Goal: Task Accomplishment & Management: Manage account settings

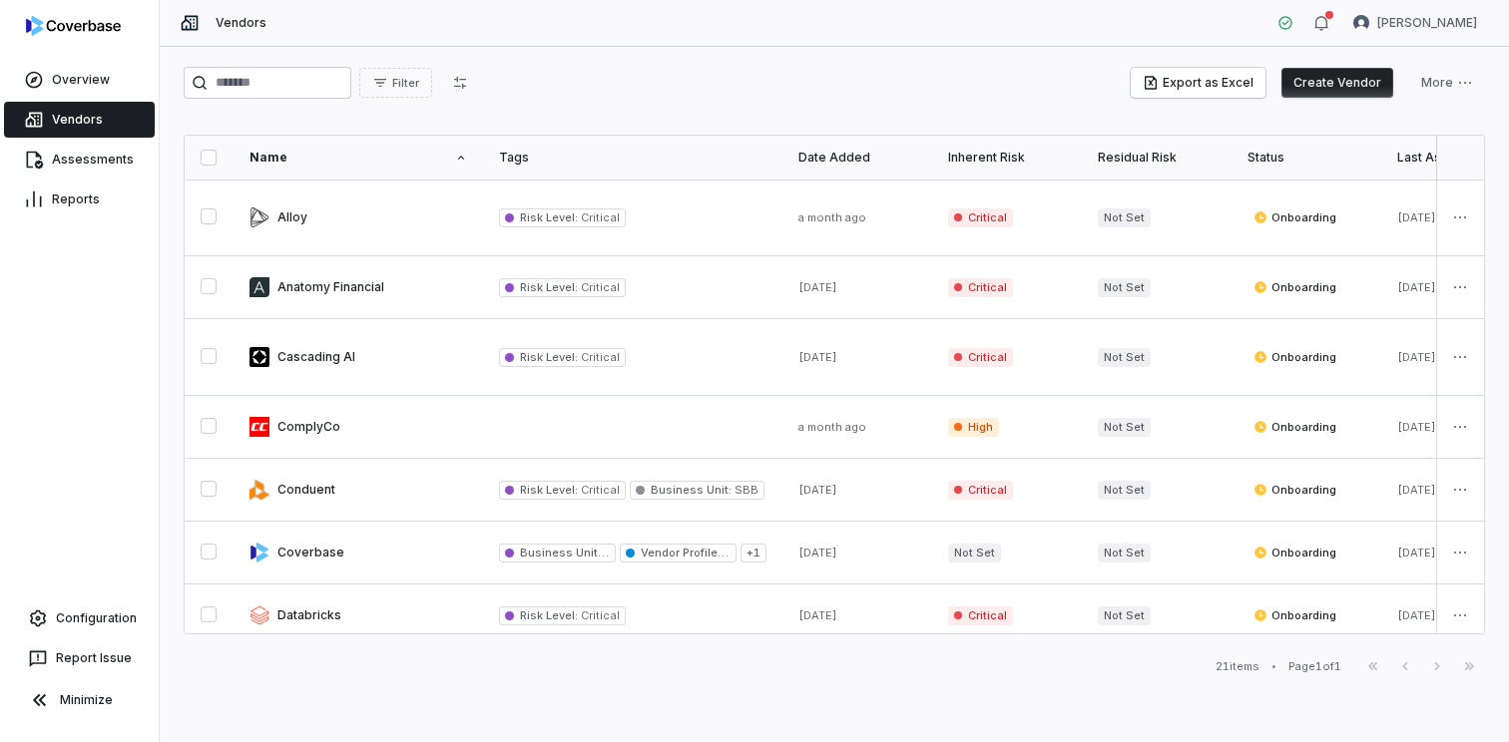
click at [1339, 88] on button "Create Vendor" at bounding box center [1337, 83] width 112 height 30
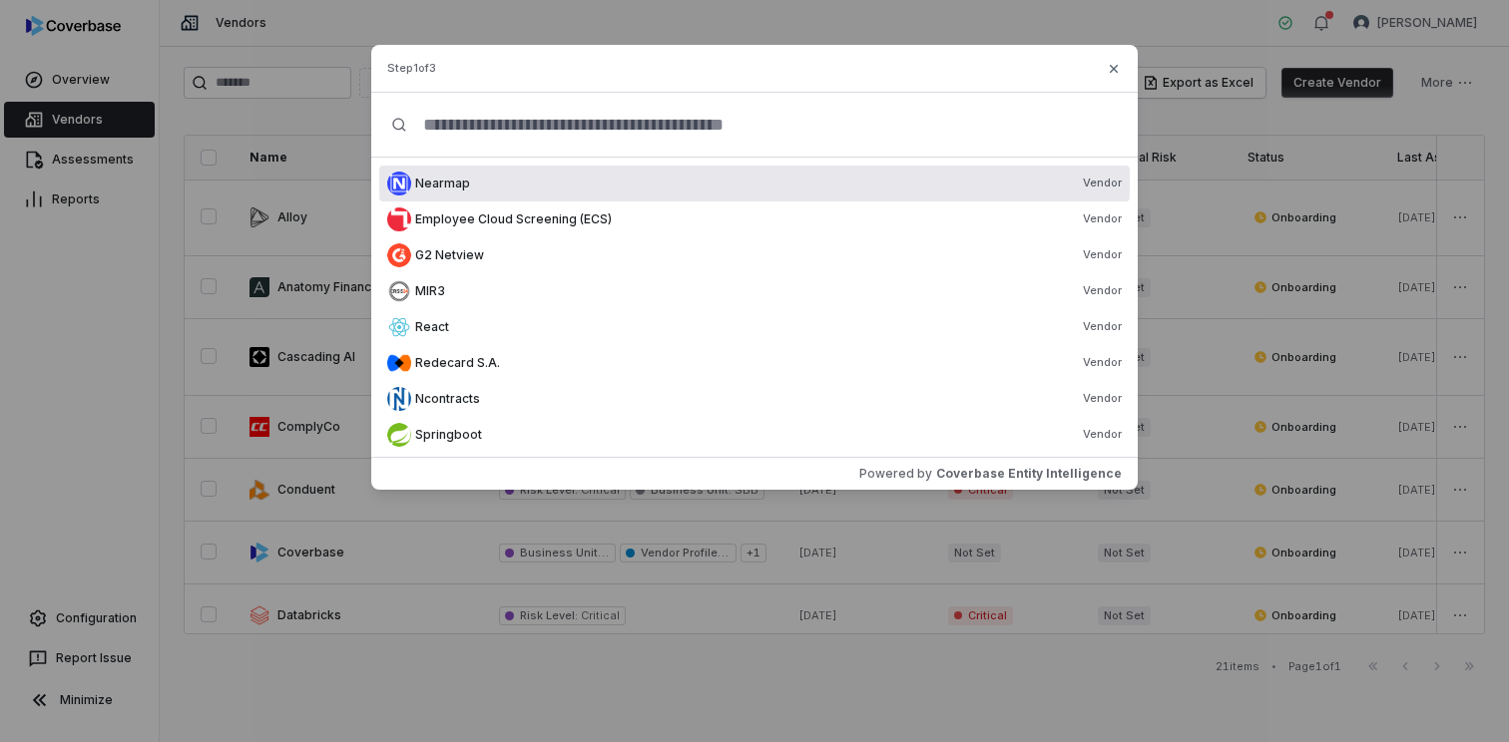
click at [591, 134] on input "text" at bounding box center [762, 125] width 710 height 64
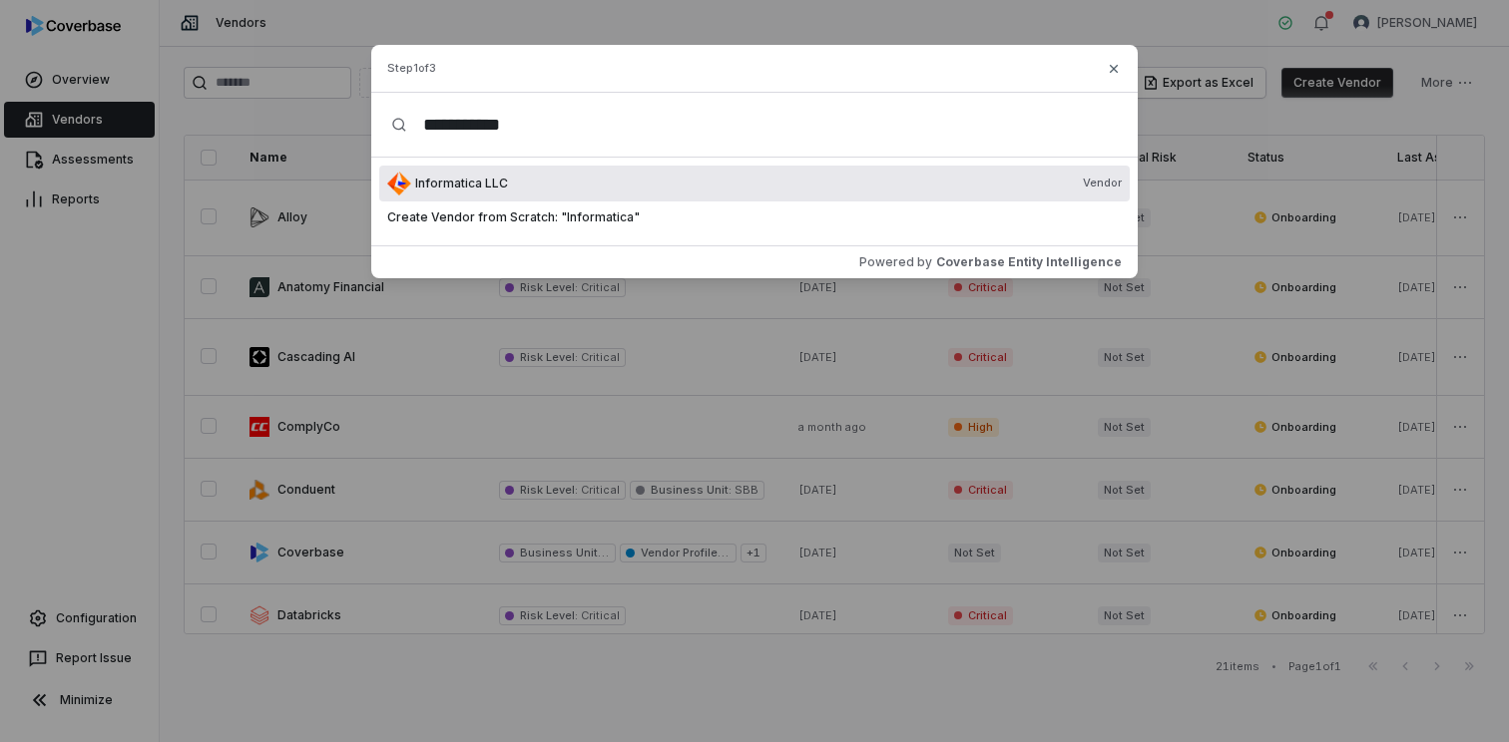
type input "**********"
click at [509, 179] on div "Informatica LLC Vendor" at bounding box center [768, 184] width 706 height 16
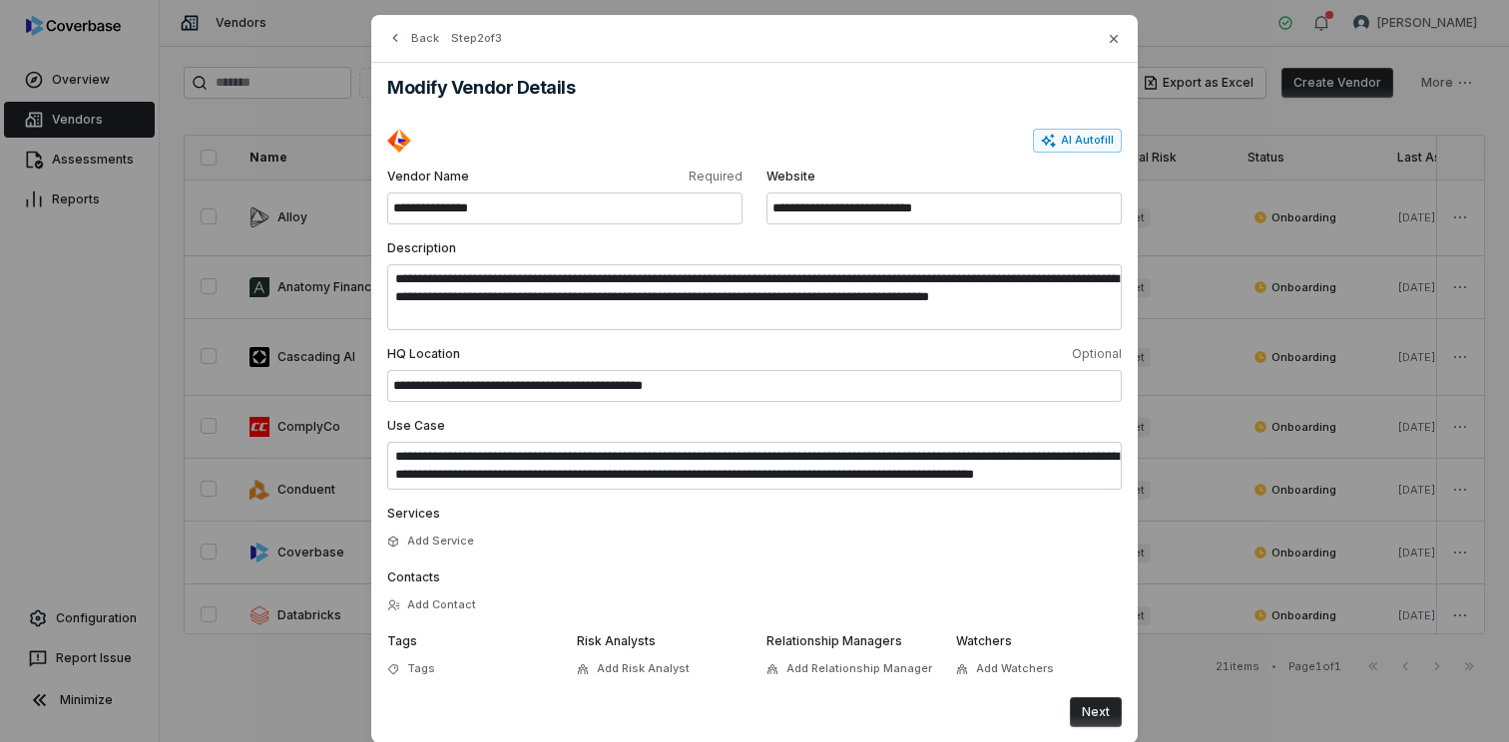
scroll to position [75, 0]
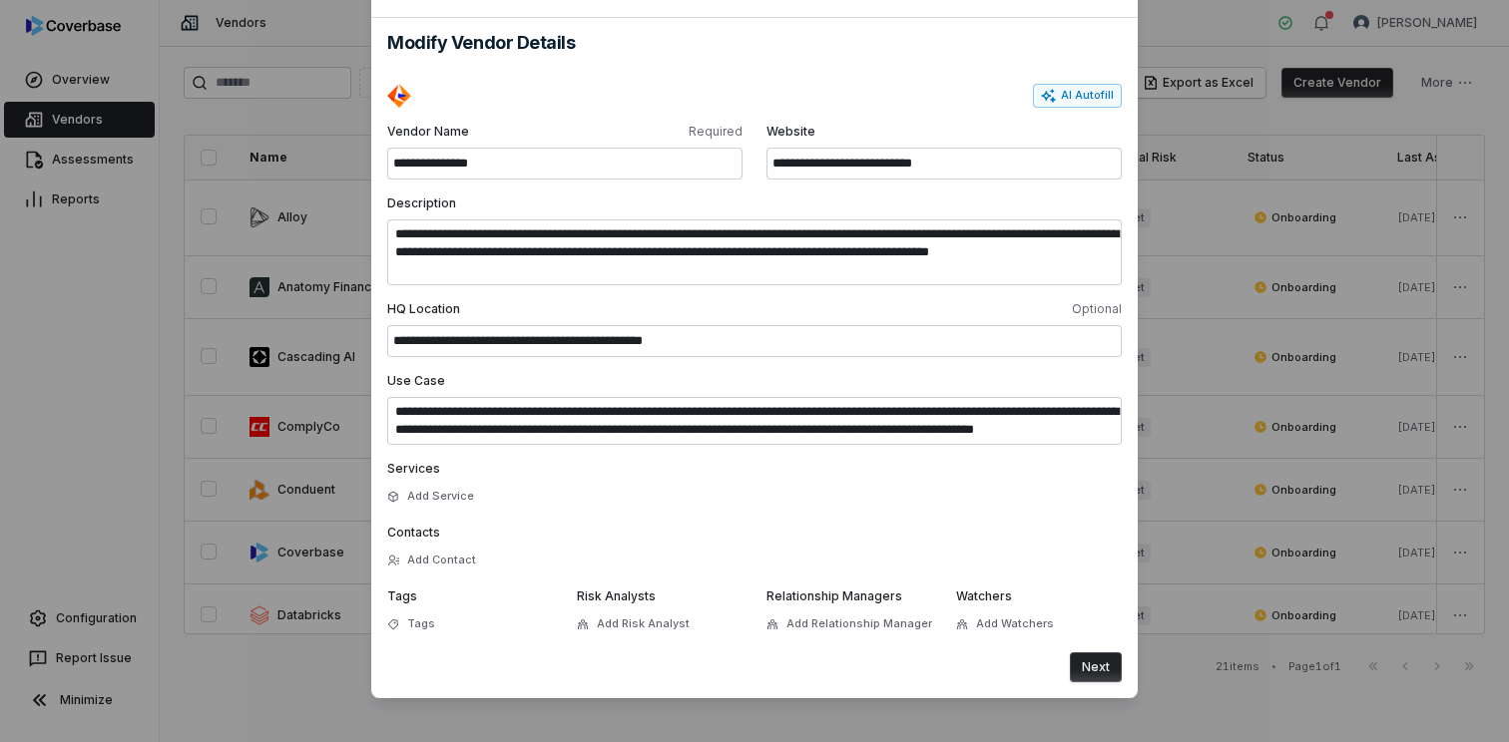
click at [1099, 678] on button "Next" at bounding box center [1096, 668] width 52 height 30
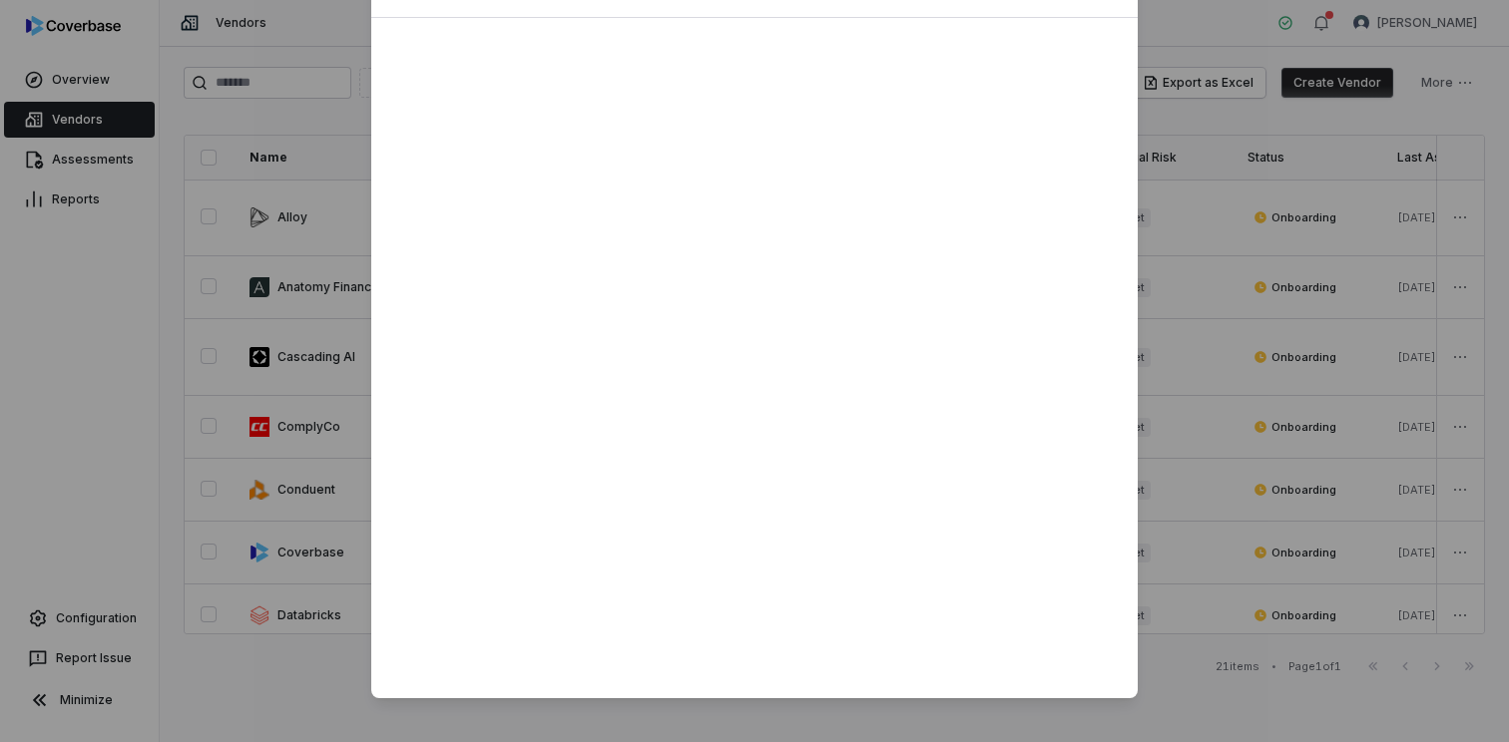
scroll to position [0, 0]
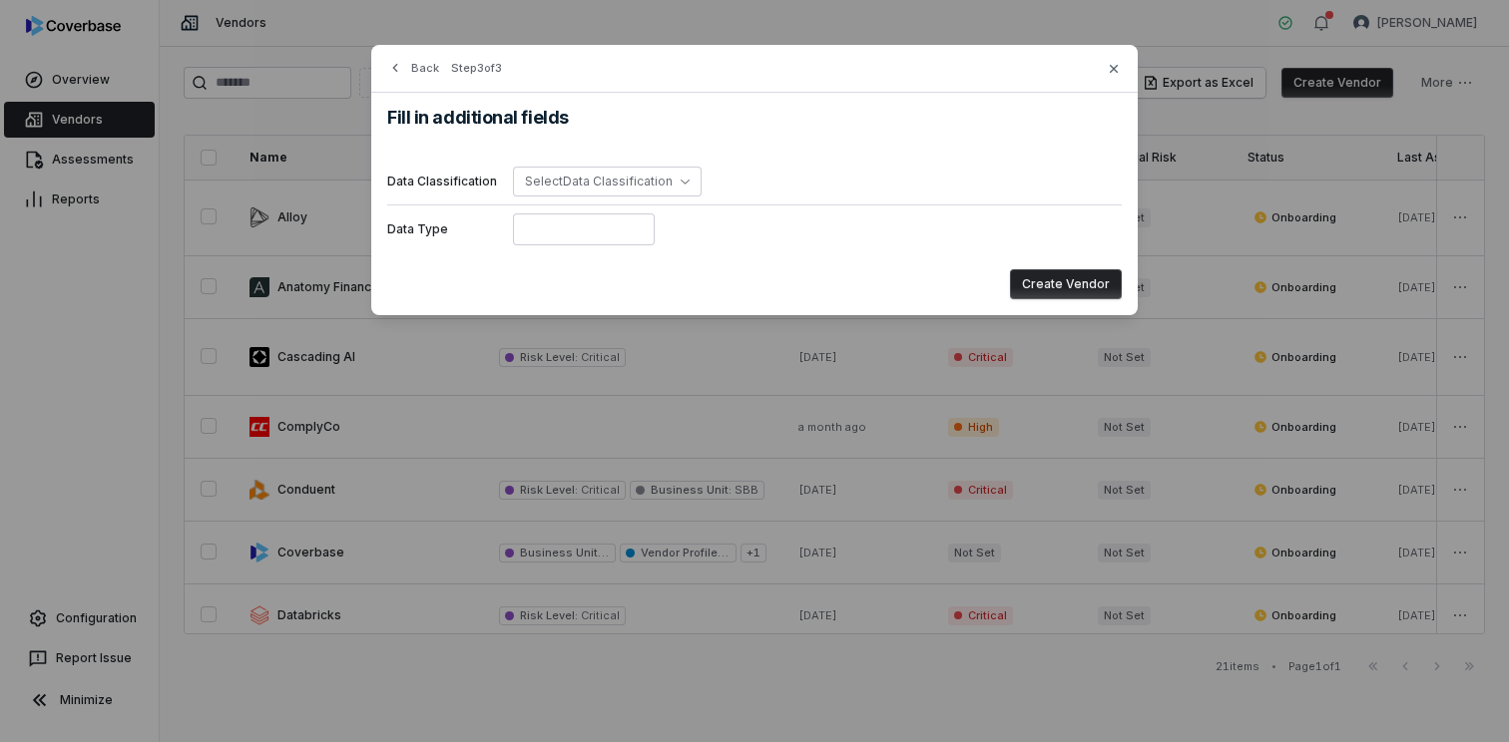
click at [1061, 286] on button "Create Vendor" at bounding box center [1066, 284] width 112 height 30
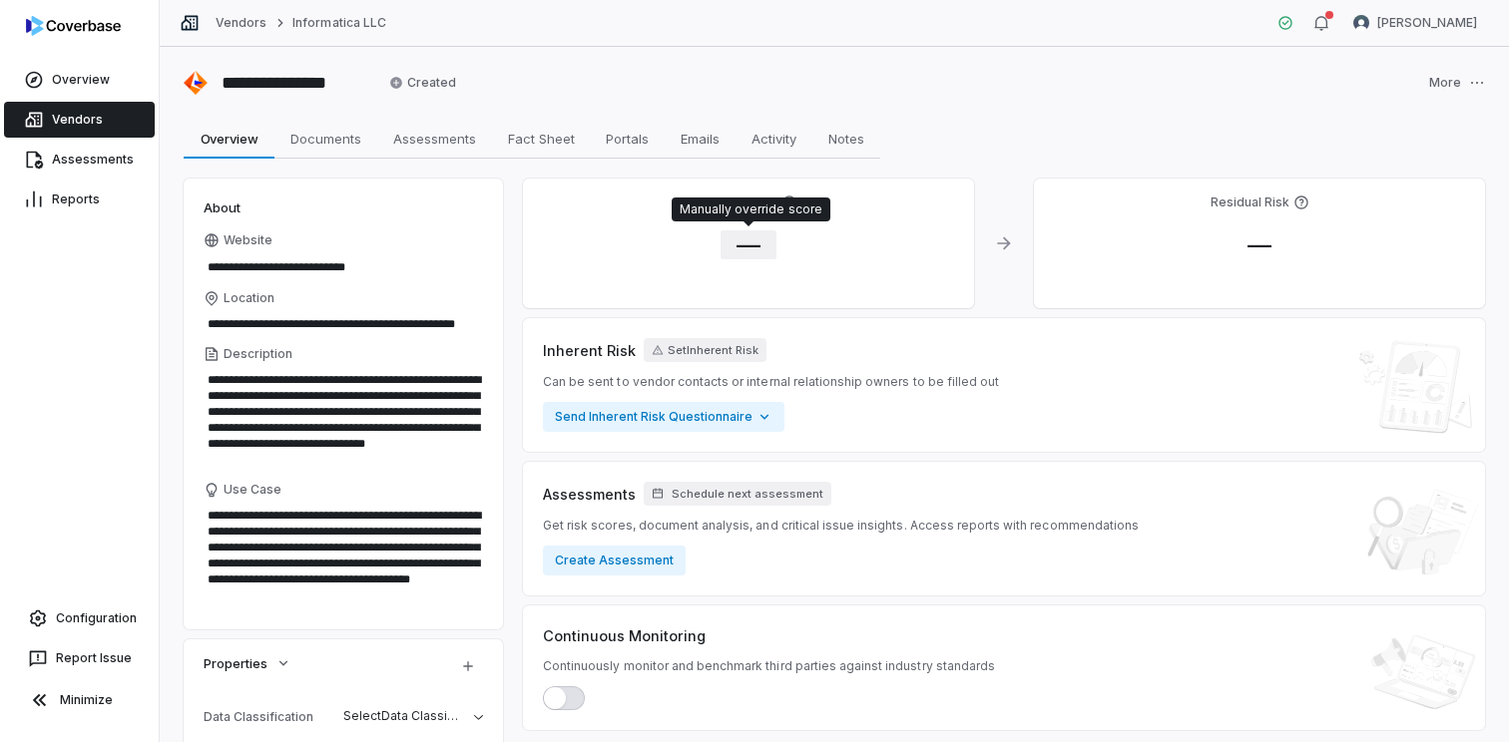
click at [750, 245] on span "—" at bounding box center [748, 244] width 56 height 29
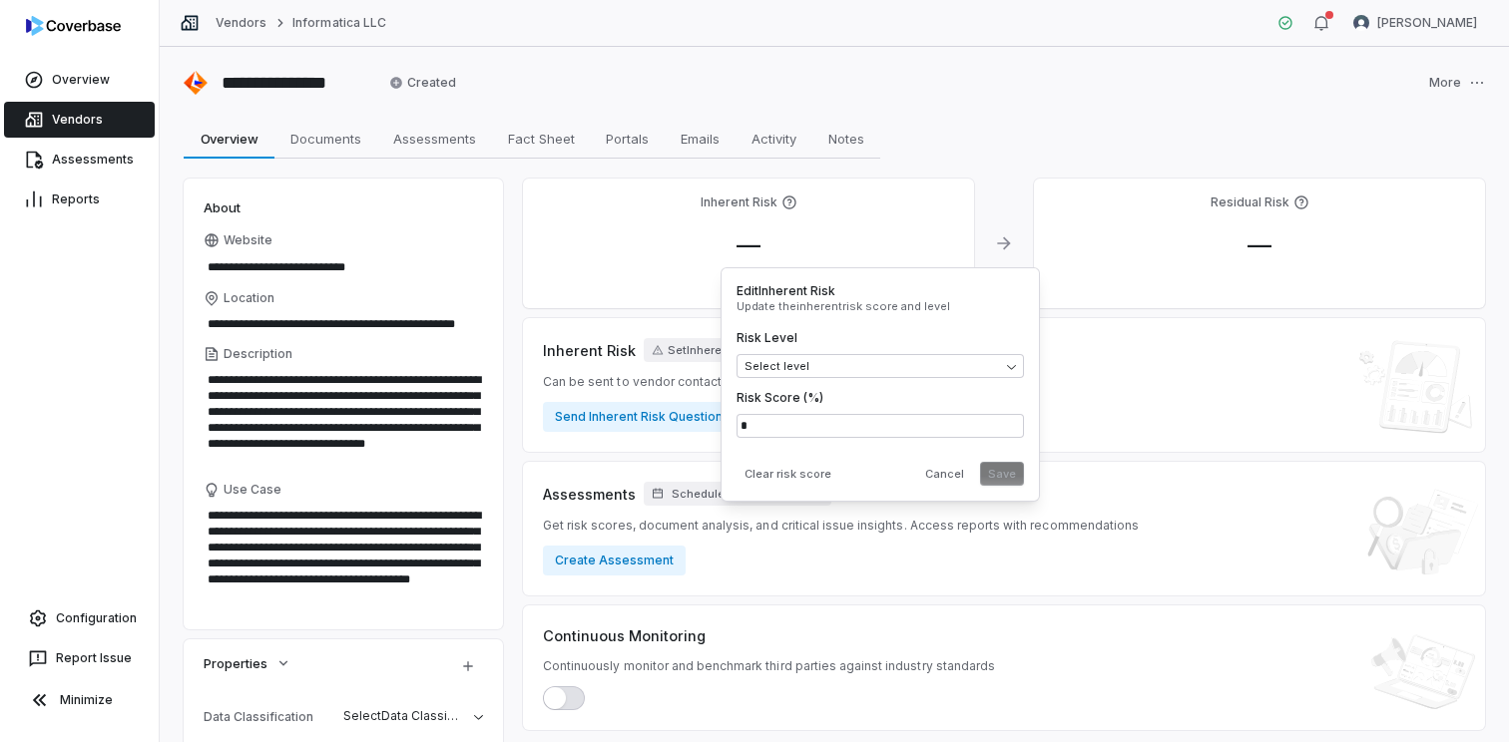
click at [834, 380] on div "Risk Level Select level Risk Score (%) *" at bounding box center [879, 384] width 287 height 108
click at [845, 371] on body "**********" at bounding box center [754, 371] width 1509 height 742
click at [1001, 482] on button "Save" at bounding box center [1002, 474] width 44 height 24
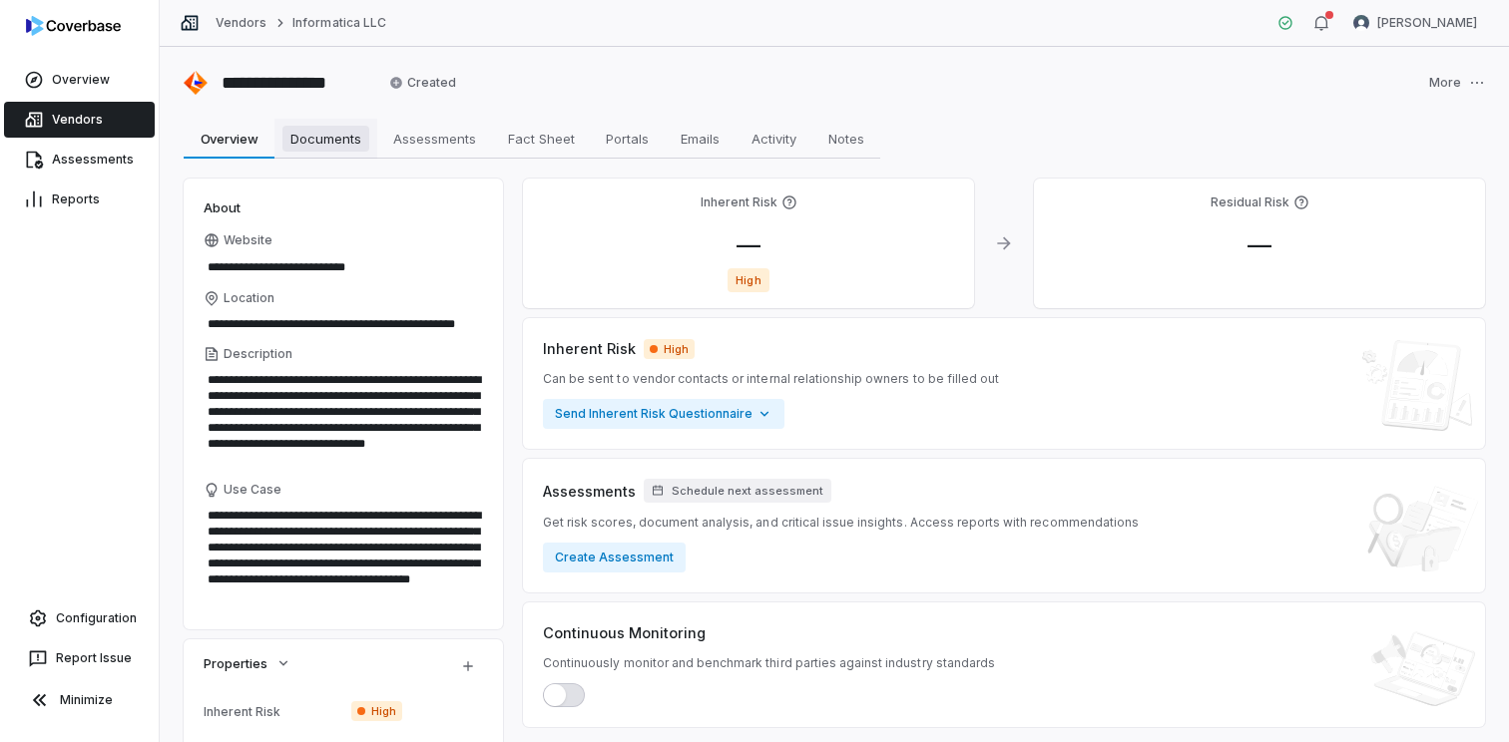
click at [335, 136] on span "Documents" at bounding box center [325, 139] width 87 height 26
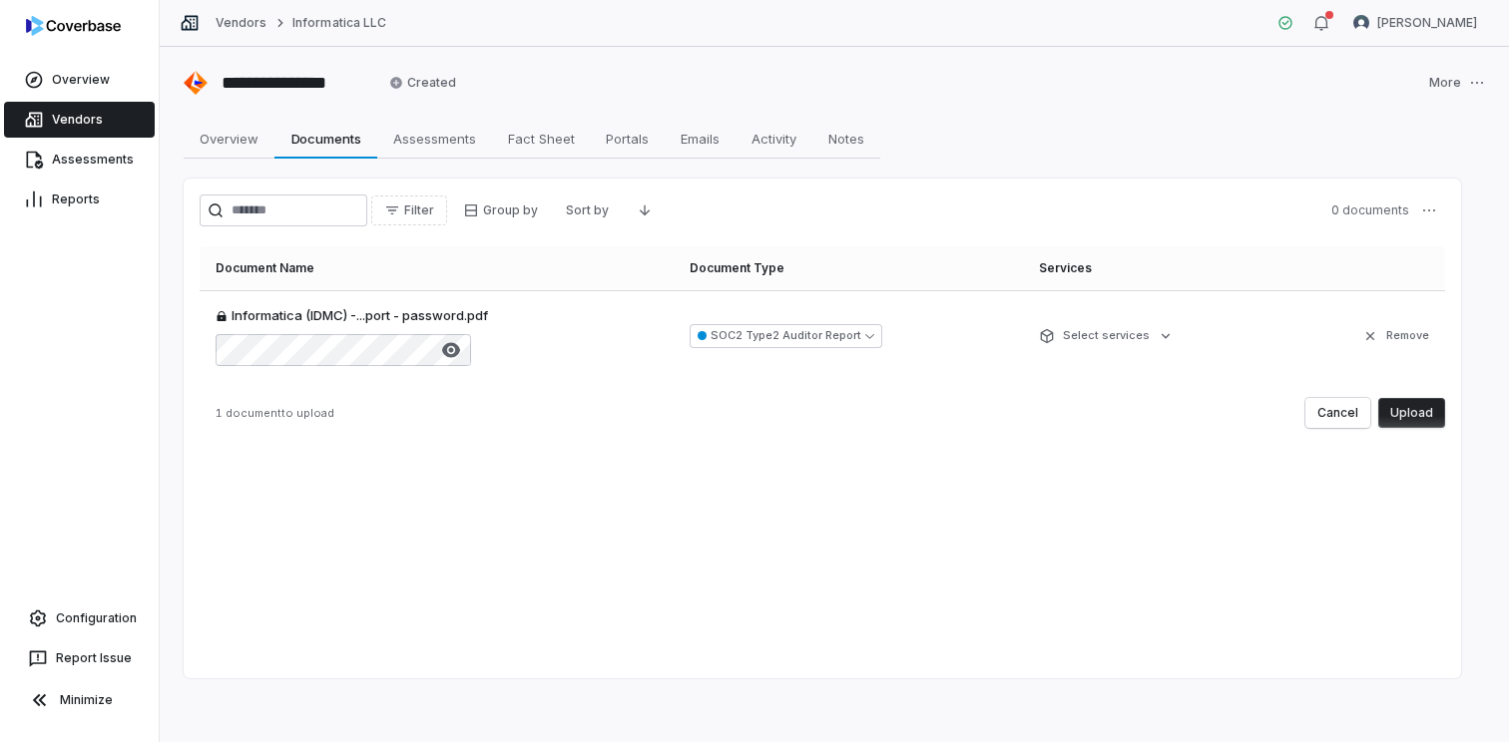
click at [1402, 414] on button "Upload" at bounding box center [1411, 413] width 67 height 30
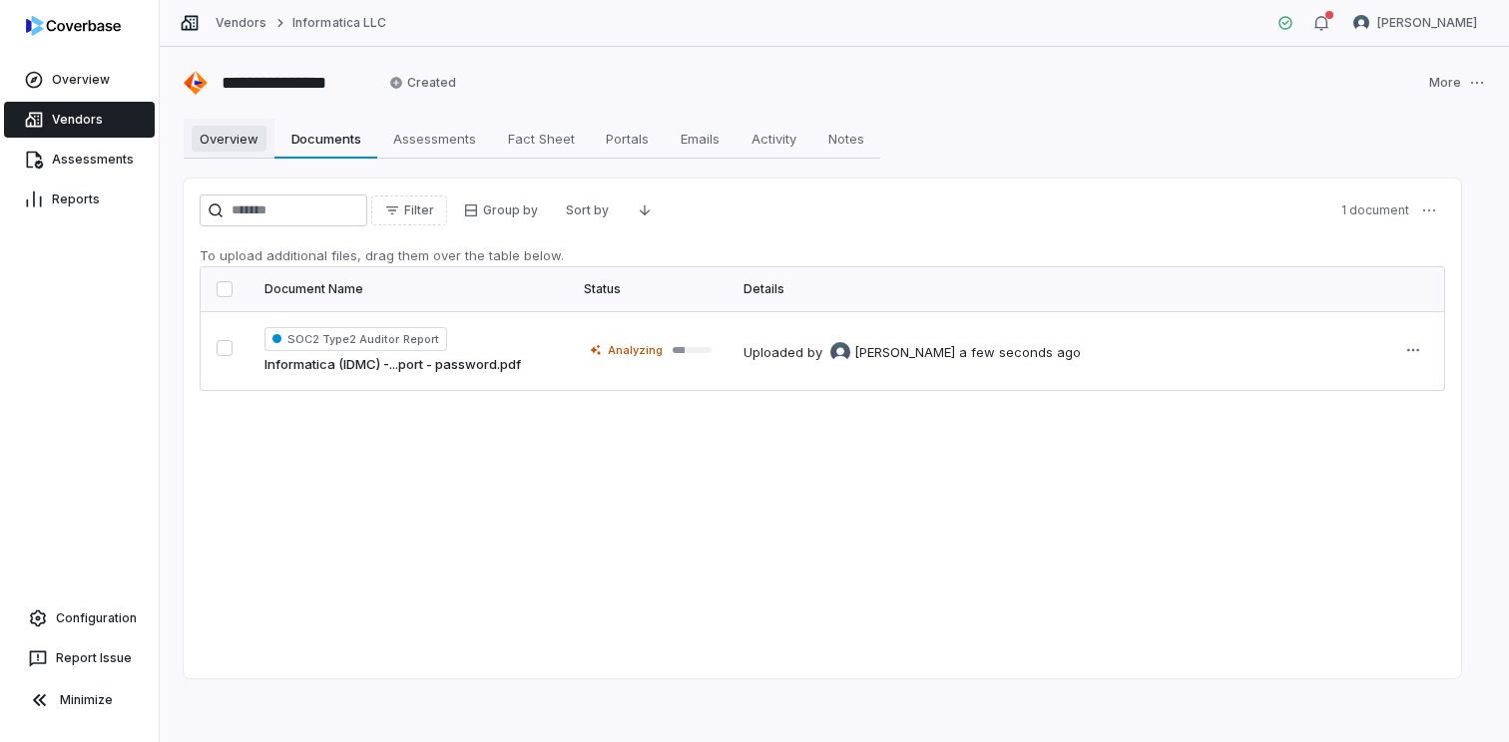
click at [237, 146] on span "Overview" at bounding box center [229, 139] width 75 height 26
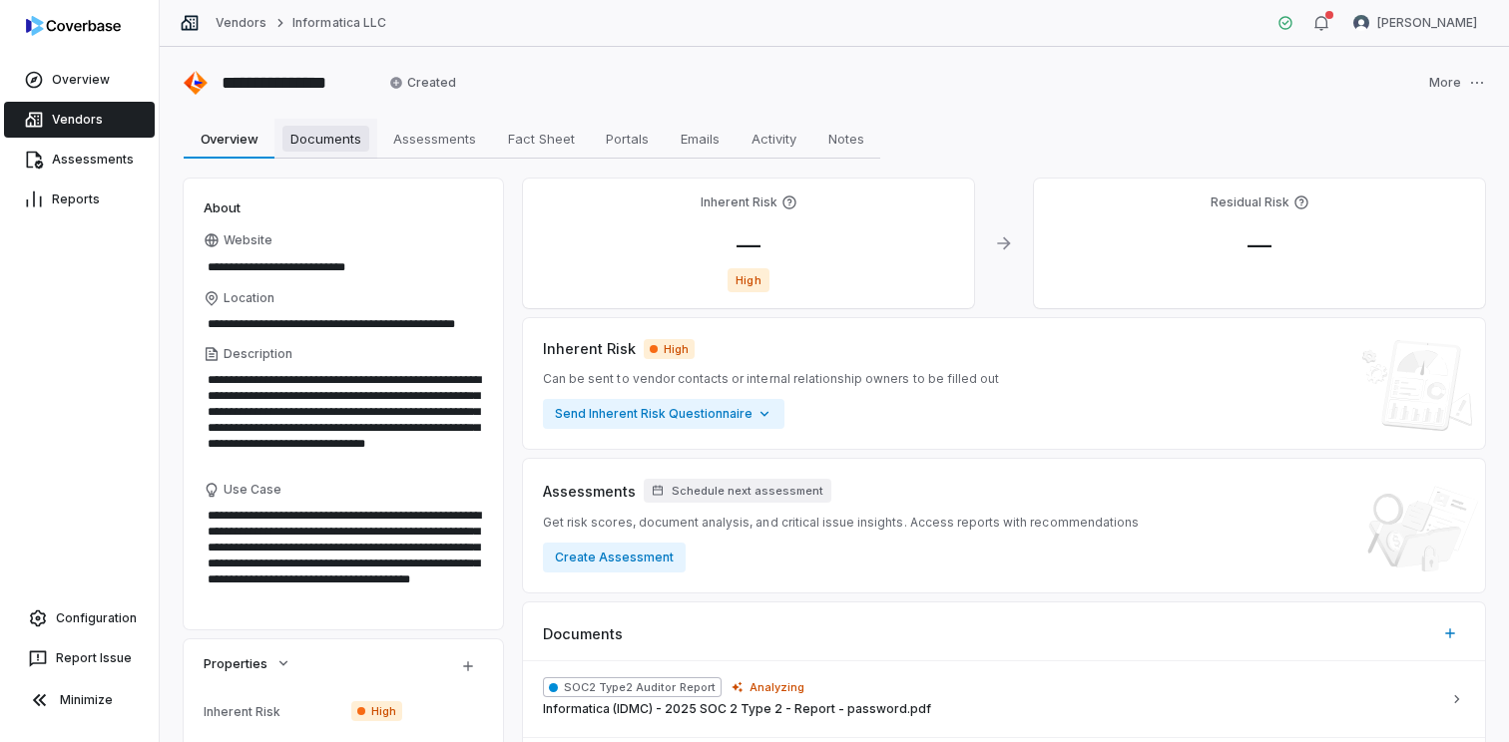
click at [344, 123] on link "Documents Documents" at bounding box center [325, 139] width 103 height 40
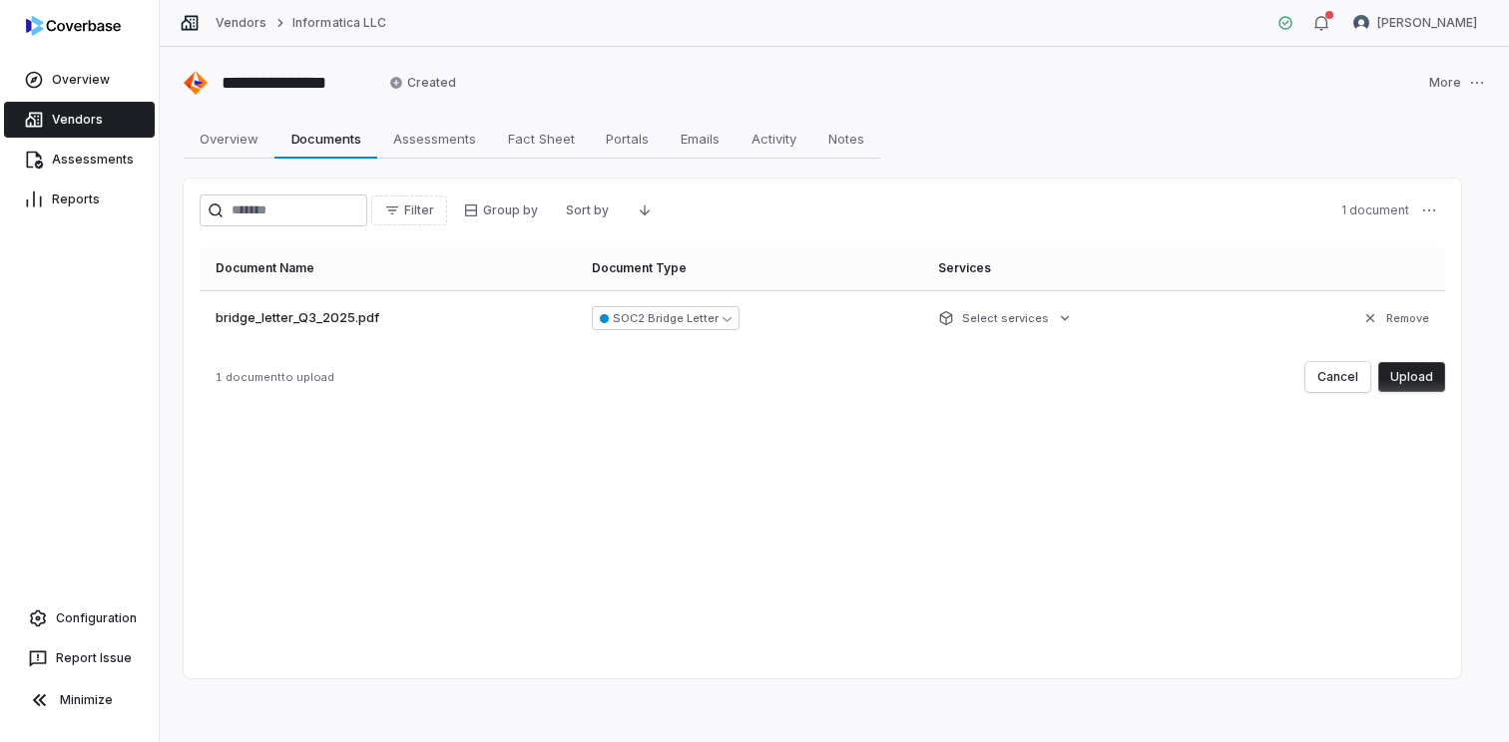
click at [613, 434] on div "Filter Group by Sort by 1 document Document Name Document Type Services bridge_…" at bounding box center [822, 429] width 1277 height 500
click at [1416, 374] on button "Upload" at bounding box center [1411, 377] width 67 height 30
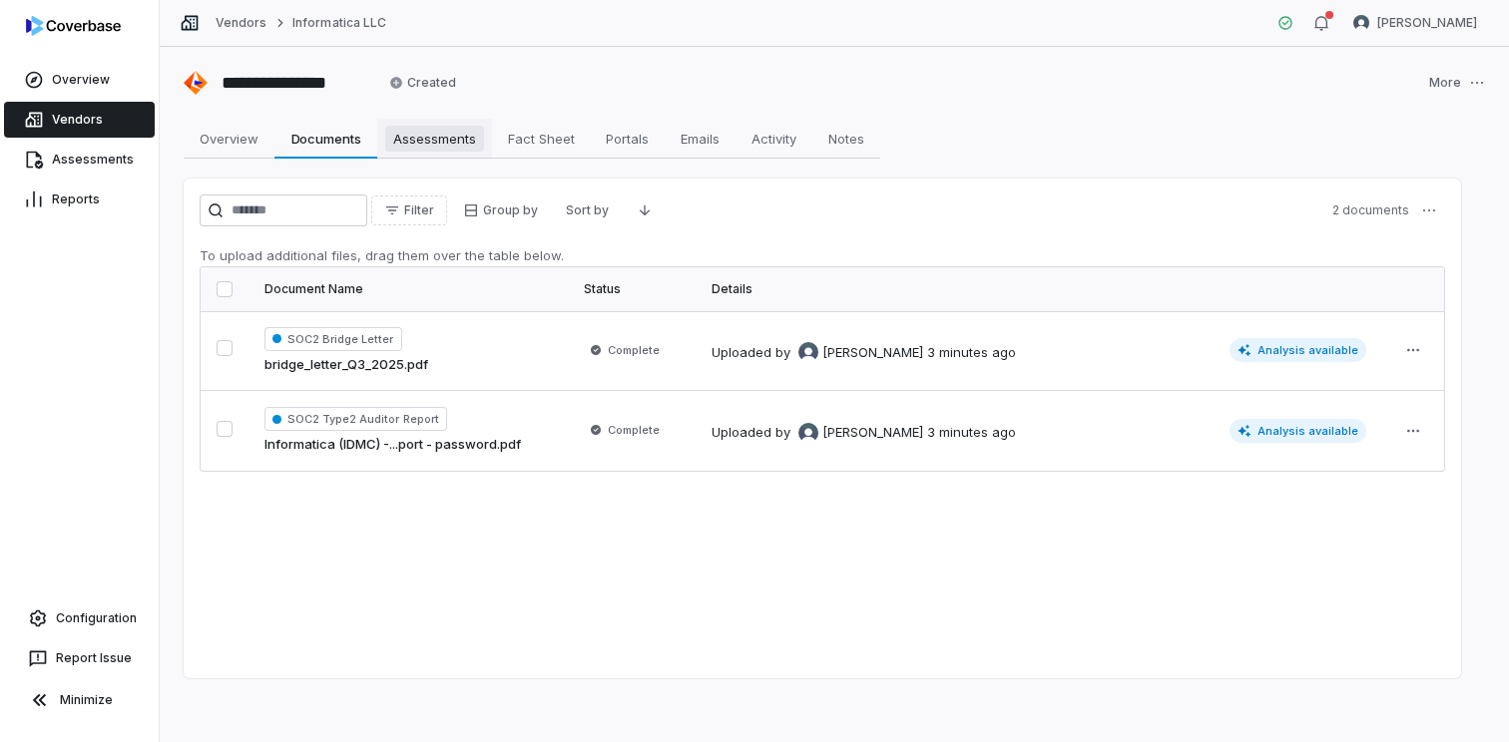
click at [398, 140] on span "Assessments" at bounding box center [434, 139] width 99 height 26
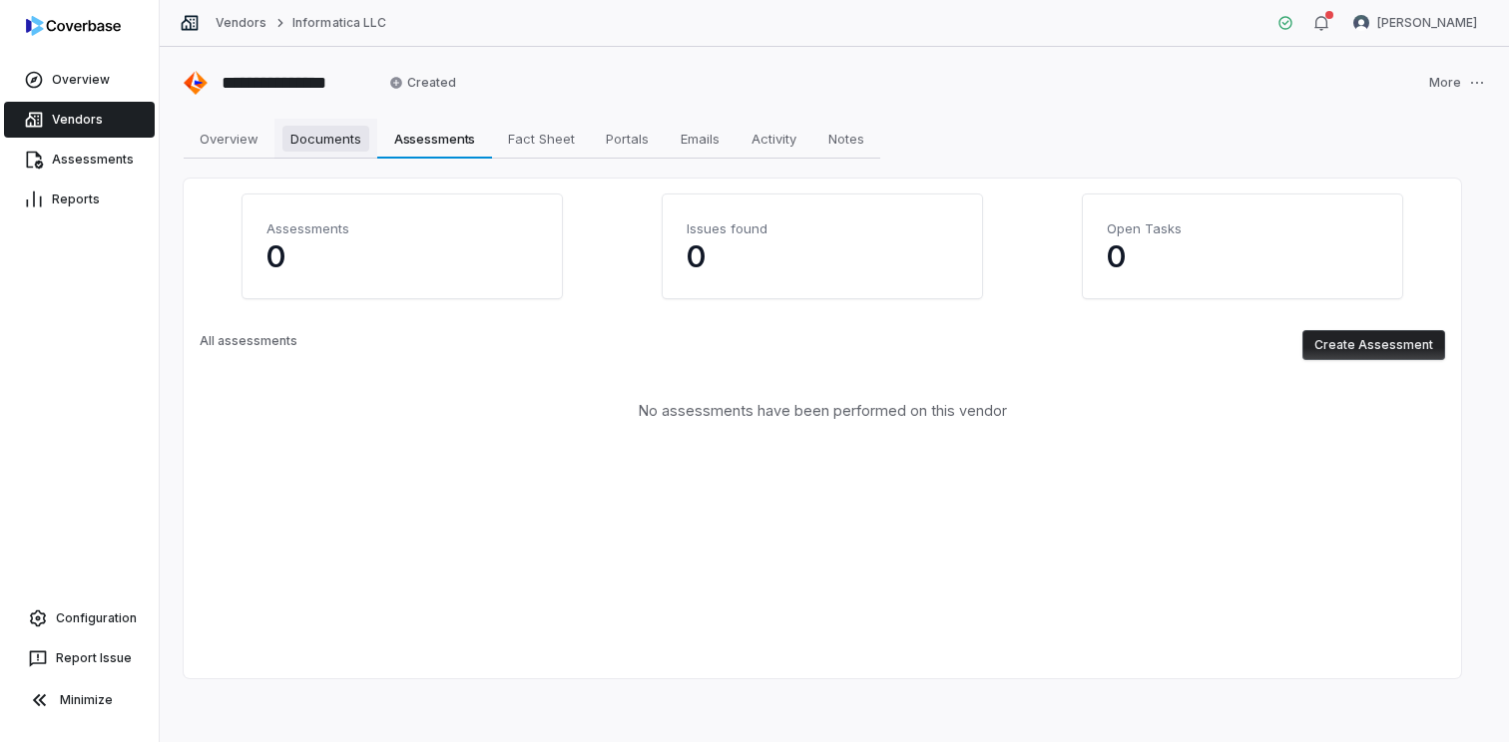
click at [314, 146] on span "Documents" at bounding box center [325, 139] width 87 height 26
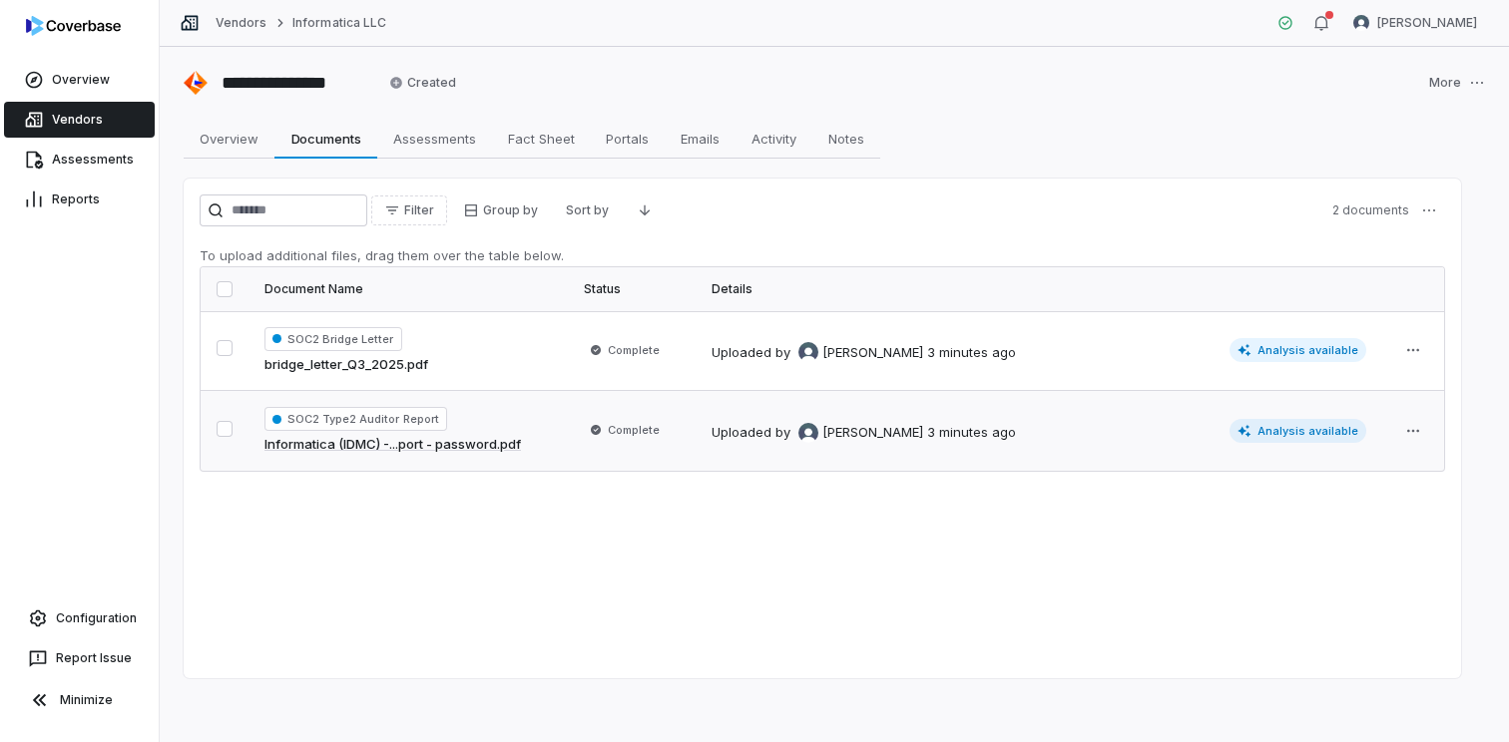
click at [1346, 430] on span "Analysis available" at bounding box center [1298, 431] width 138 height 24
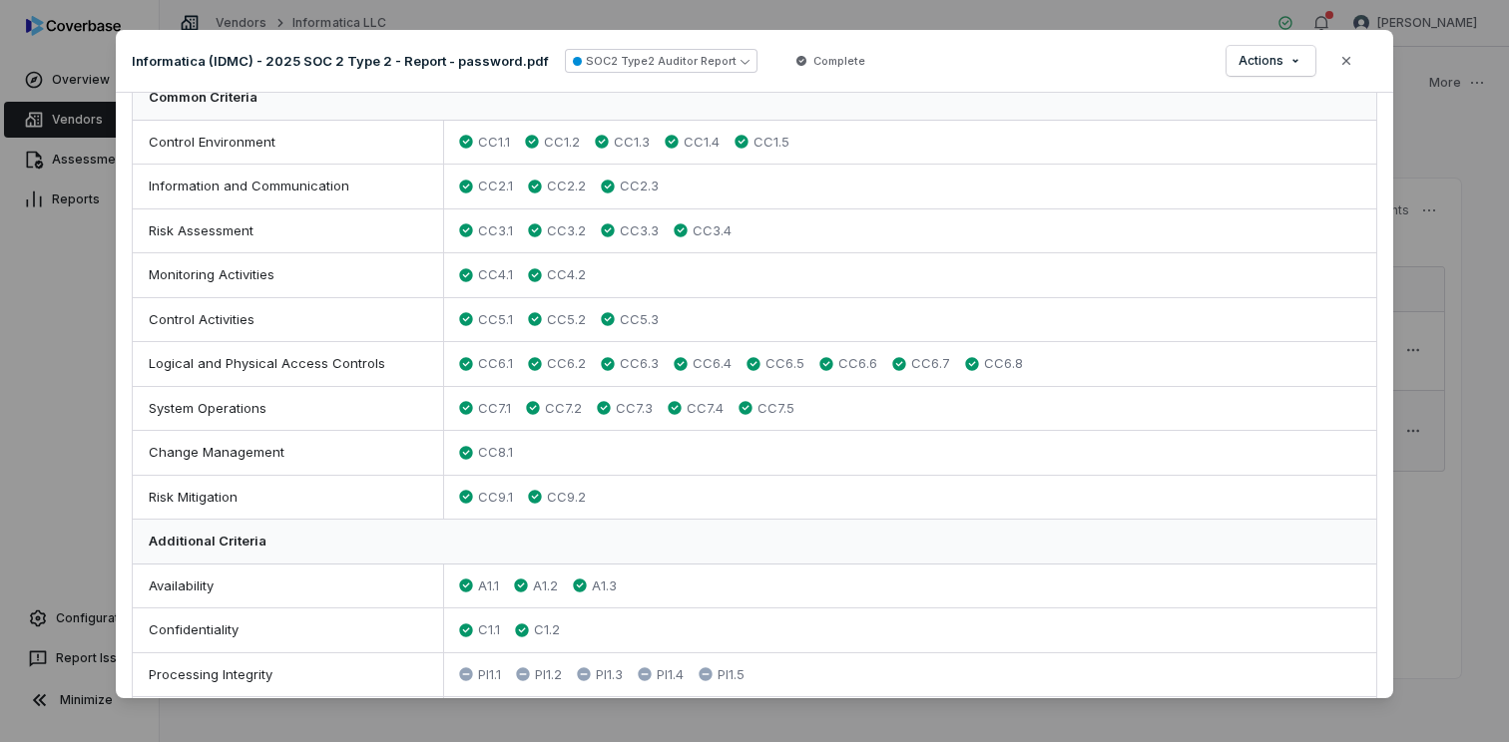
scroll to position [696, 0]
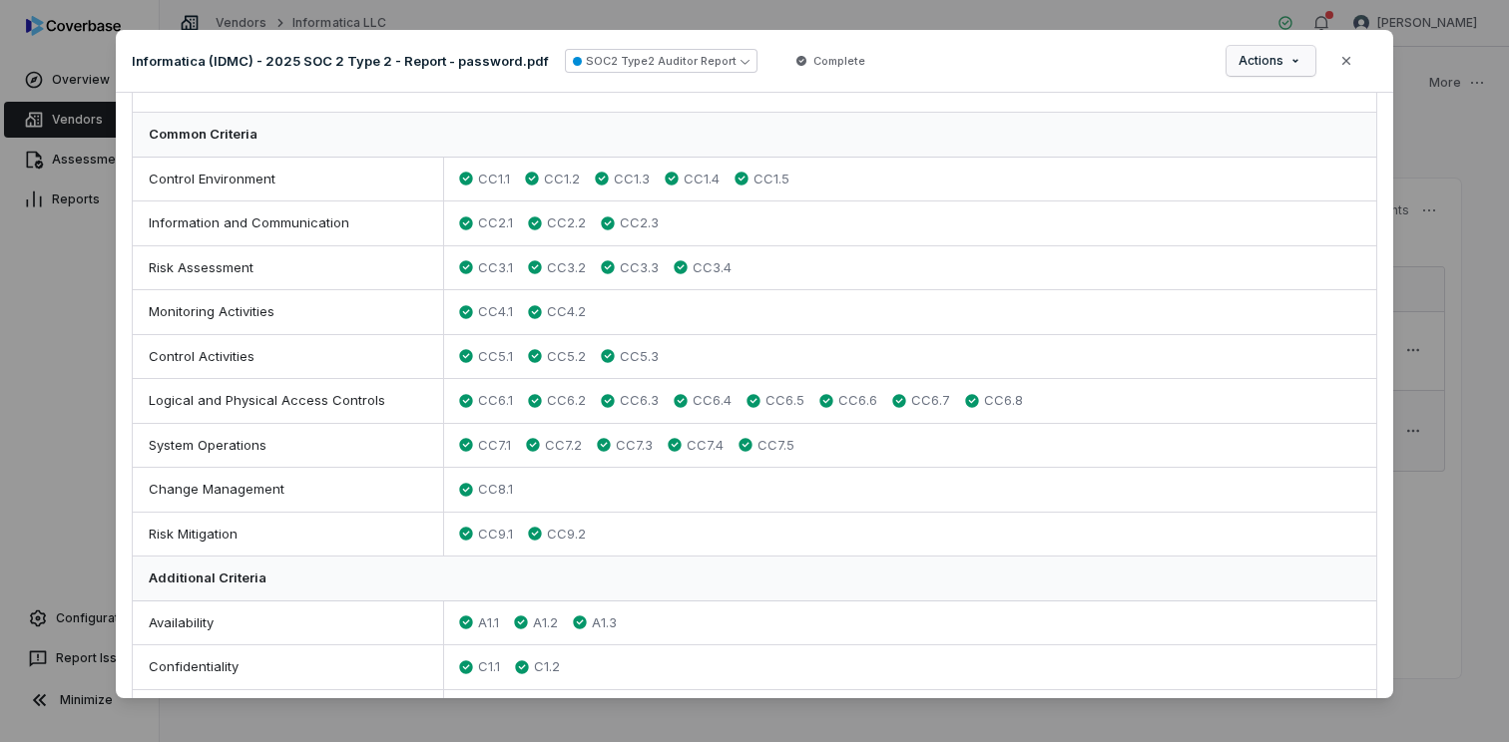
click at [1310, 60] on div "Document Preview Informatica (IDMC) - 2025 SOC 2 Type 2 - Report - password.pdf…" at bounding box center [754, 370] width 1509 height 744
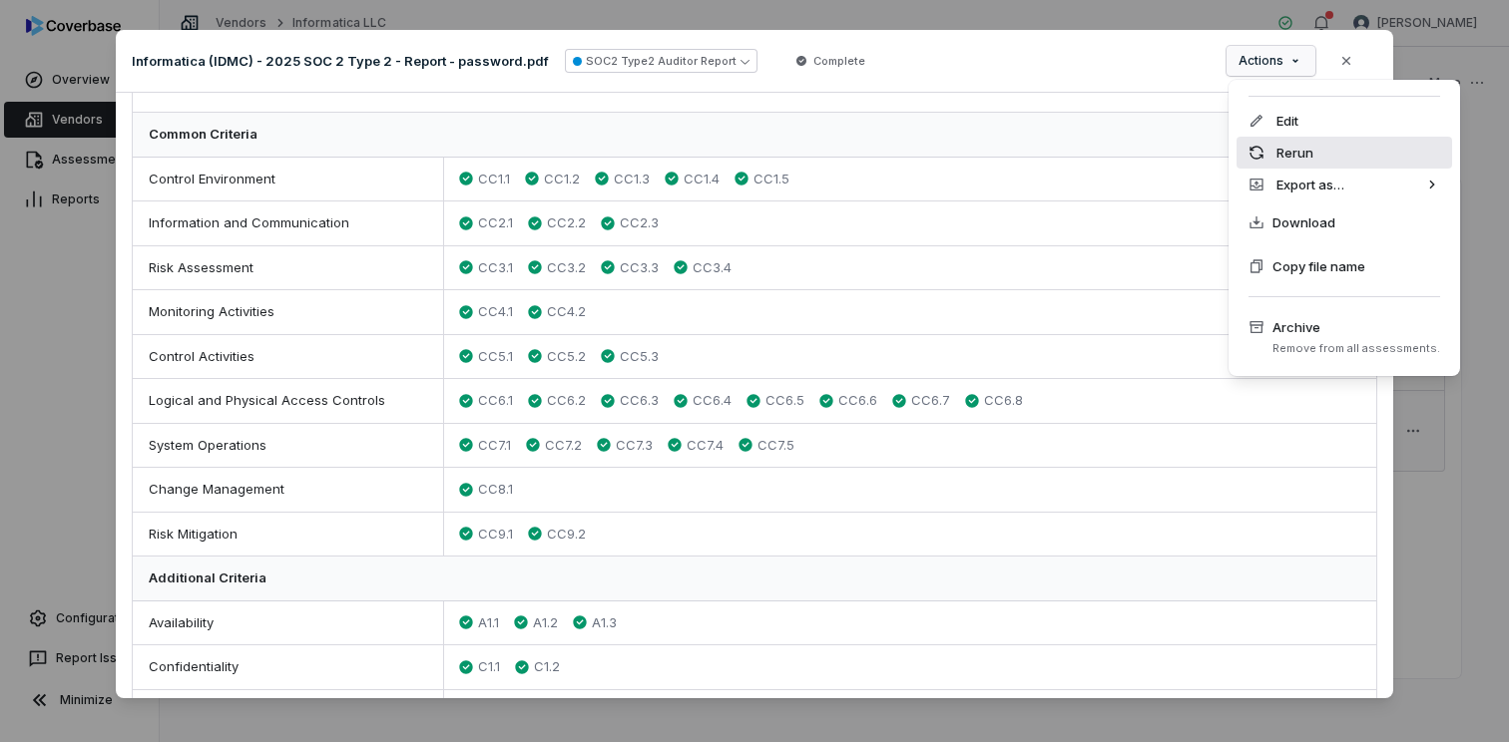
drag, startPoint x: 1153, startPoint y: 226, endPoint x: 1333, endPoint y: 127, distance: 205.0
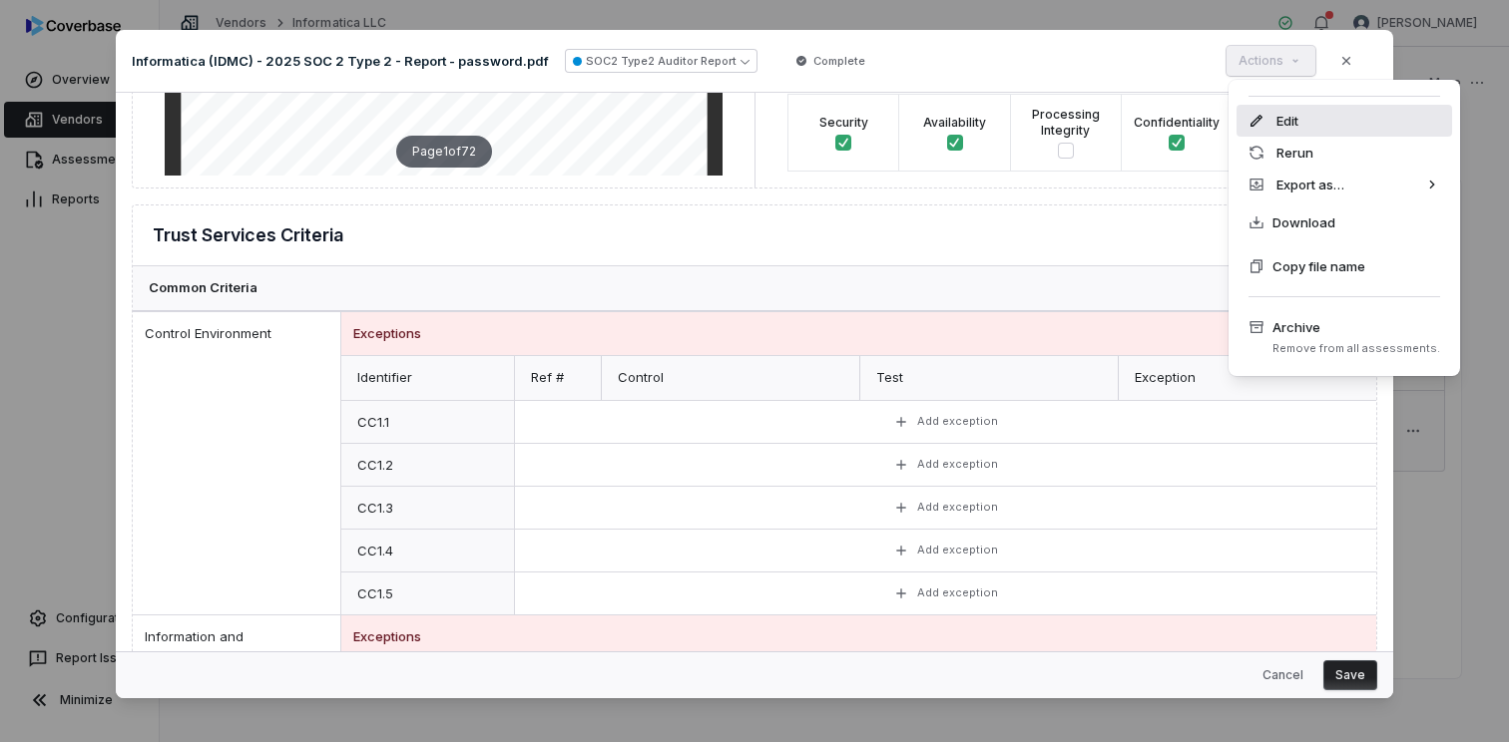
scroll to position [850, 0]
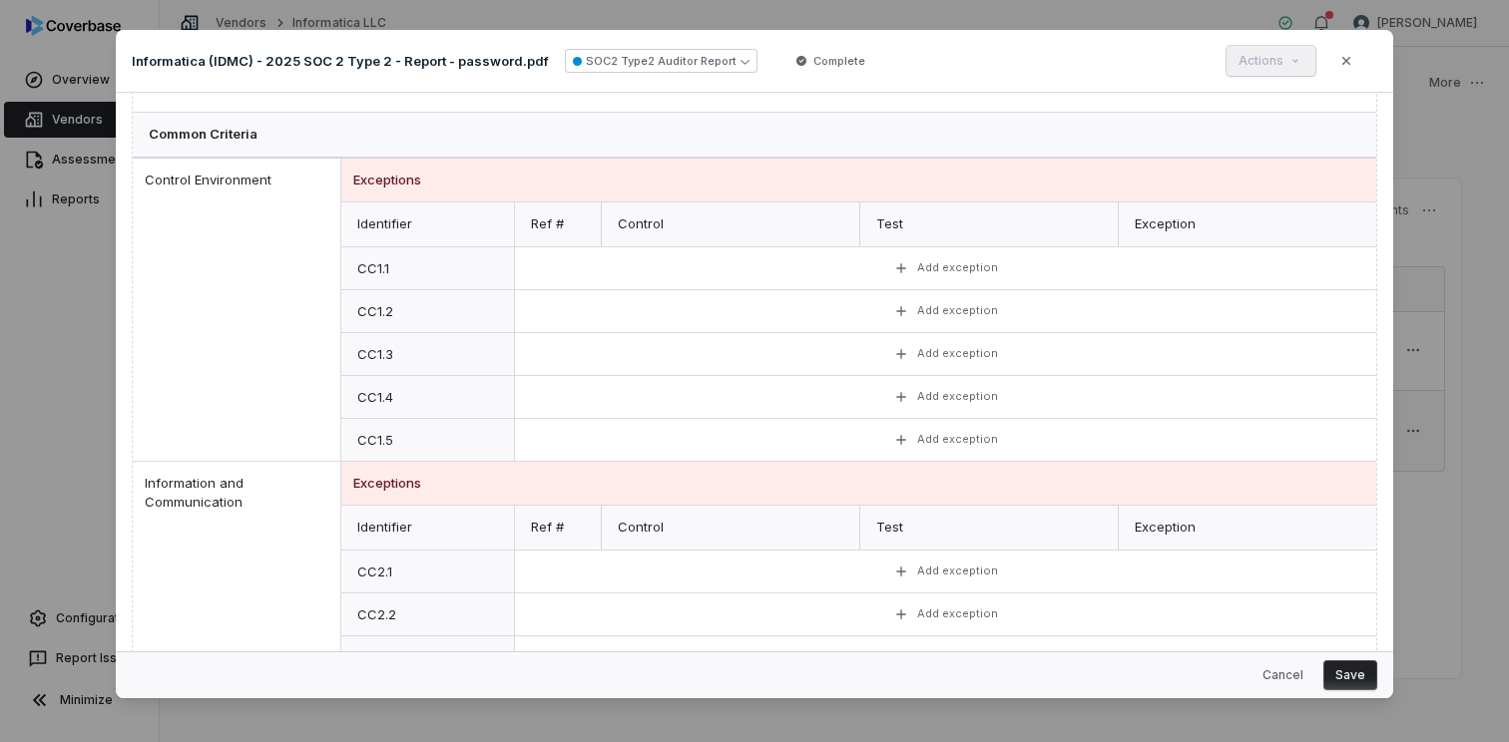
click at [1333, 127] on div "Common Criteria" at bounding box center [754, 135] width 1243 height 45
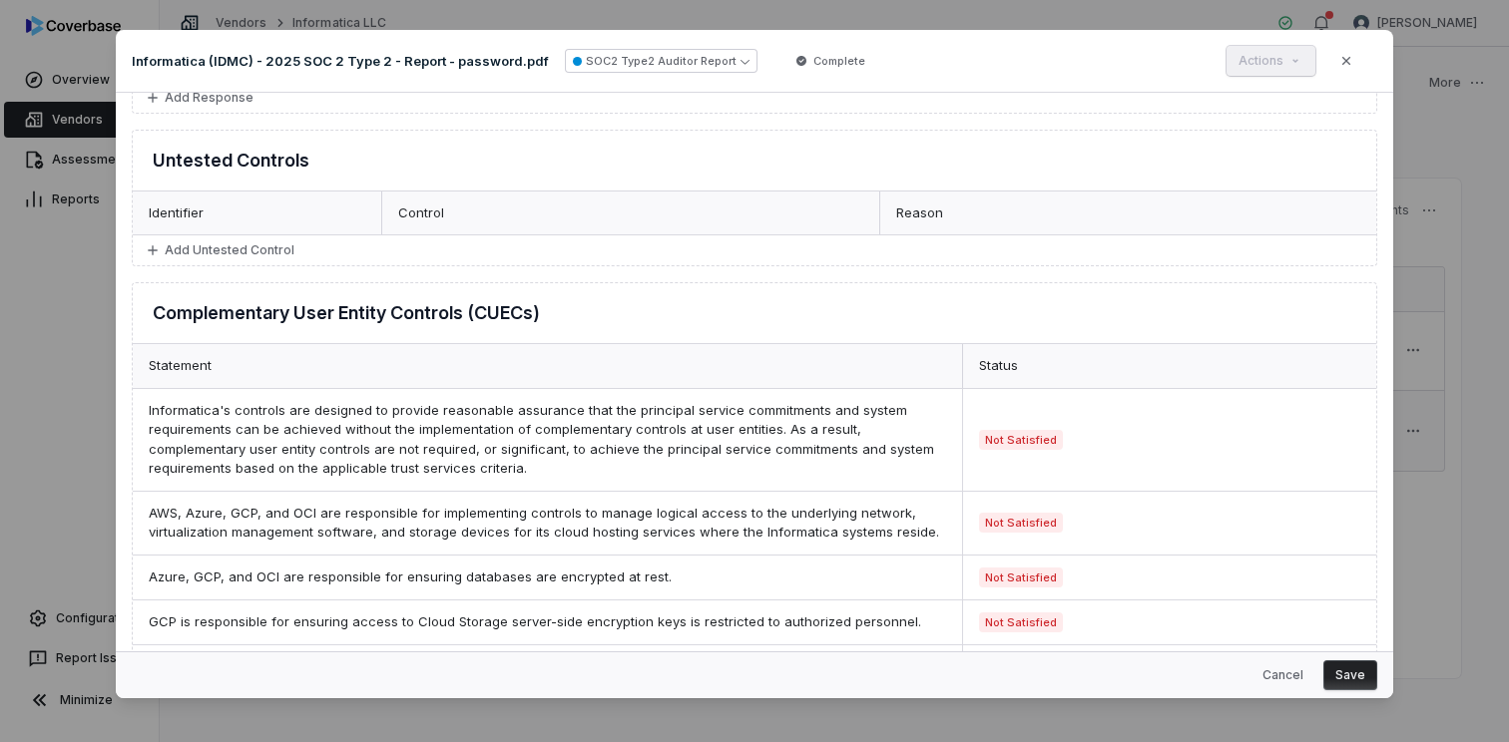
scroll to position [5033, 0]
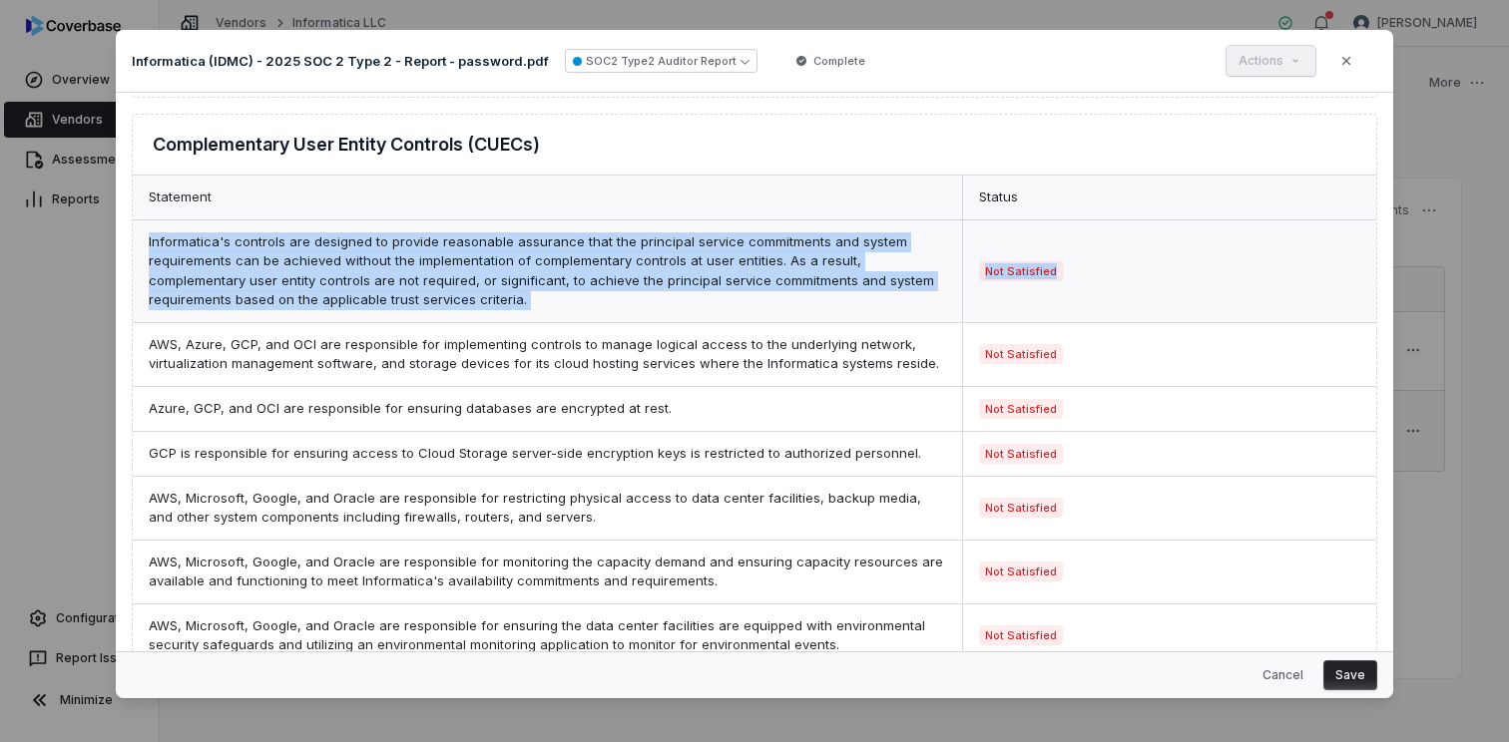
drag, startPoint x: 1080, startPoint y: 198, endPoint x: 1080, endPoint y: 298, distance: 100.8
click at [1080, 298] on div "Statement Status Informatica's controls are designed to provide reasonable assu…" at bounding box center [754, 537] width 1243 height 722
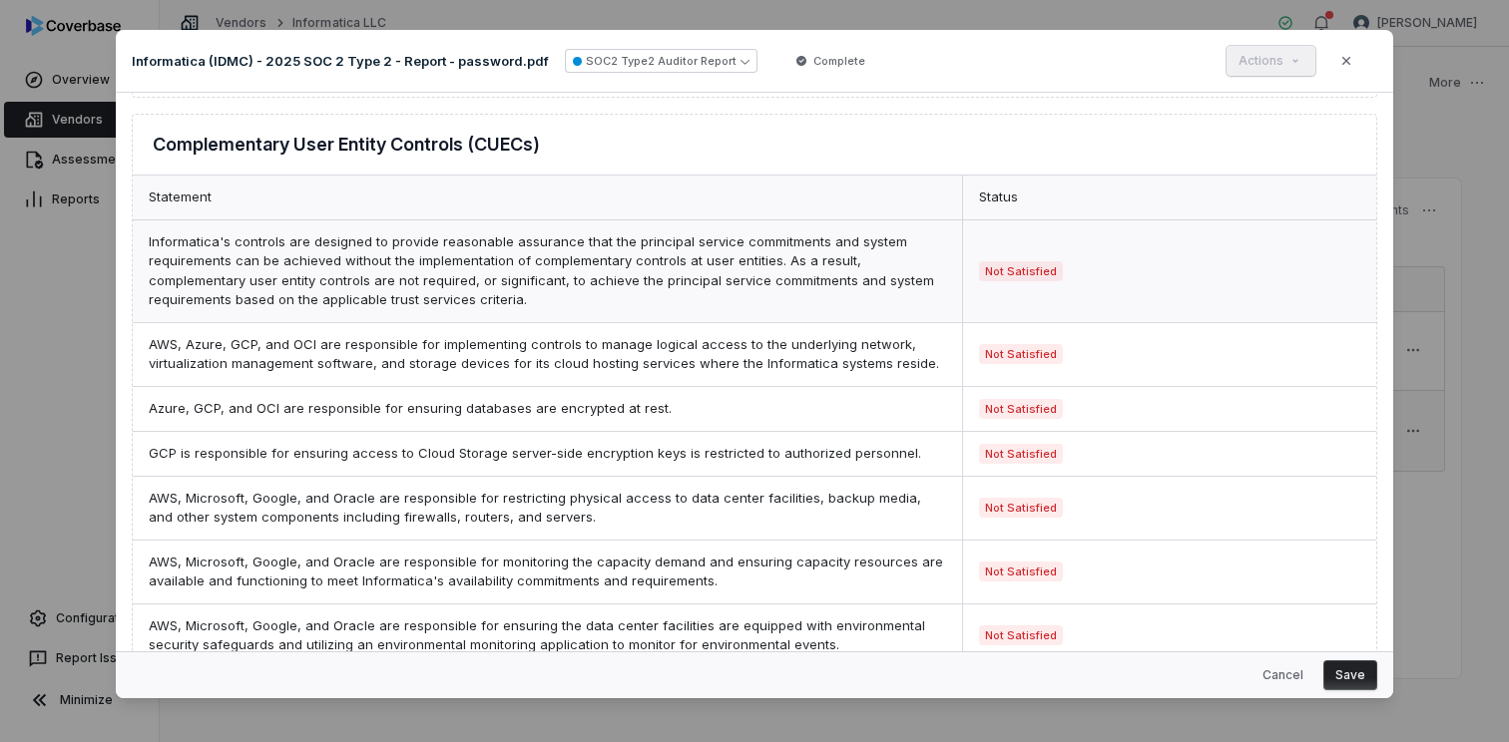
click at [1124, 264] on div "Not Satisfied" at bounding box center [1169, 272] width 414 height 102
click at [1348, 66] on icon "button" at bounding box center [1346, 61] width 16 height 16
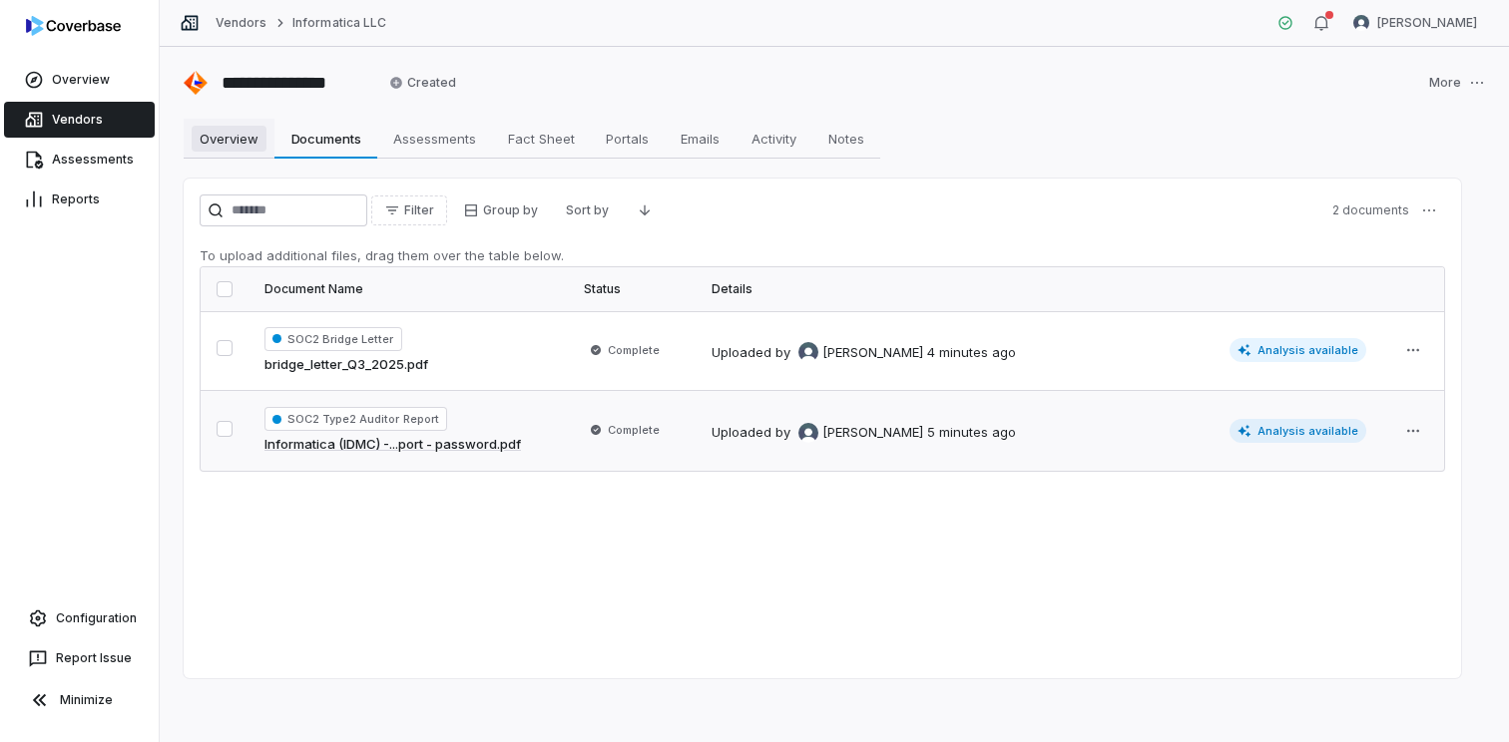
click at [205, 131] on span "Overview" at bounding box center [229, 139] width 75 height 26
type textarea "*"
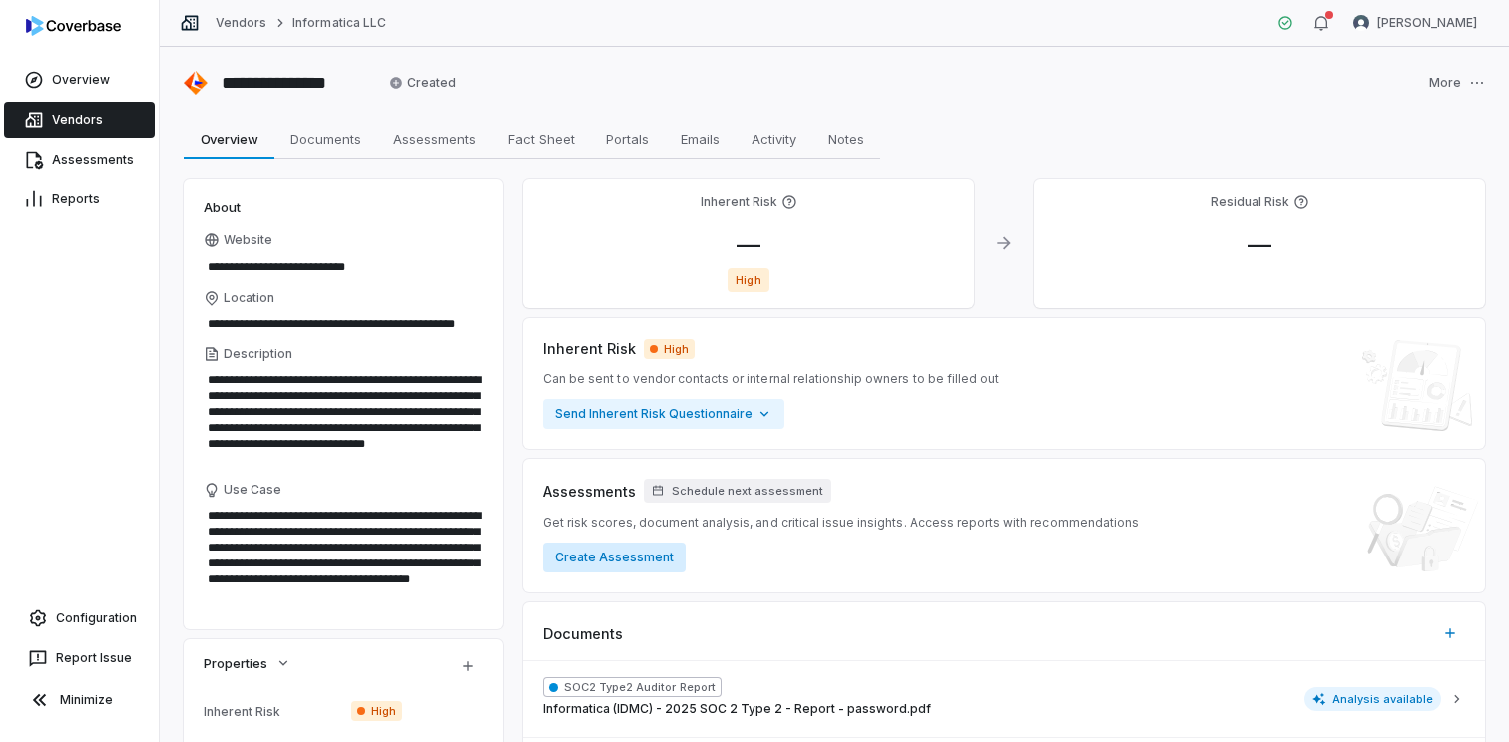
click at [656, 568] on button "Create Assessment" at bounding box center [614, 558] width 143 height 30
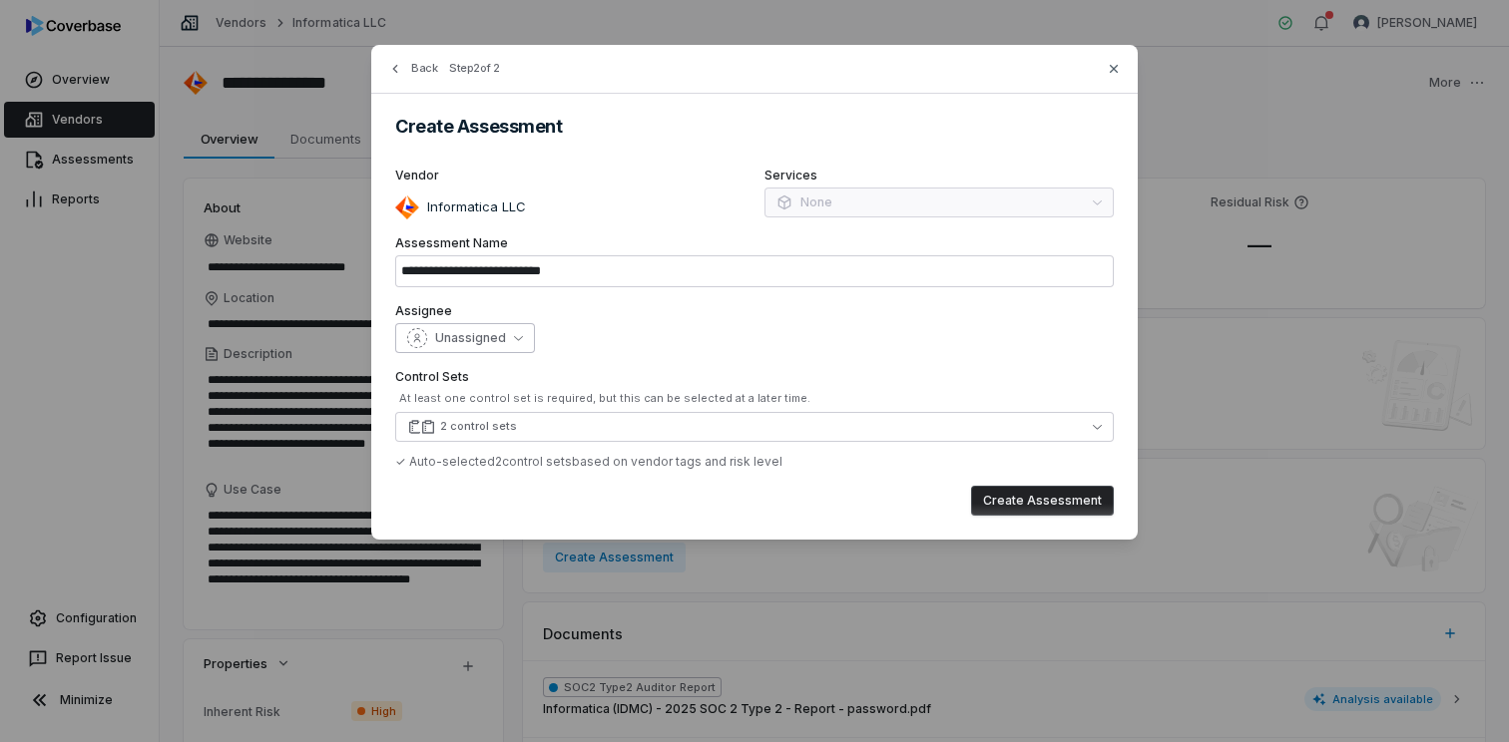
click at [506, 343] on button "Unassigned" at bounding box center [465, 338] width 140 height 30
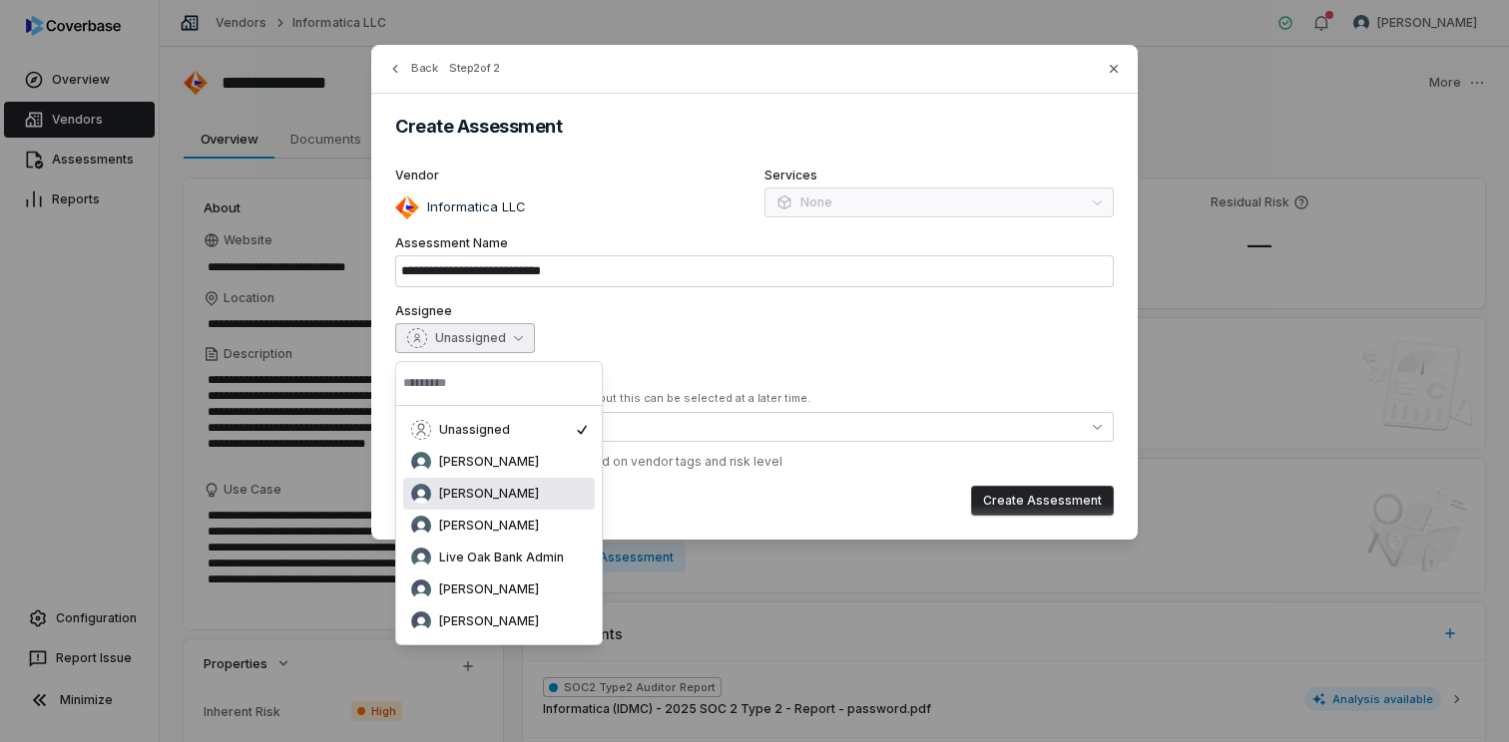
click at [503, 495] on div "[PERSON_NAME]" at bounding box center [499, 494] width 176 height 20
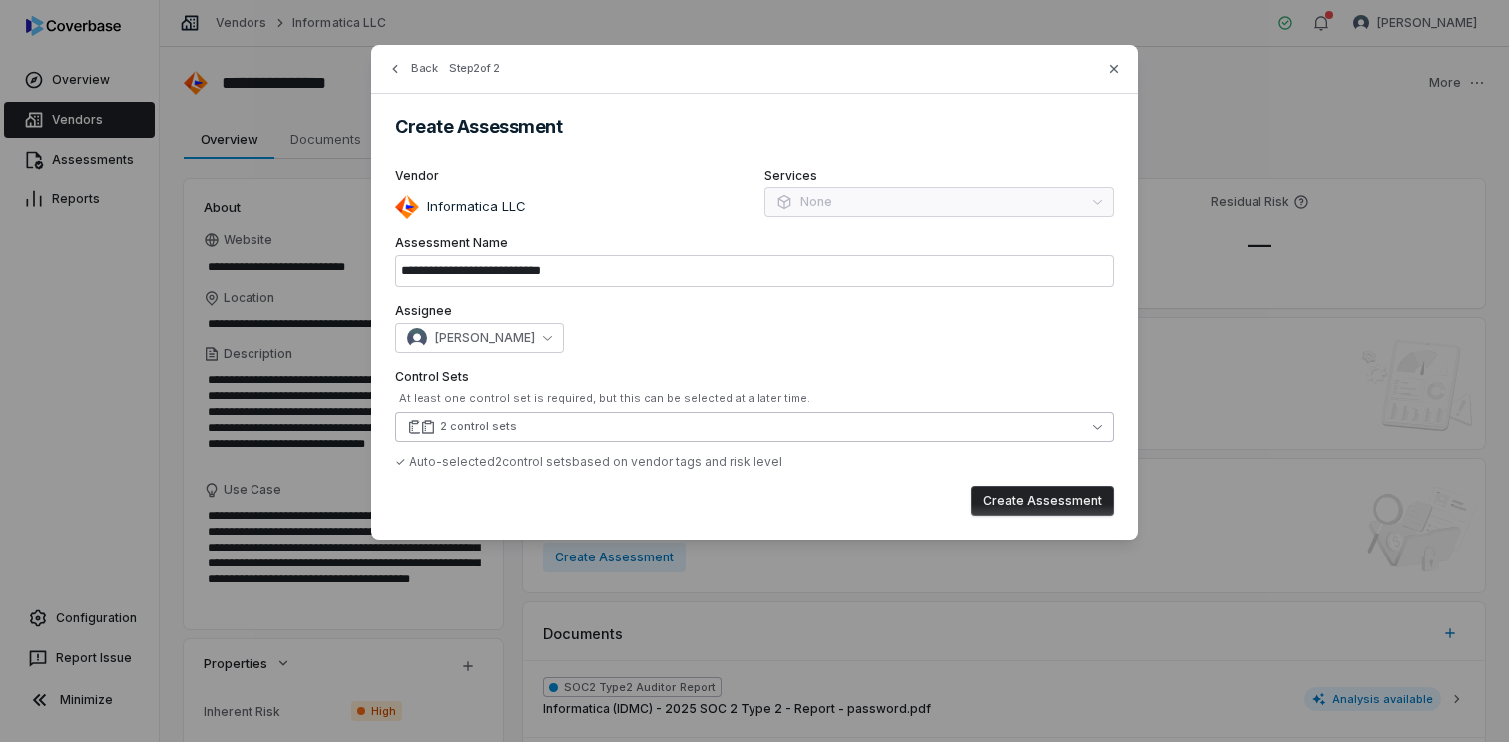
click at [614, 429] on button "2 control sets" at bounding box center [754, 427] width 718 height 30
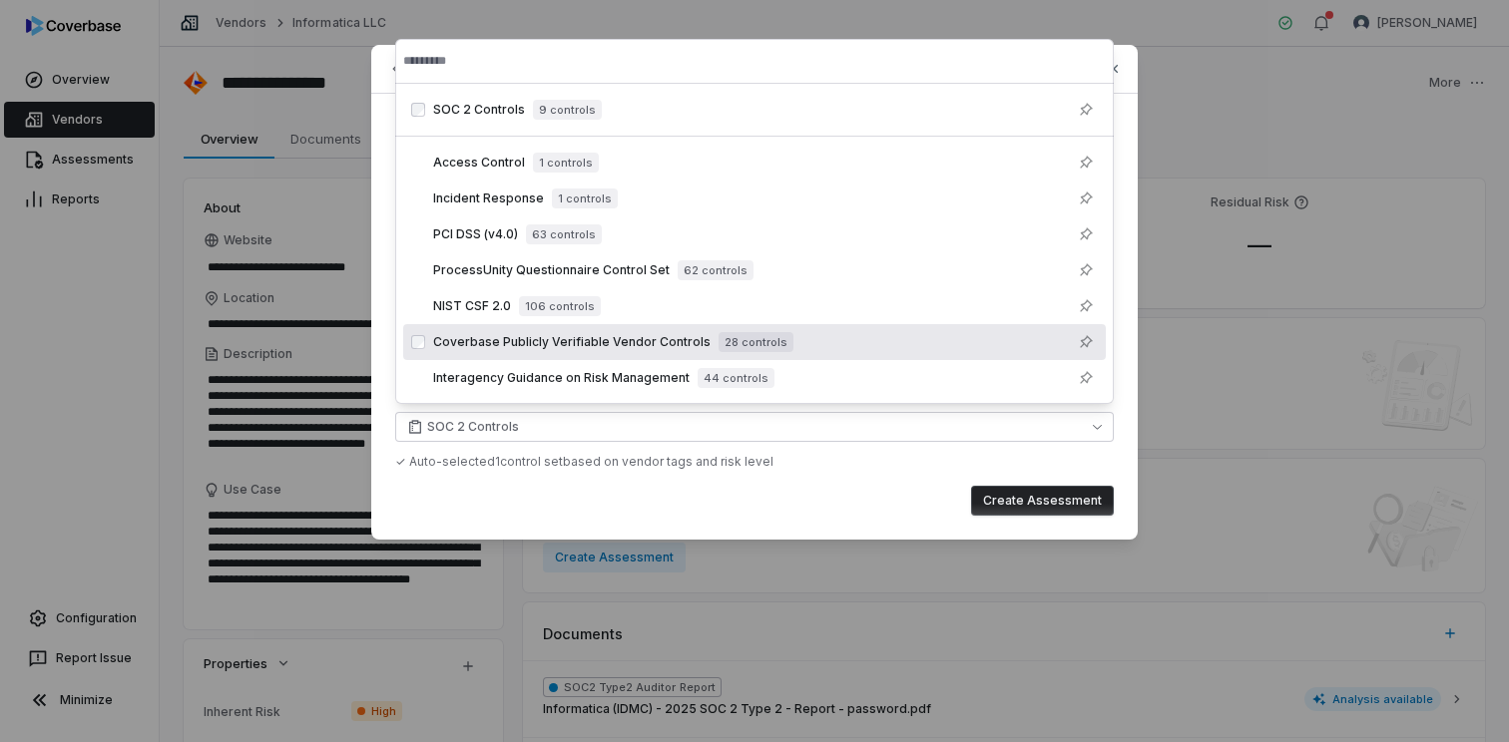
click at [894, 500] on div "Create Assessment" at bounding box center [754, 501] width 718 height 30
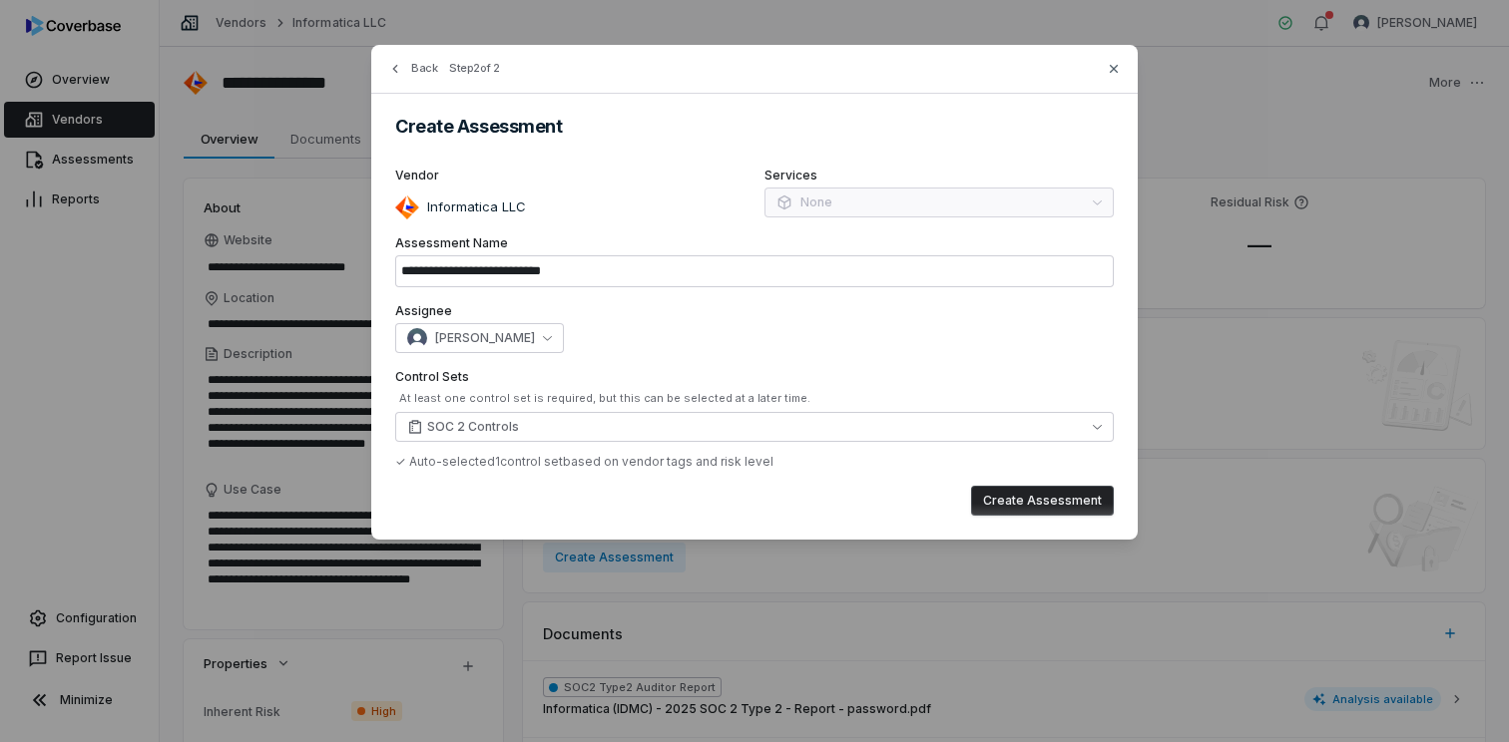
click at [1019, 502] on button "Create Assessment" at bounding box center [1042, 501] width 143 height 30
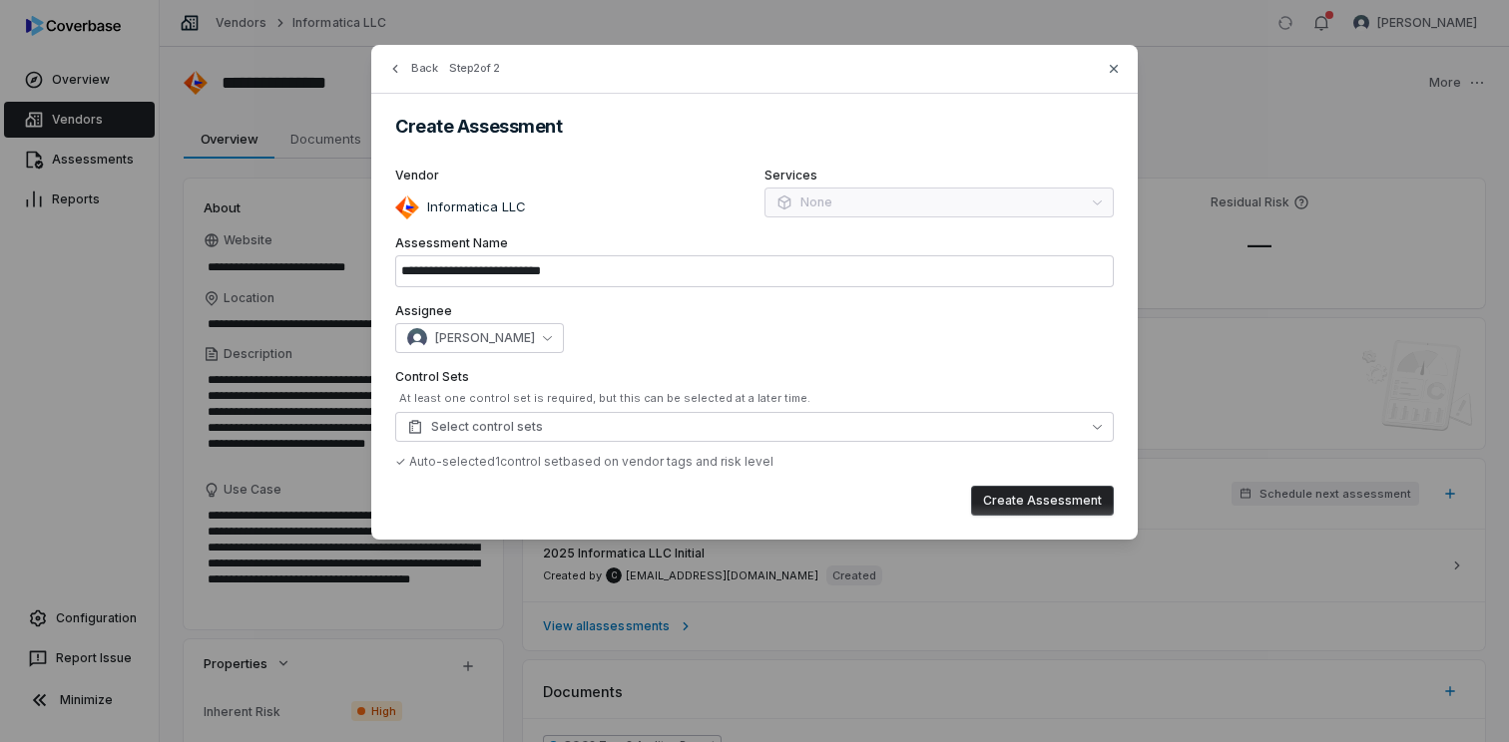
type input "**********"
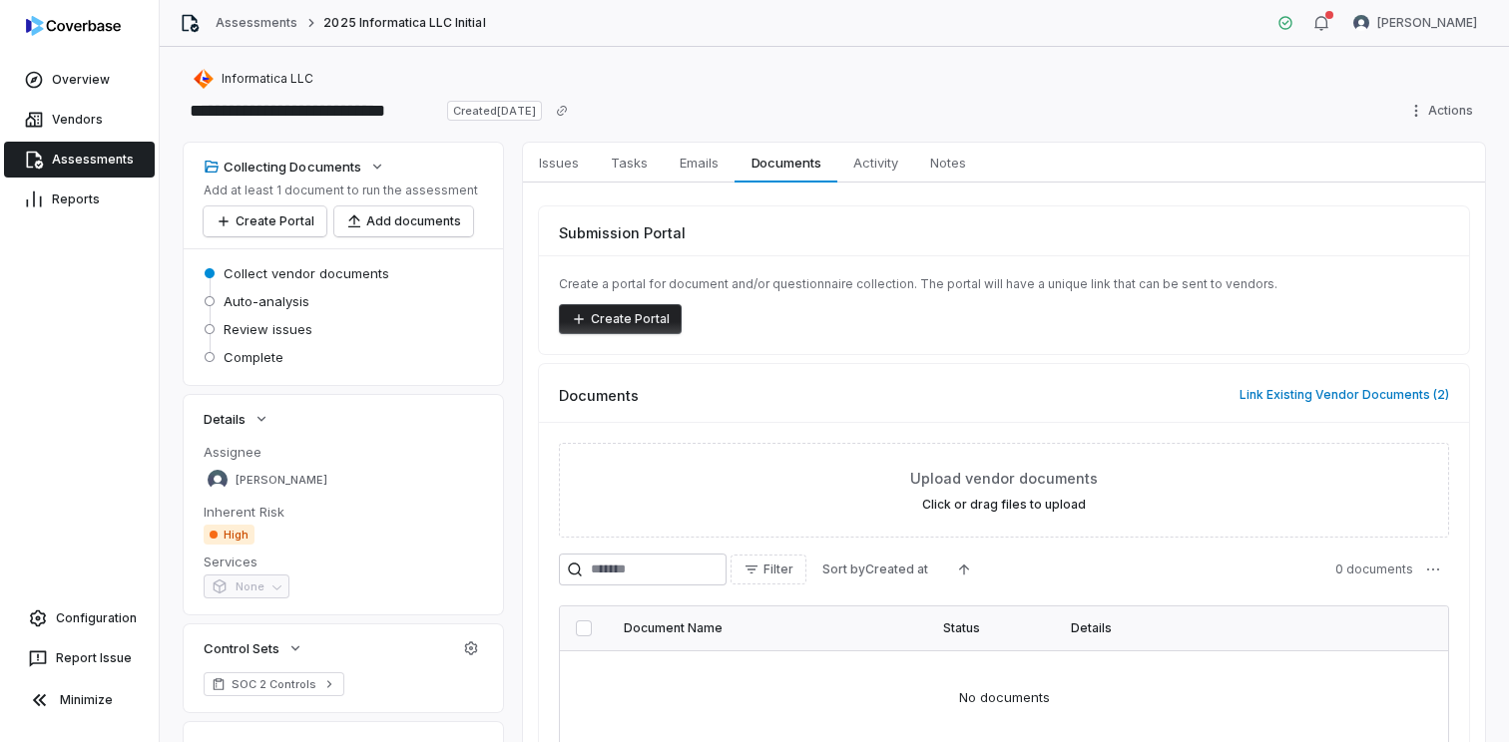
click at [97, 160] on link "Assessments" at bounding box center [79, 160] width 151 height 36
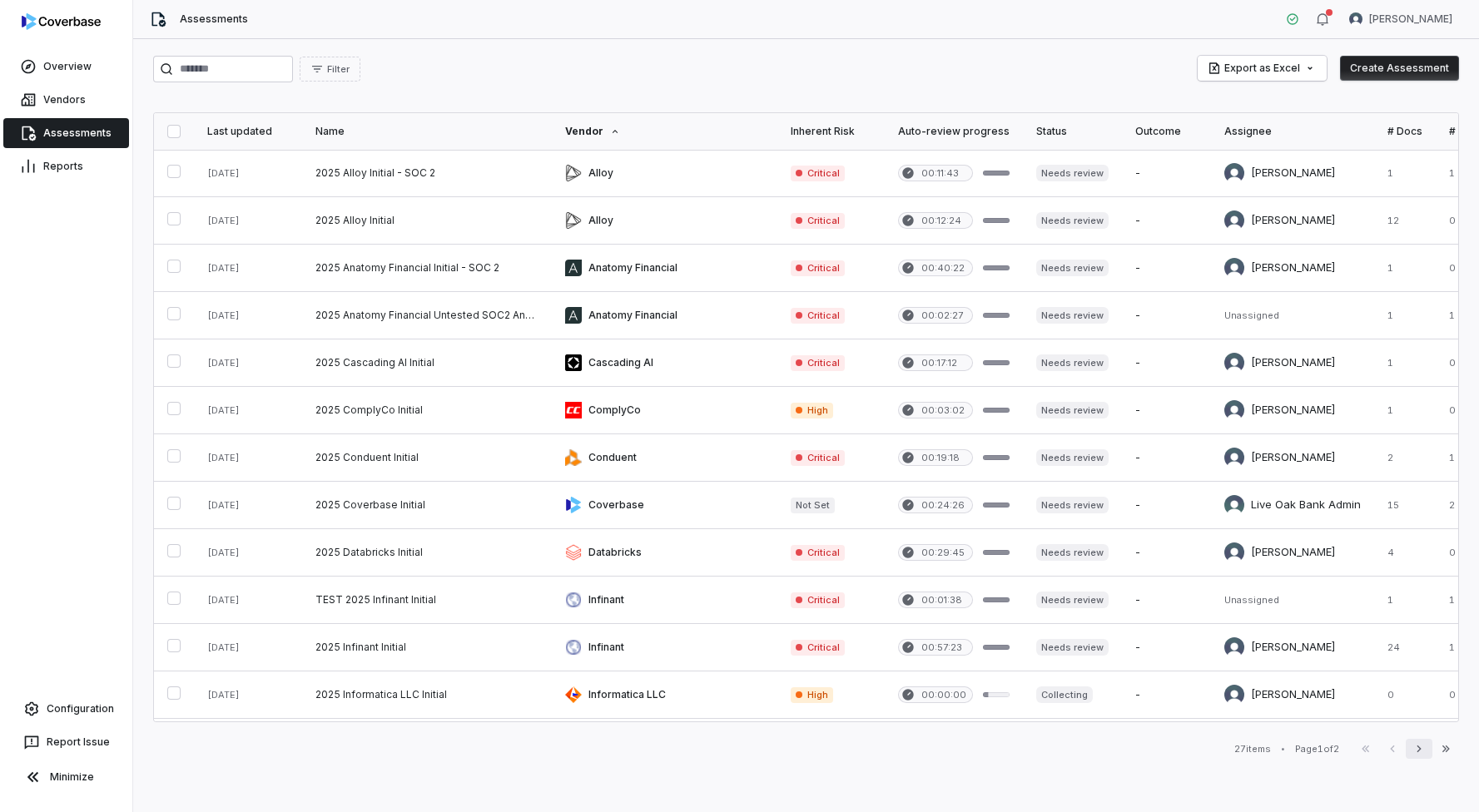
click at [1258, 618] on icon "button" at bounding box center [1419, 749] width 13 height 13
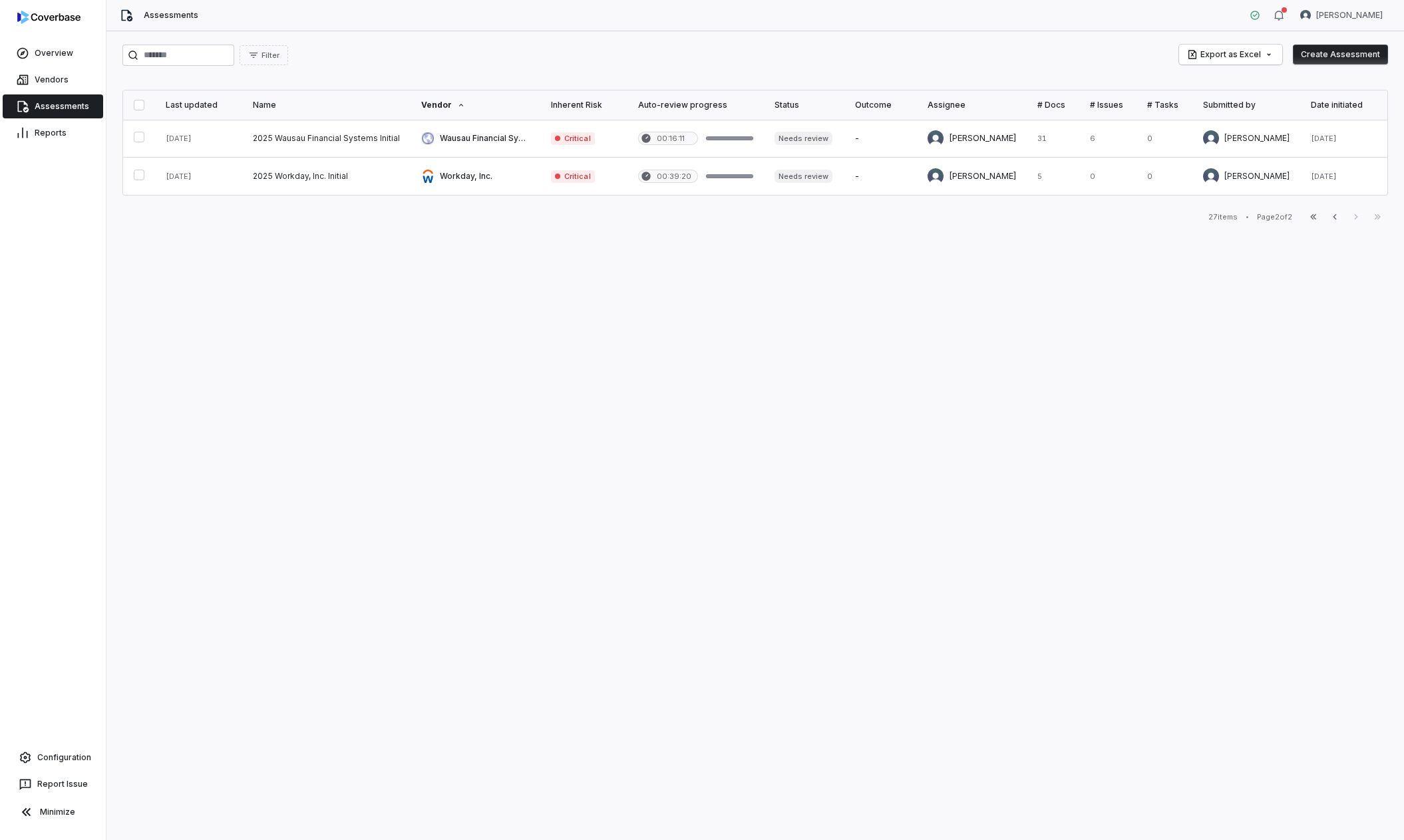
click at [81, 102] on link "Assessments" at bounding box center [53, 107] width 101 height 24
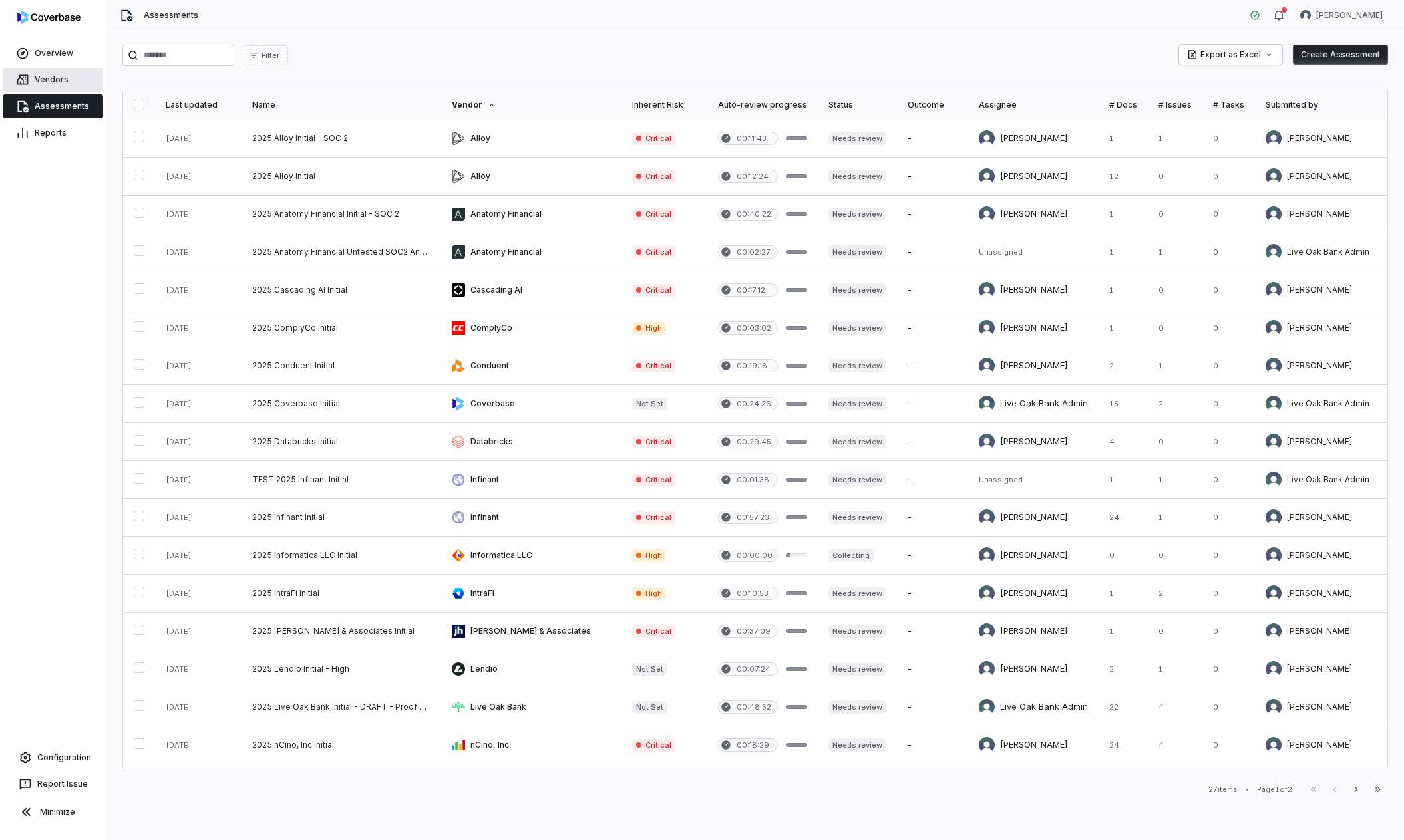
click at [63, 76] on link "Vendors" at bounding box center [53, 80] width 101 height 24
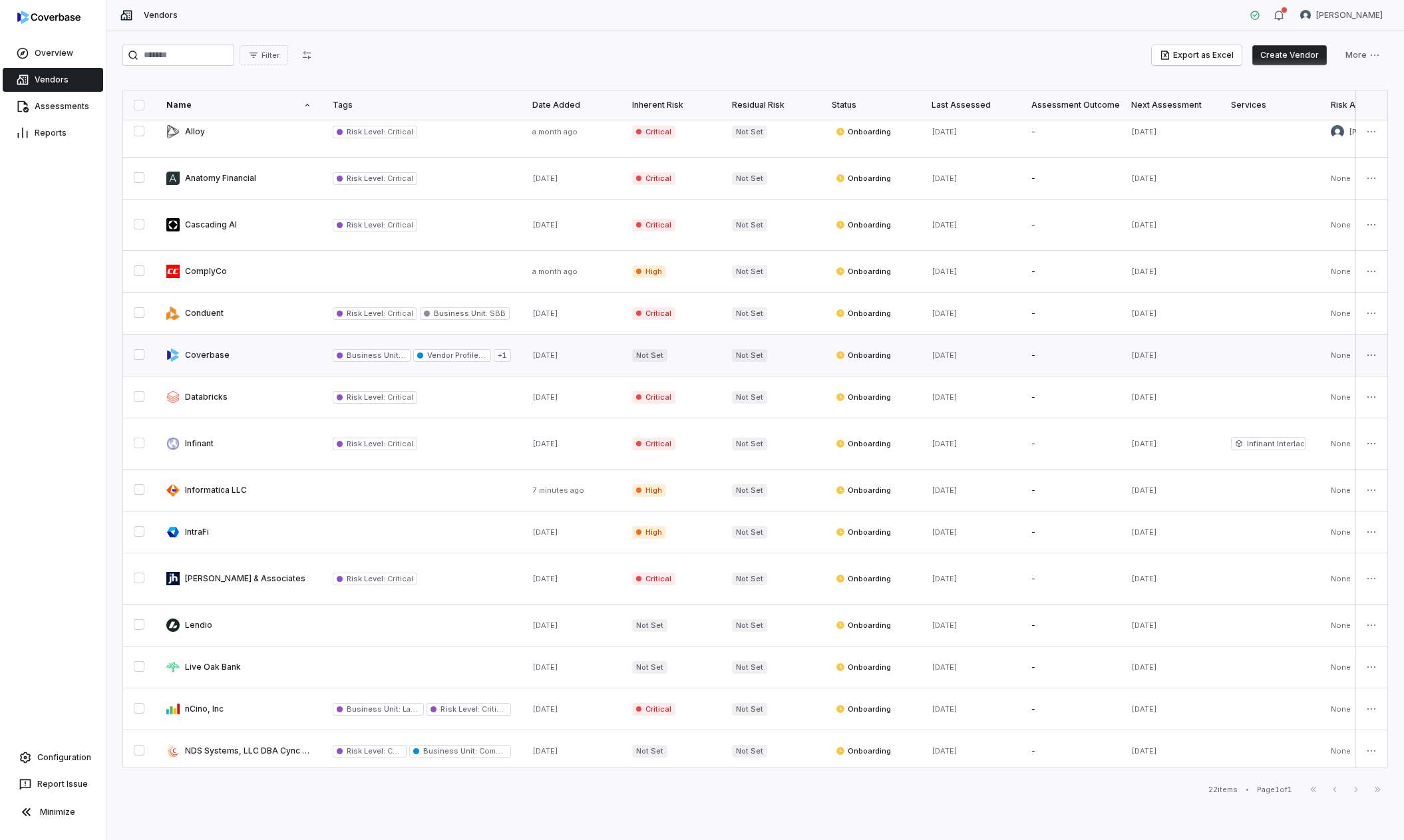
scroll to position [16, 0]
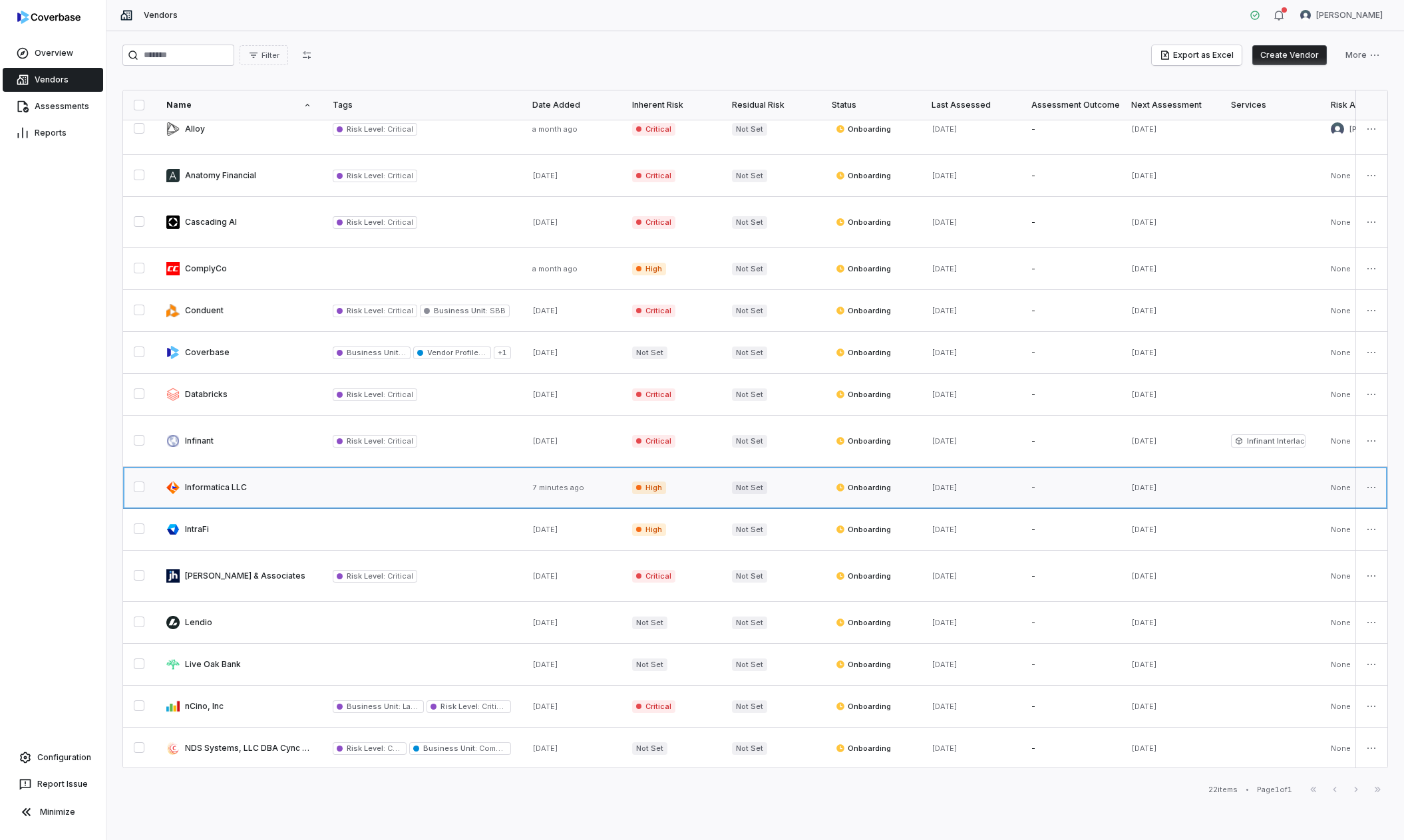
click at [364, 488] on link at bounding box center [422, 487] width 199 height 41
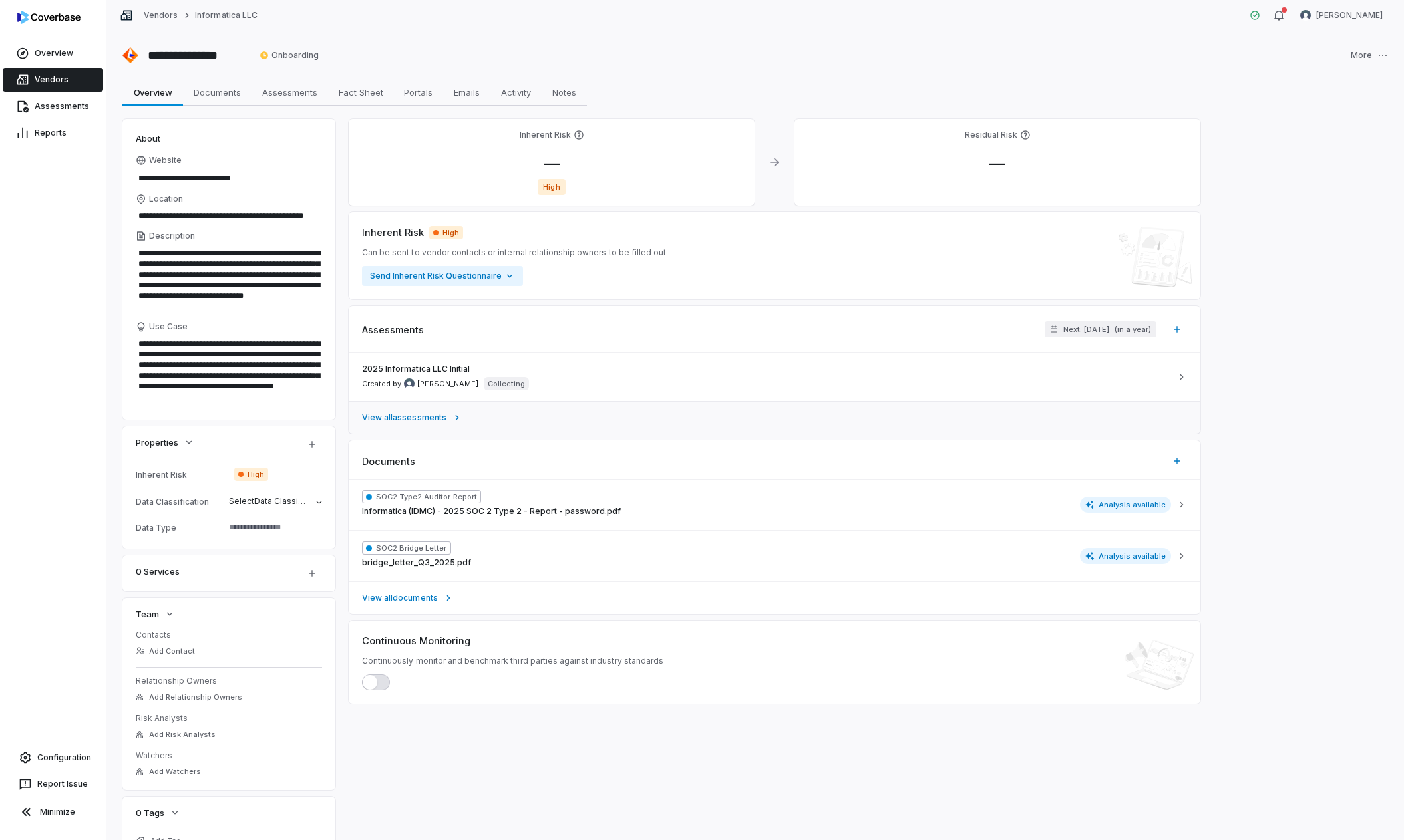
click at [434, 414] on span "View all assessments" at bounding box center [404, 418] width 85 height 11
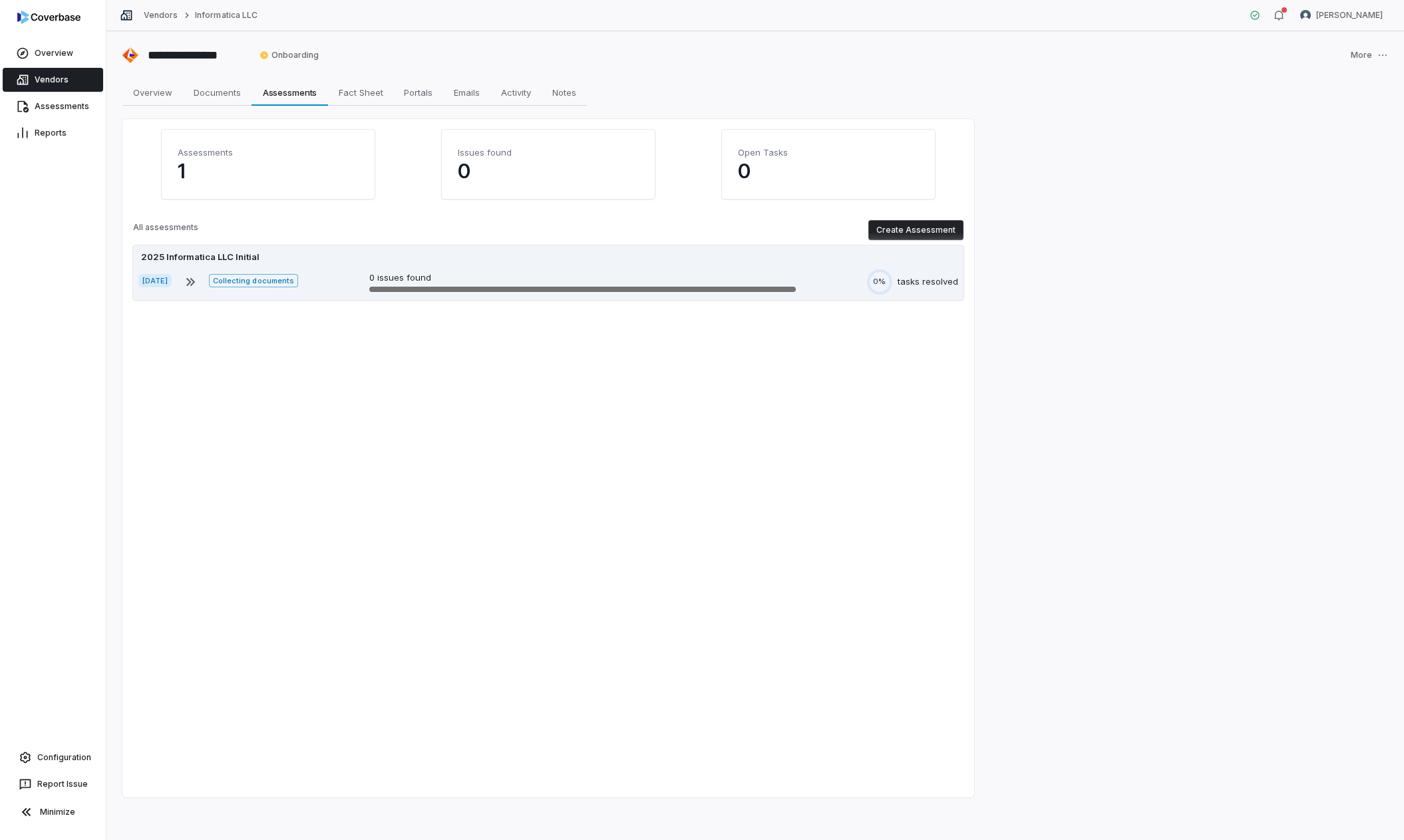
click at [728, 276] on p "0 issues found" at bounding box center [583, 278] width 427 height 13
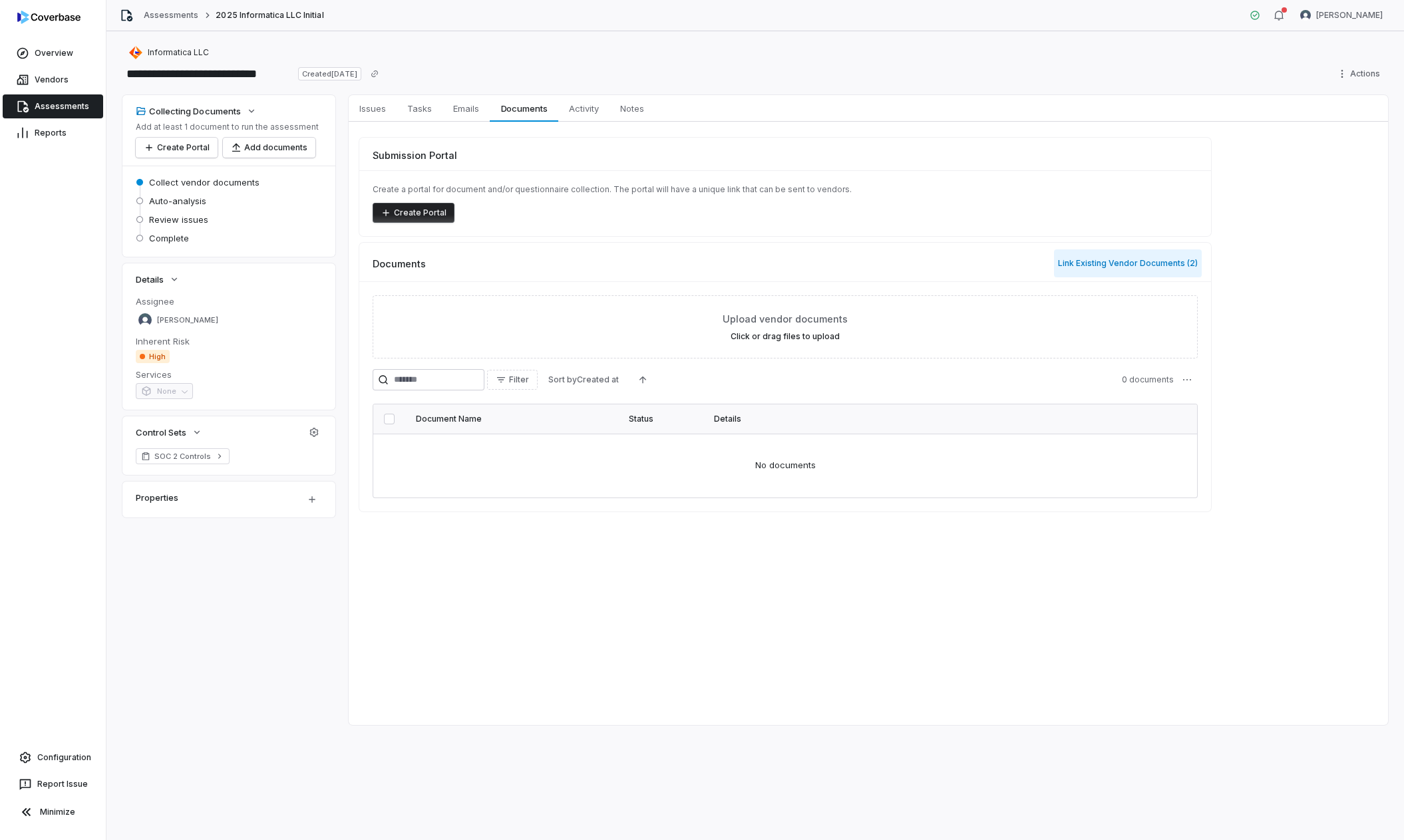
click at [1006, 261] on button "Link Existing Vendor Documents ( 2 )" at bounding box center [1129, 263] width 148 height 28
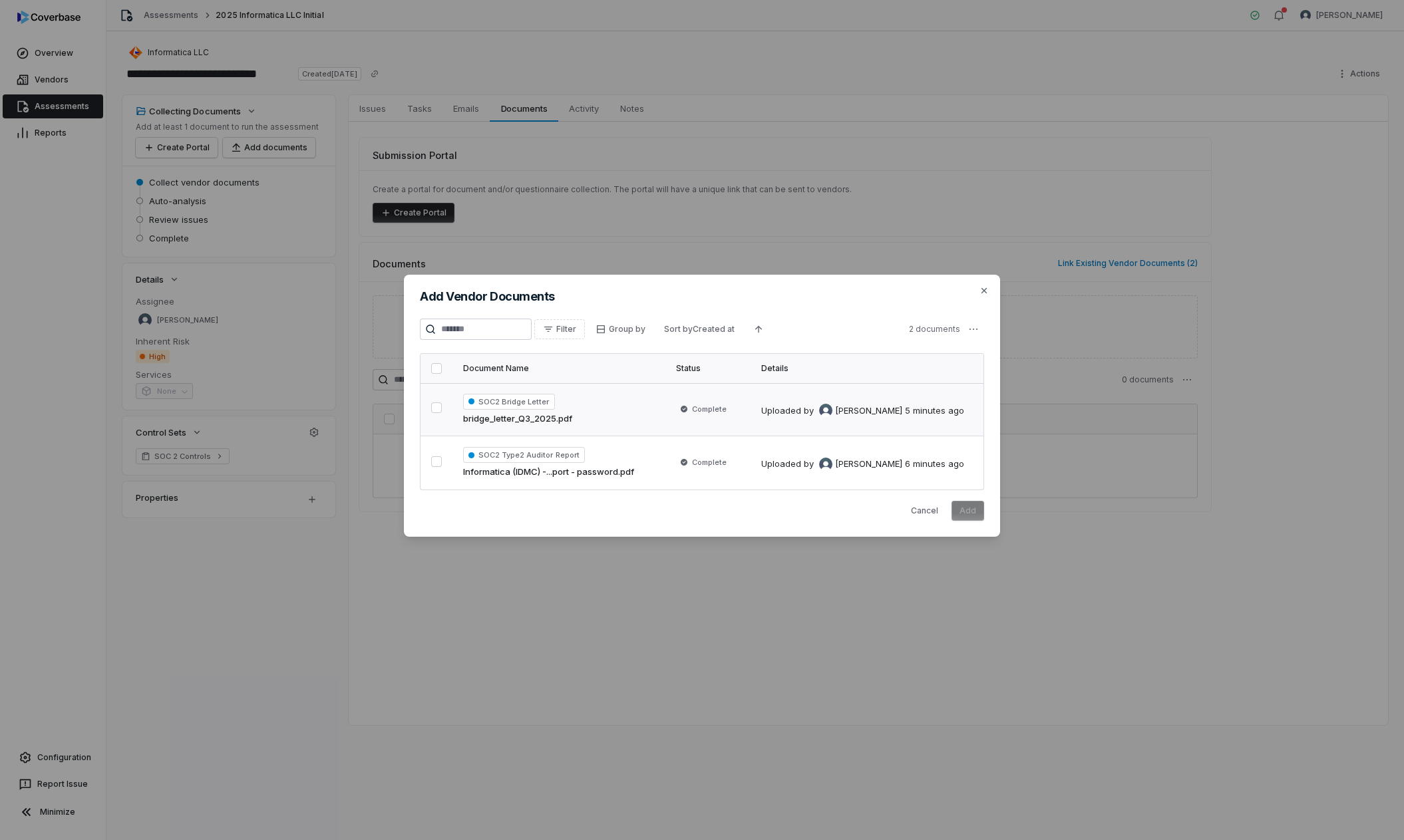
click at [439, 409] on button "button" at bounding box center [437, 408] width 11 height 11
click at [438, 463] on button "button" at bounding box center [437, 461] width 11 height 11
click at [968, 494] on button "Add" at bounding box center [968, 511] width 33 height 20
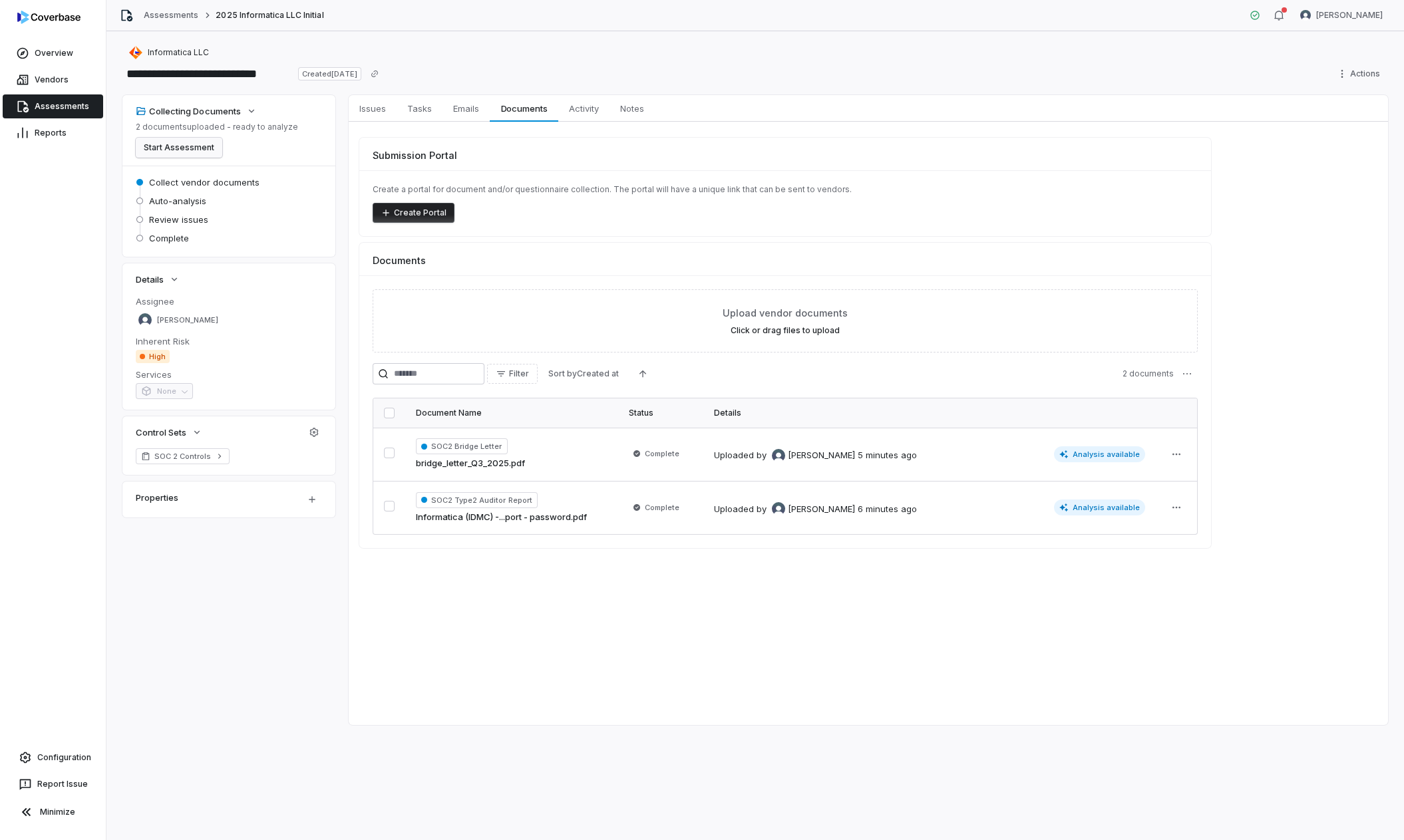
click at [205, 147] on button "Start Assessment" at bounding box center [179, 148] width 87 height 20
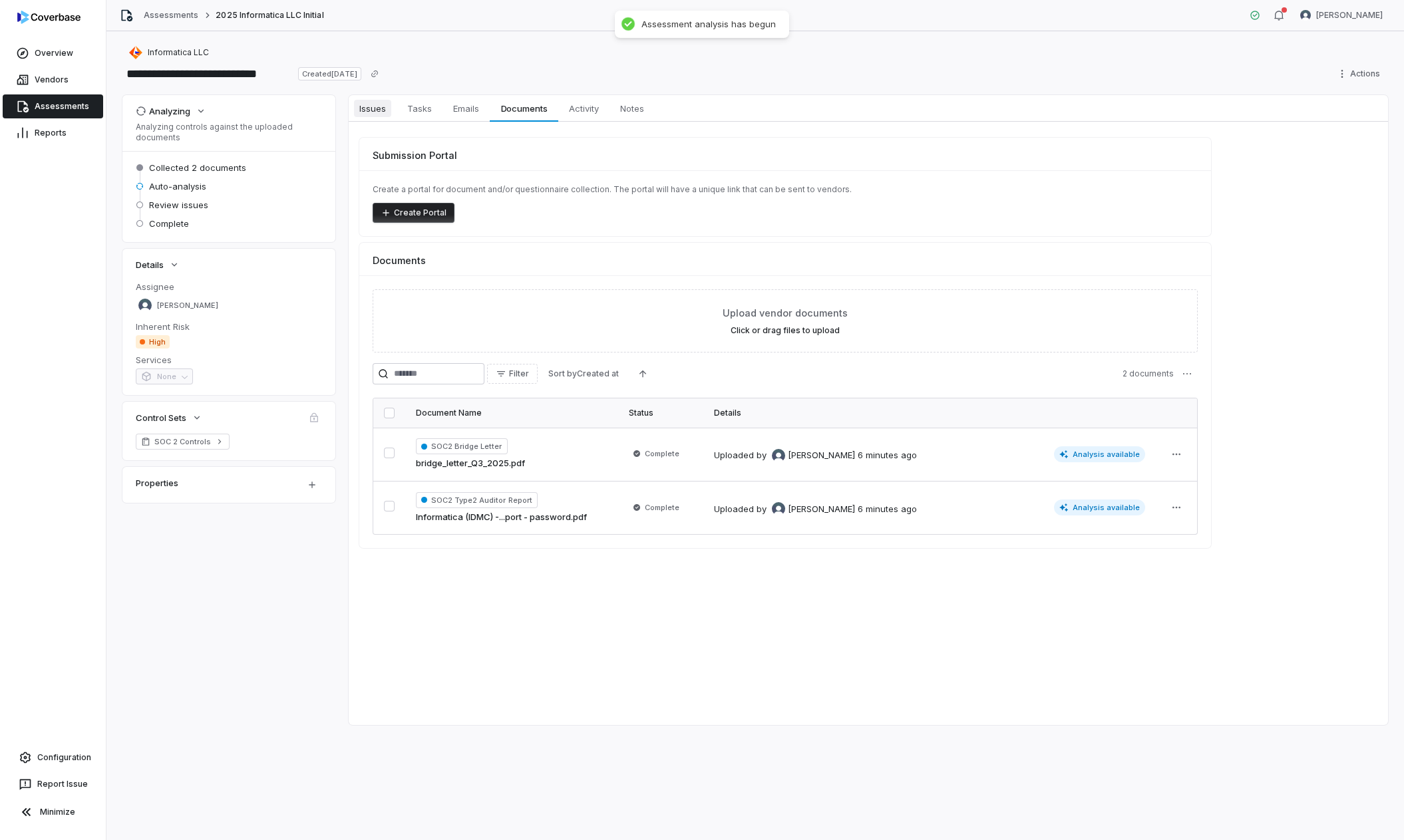
click at [376, 109] on span "Issues" at bounding box center [373, 109] width 37 height 17
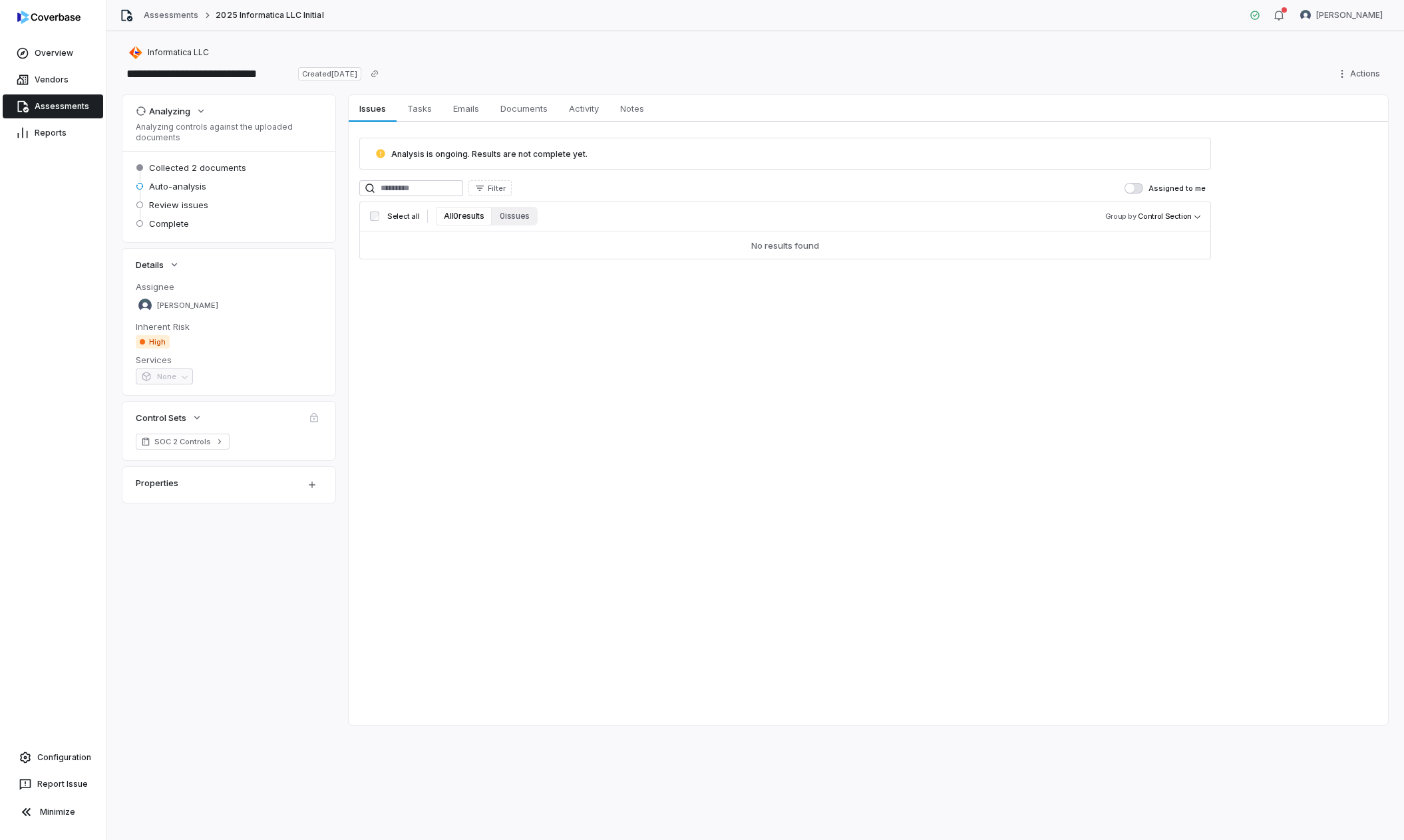
click at [50, 101] on link "Assessments" at bounding box center [53, 107] width 101 height 24
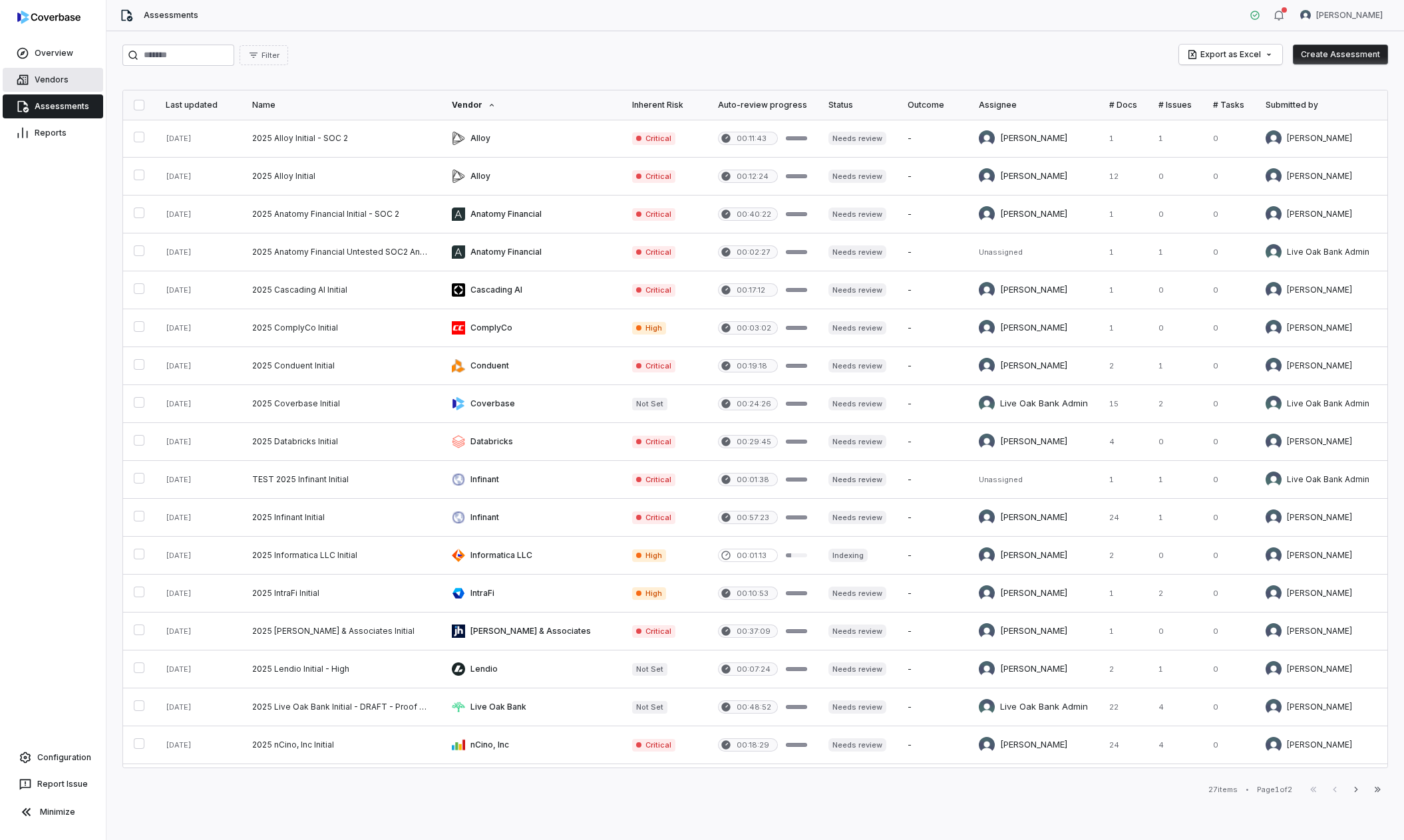
click at [53, 82] on link "Vendors" at bounding box center [53, 80] width 101 height 24
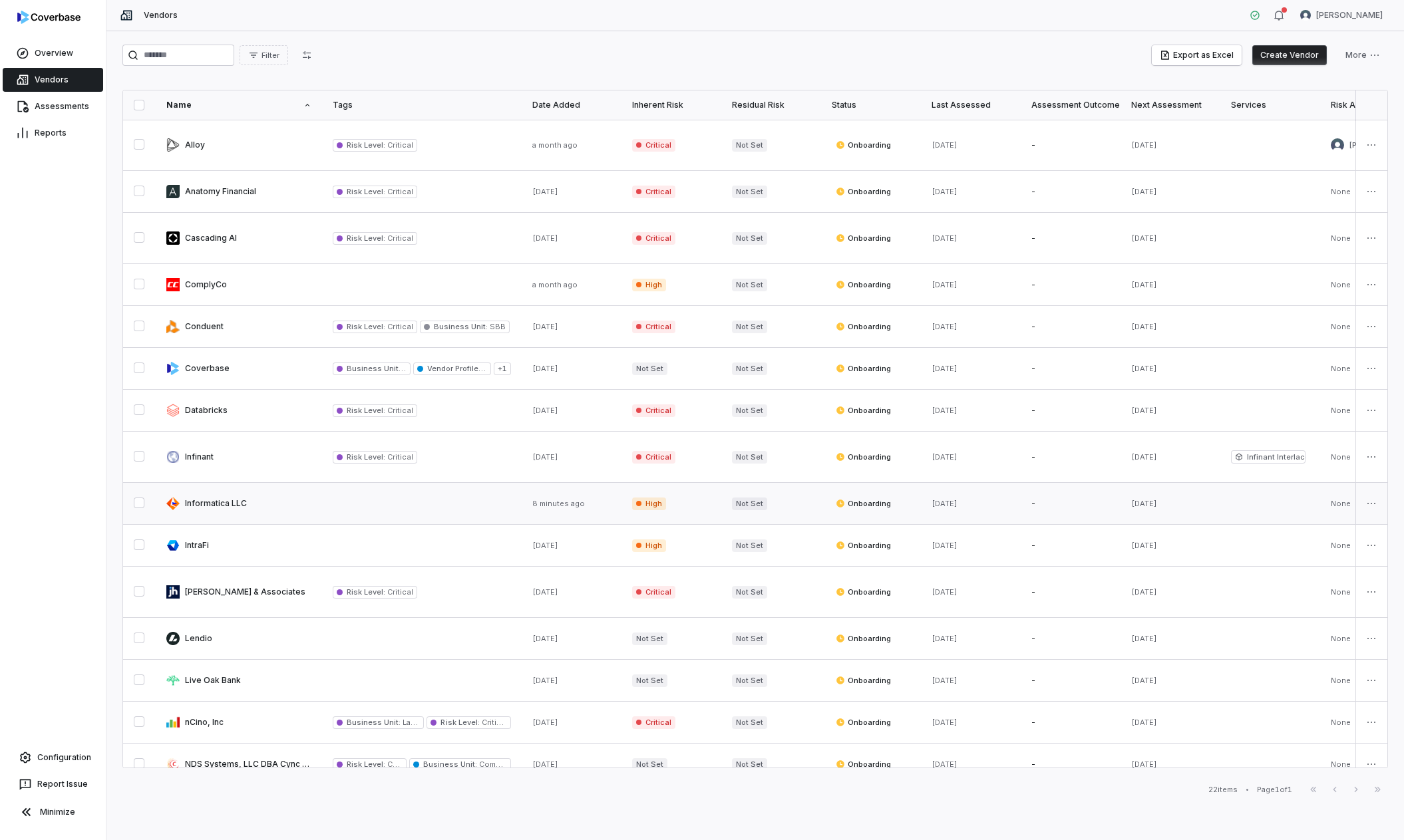
click at [468, 494] on link at bounding box center [422, 503] width 199 height 41
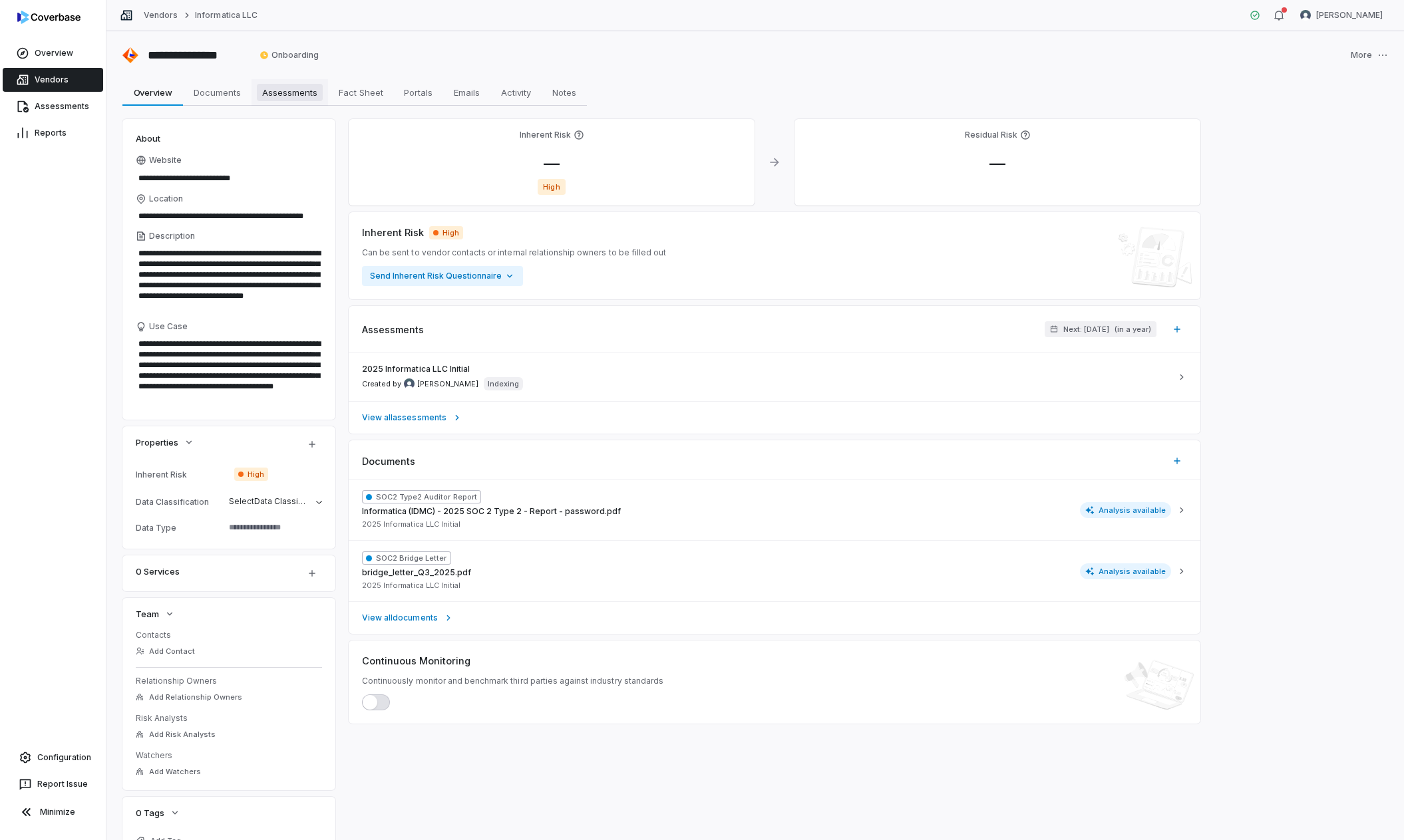
click at [281, 93] on span "Assessments" at bounding box center [289, 93] width 66 height 17
type textarea "*"
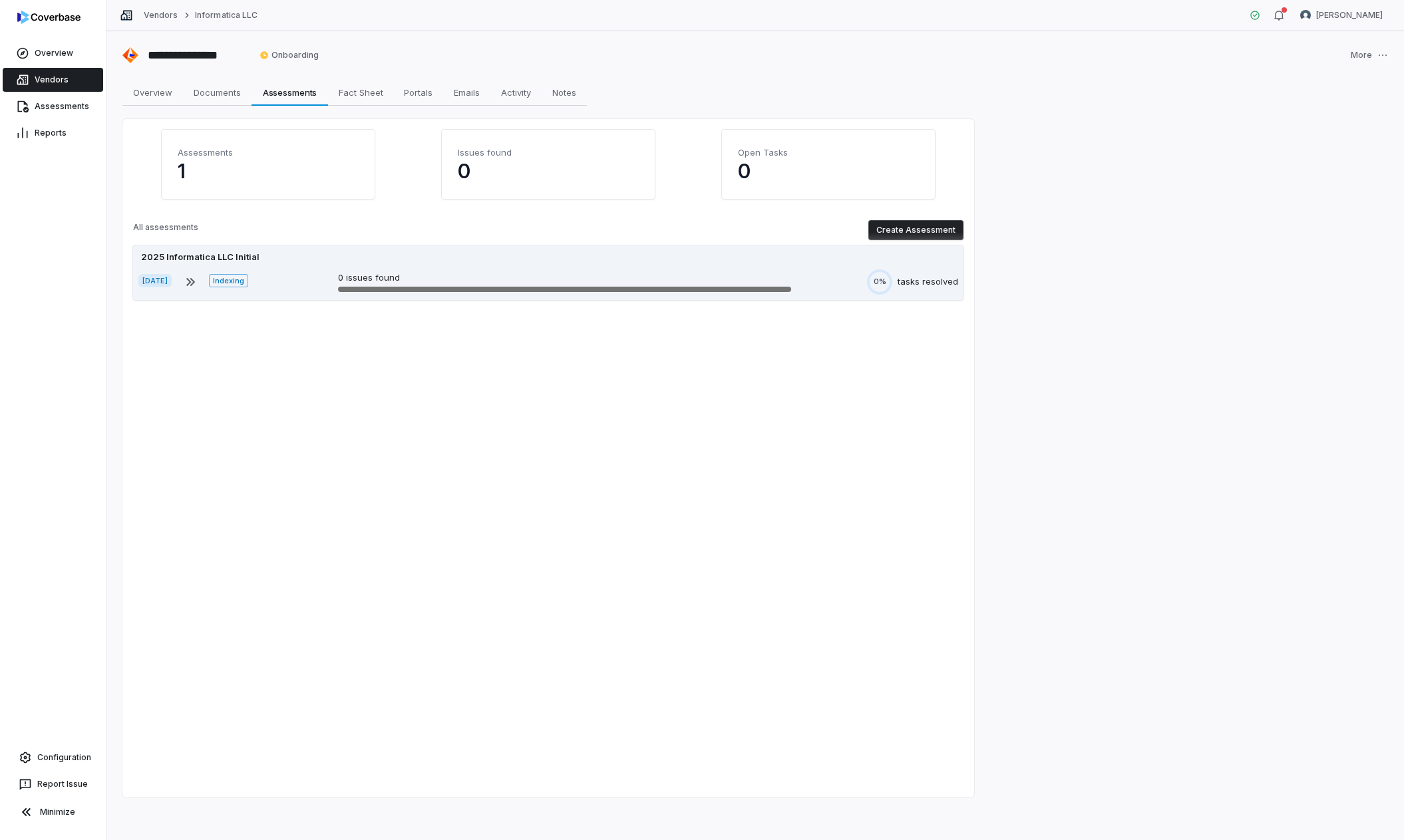
click at [262, 288] on div "Indexing" at bounding box center [235, 282] width 53 height 16
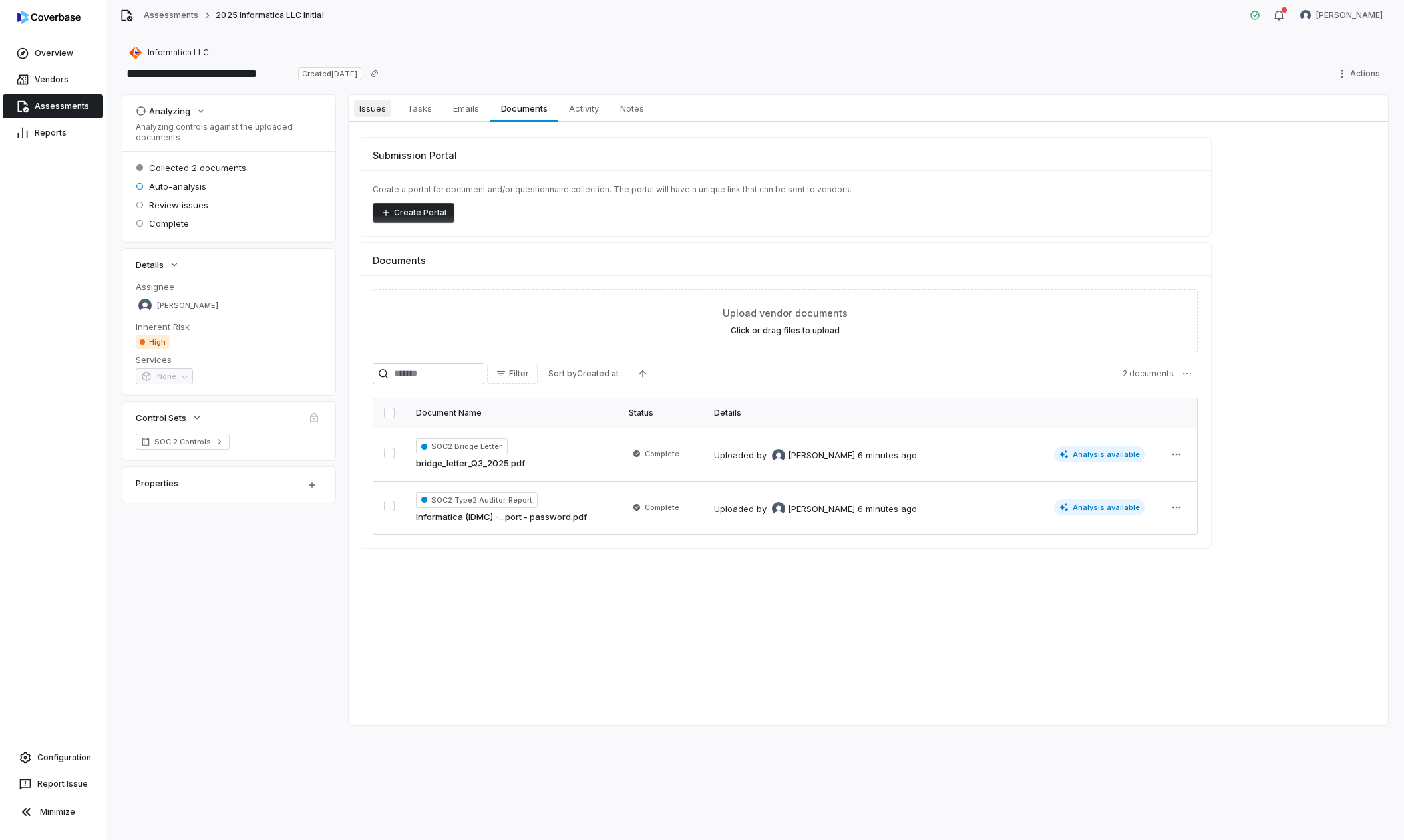
click at [378, 112] on span "Issues" at bounding box center [373, 109] width 37 height 17
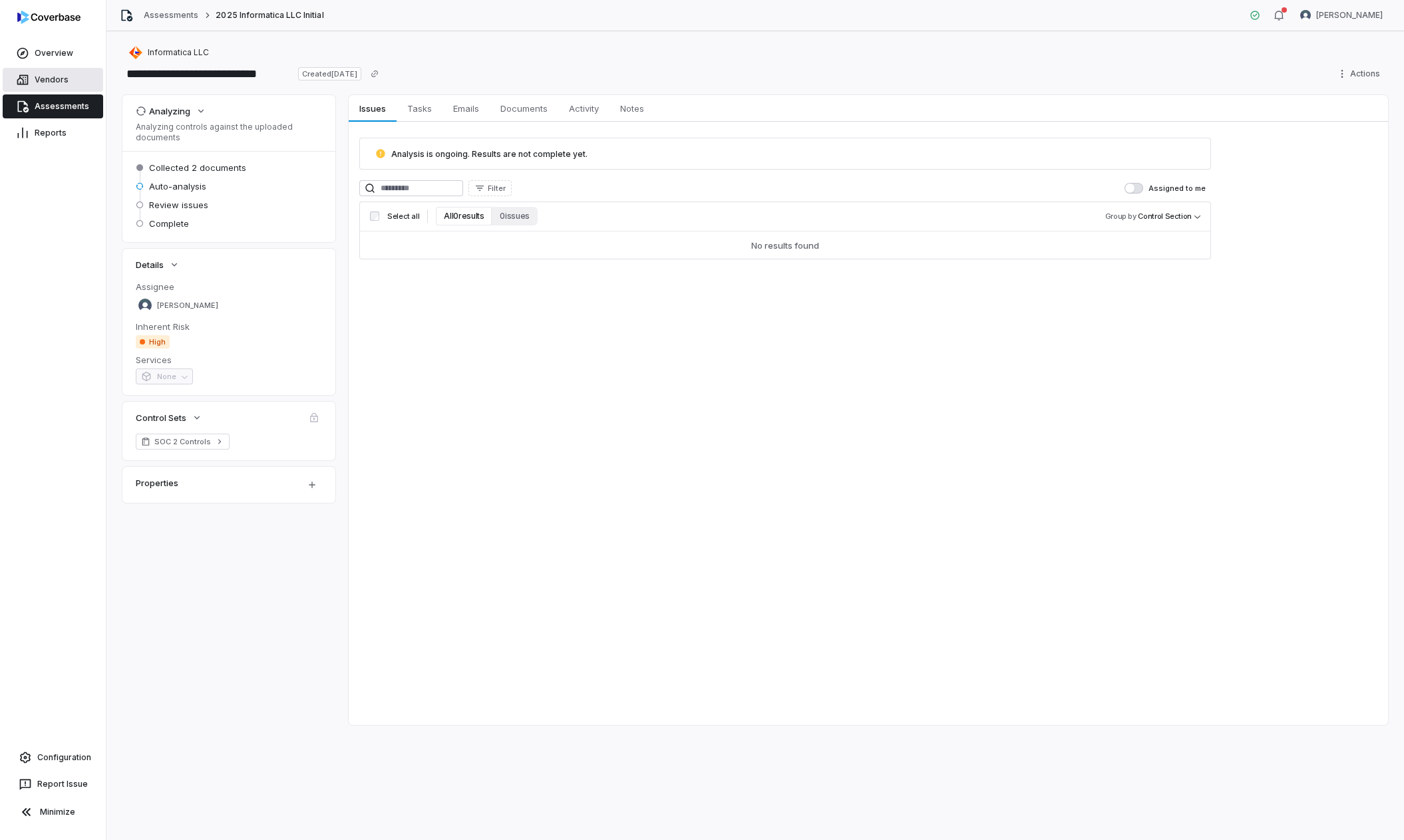
click at [45, 85] on link "Vendors" at bounding box center [53, 80] width 101 height 24
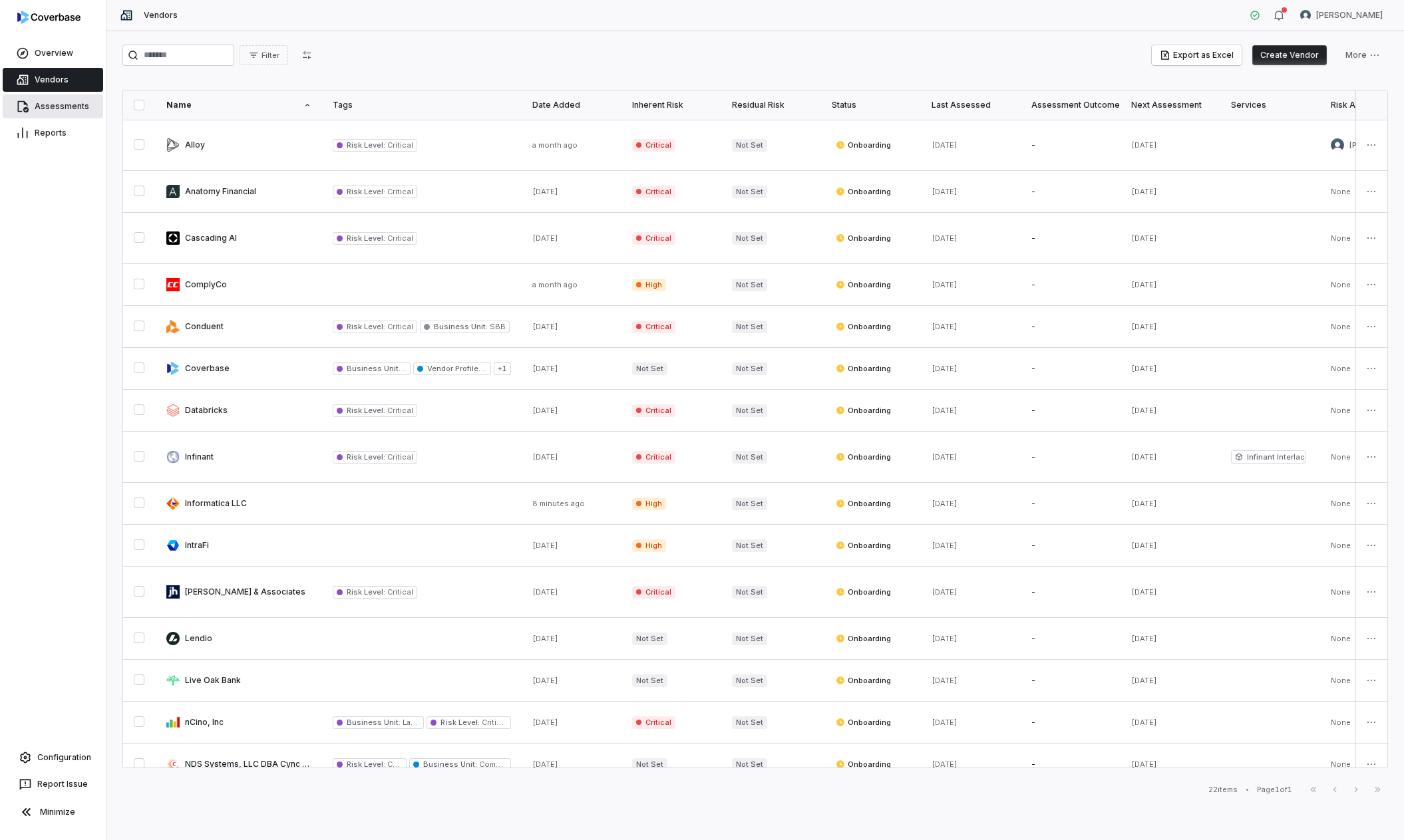
click at [45, 109] on link "Assessments" at bounding box center [53, 107] width 101 height 24
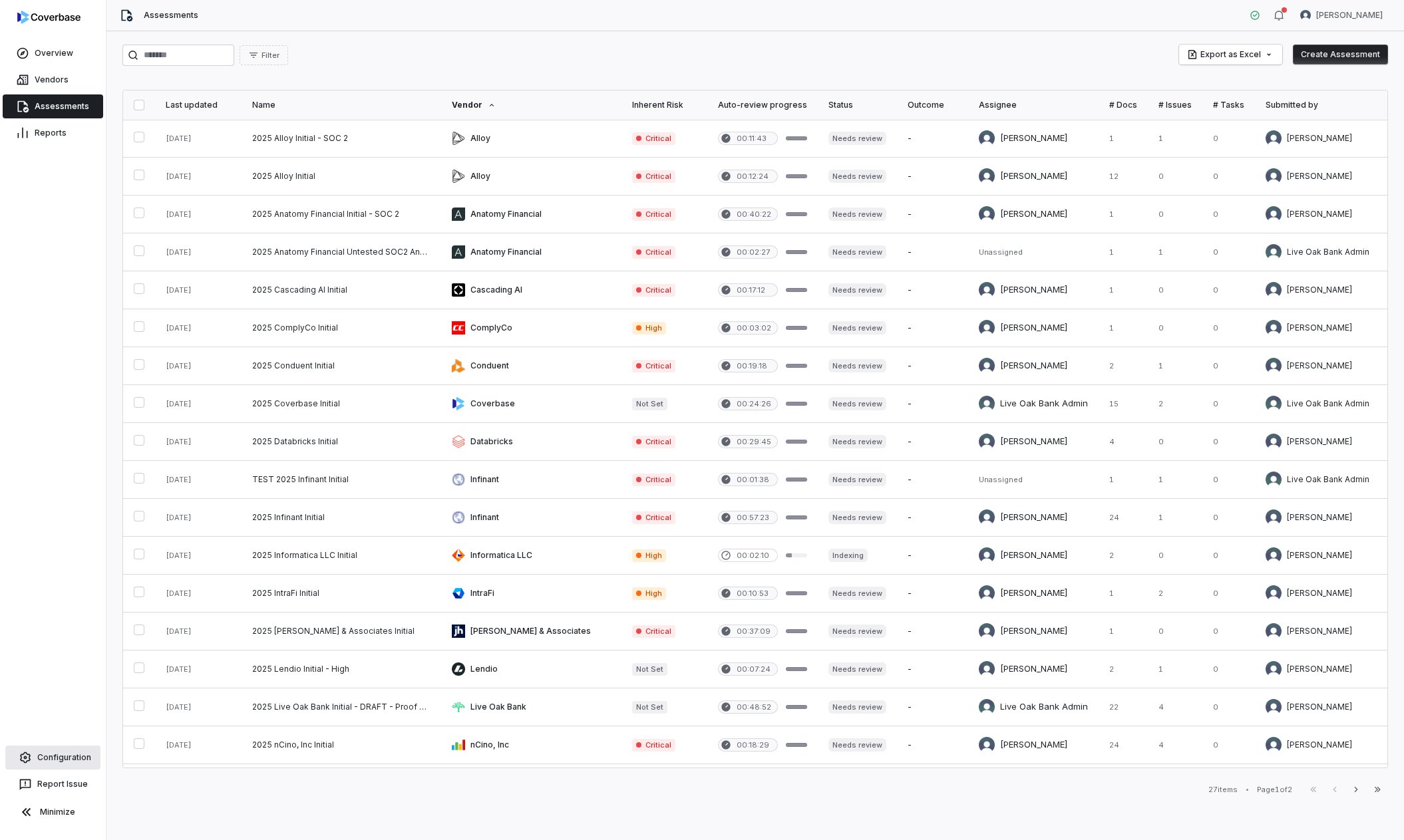
click at [65, 494] on link "Configuration" at bounding box center [53, 758] width 95 height 24
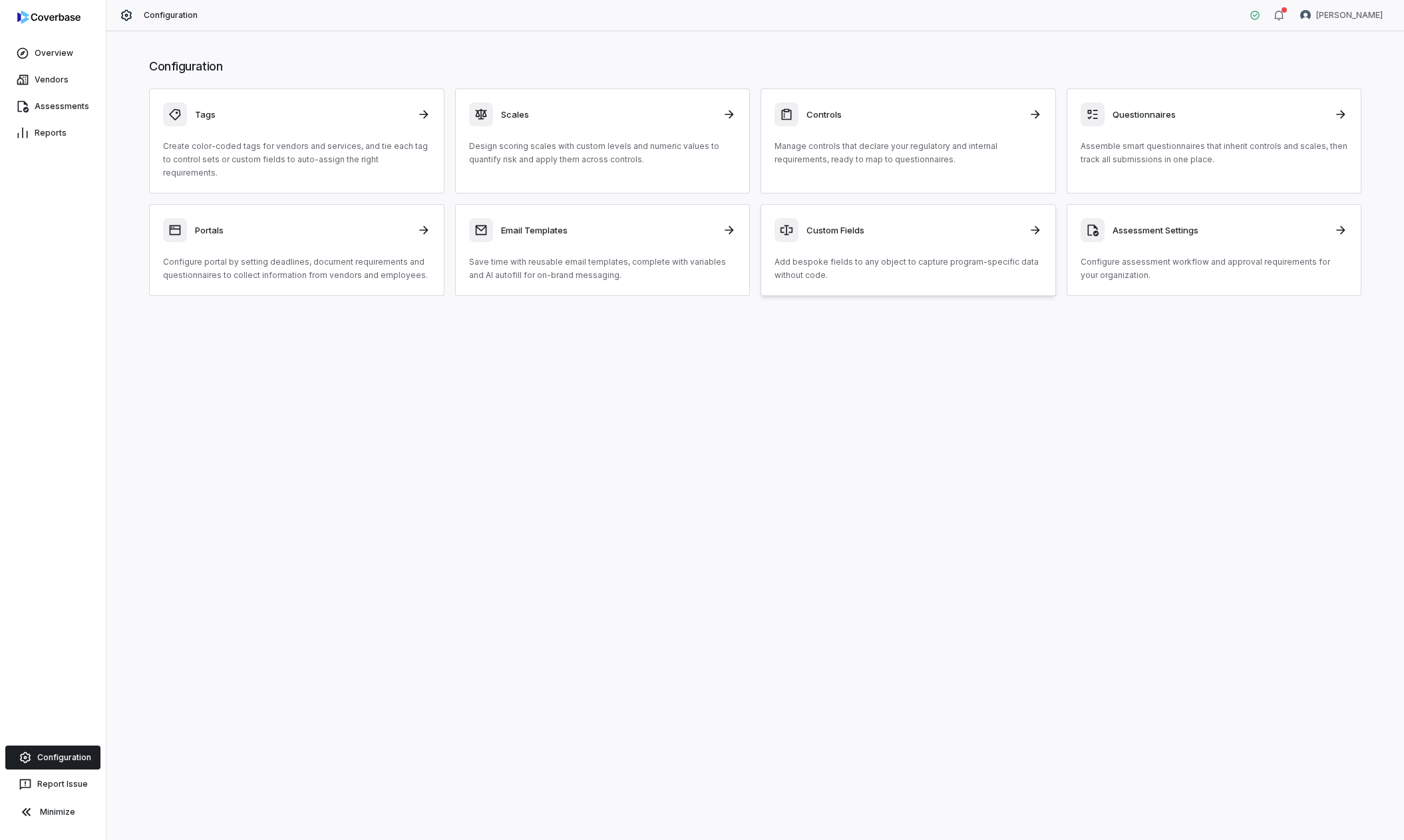
click at [879, 229] on div "Custom Fields Add bespoke fields to any object to capture program-specific data…" at bounding box center [908, 250] width 267 height 64
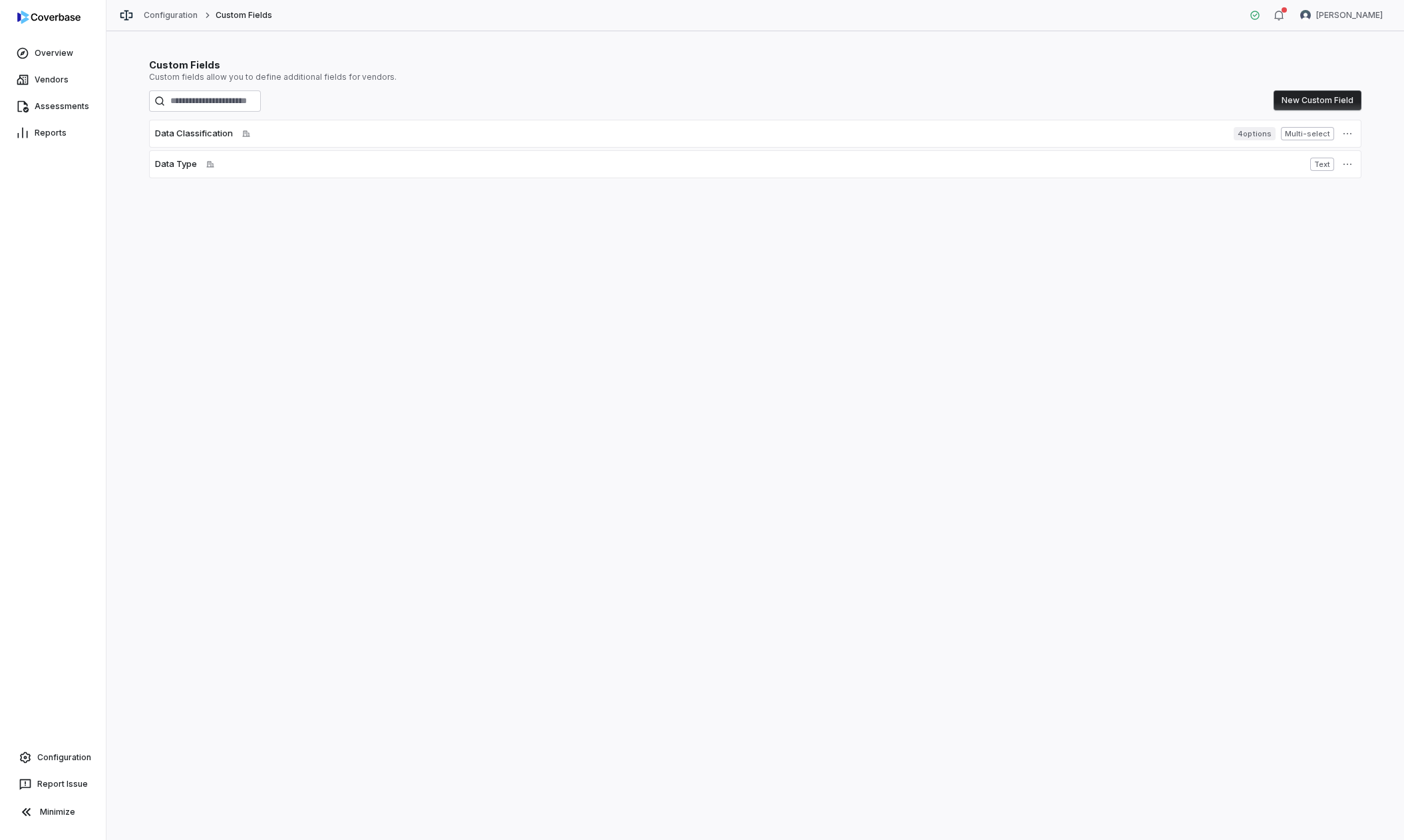
click at [1006, 103] on button "New Custom Field" at bounding box center [1318, 101] width 88 height 20
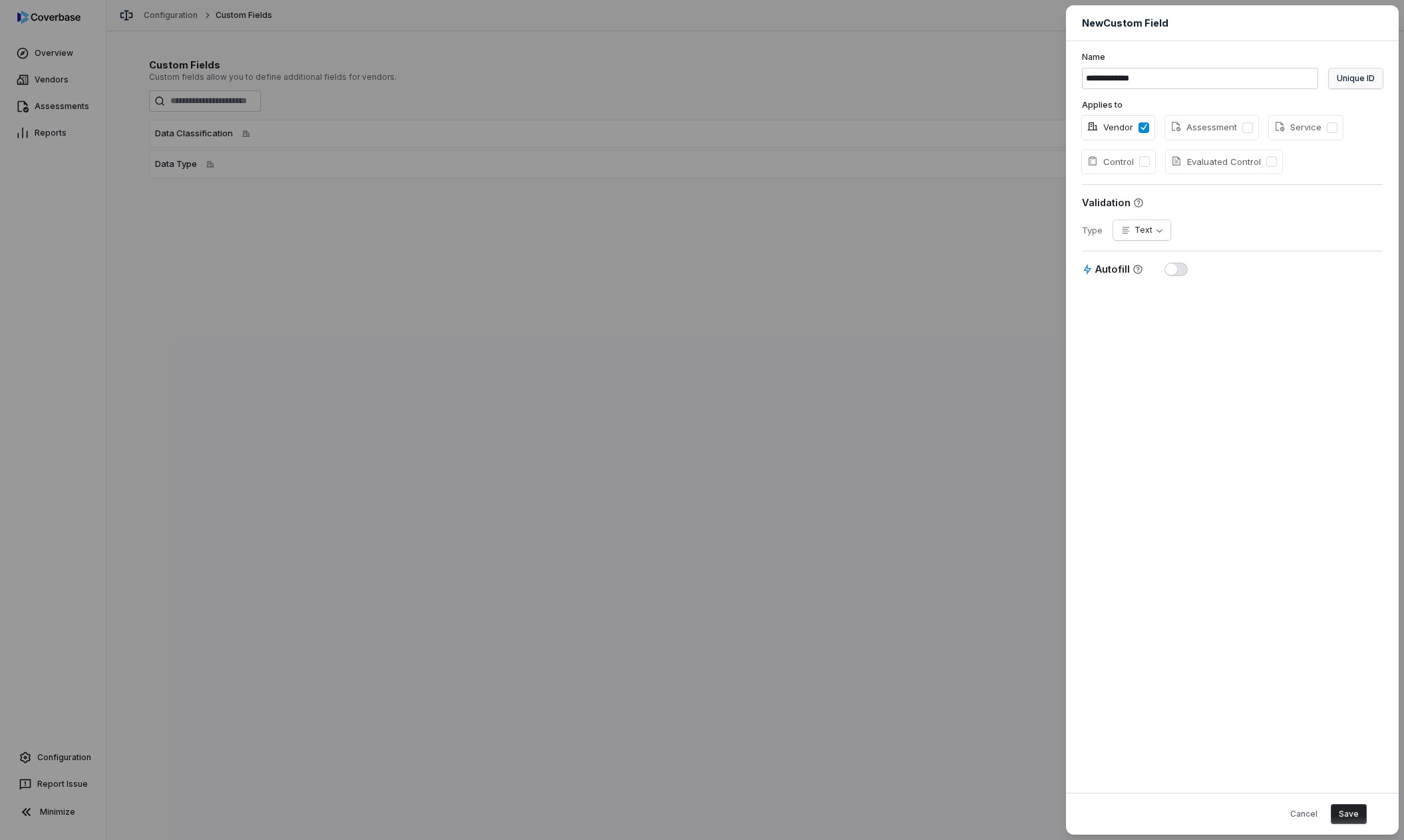
type input "**********"
click at [1006, 80] on button "Unique ID" at bounding box center [1356, 79] width 54 height 20
click at [1006, 202] on div "Validation" at bounding box center [1232, 202] width 301 height 14
click at [1006, 234] on body "**********" at bounding box center [702, 420] width 1404 height 840
select select "**********"
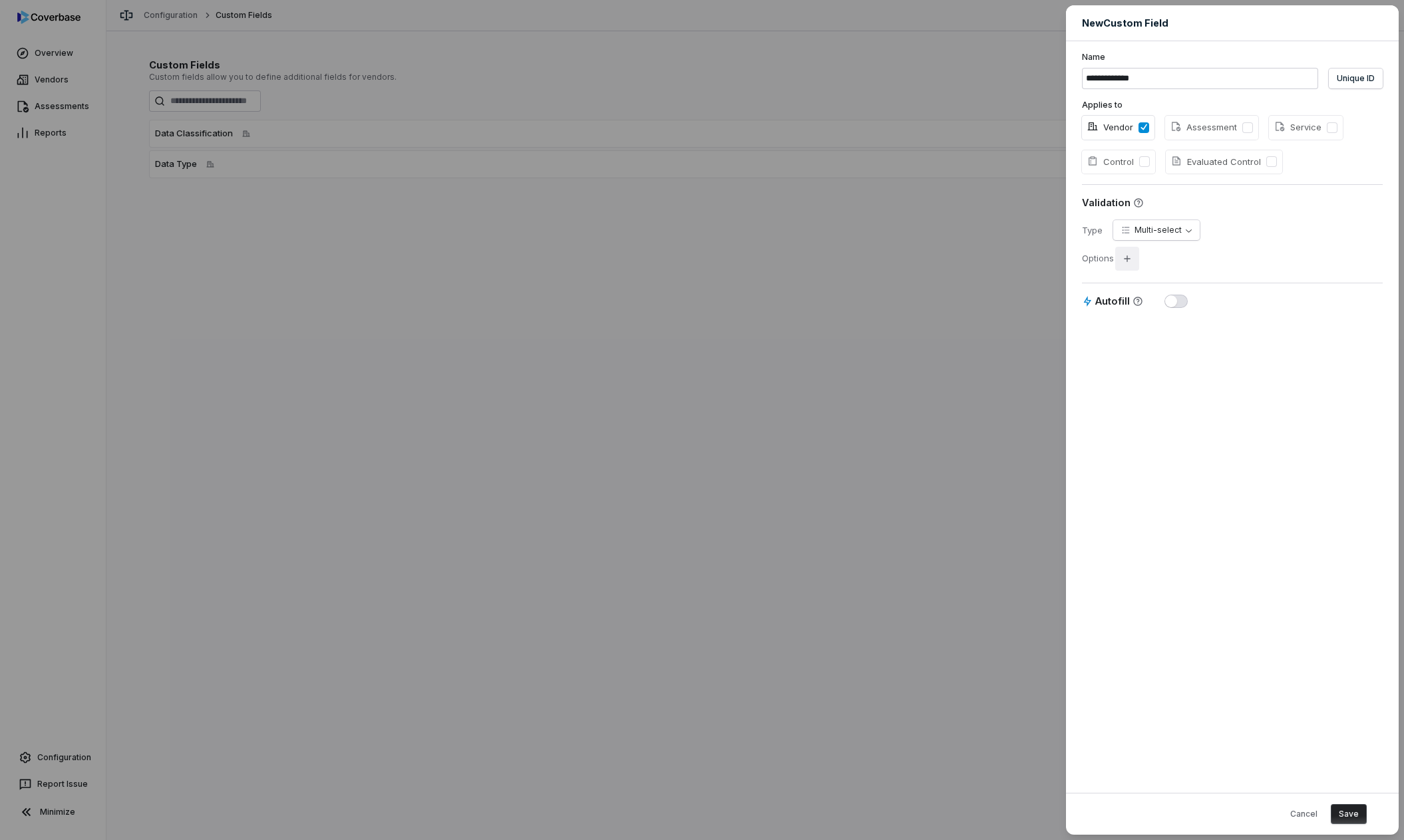
click at [1006, 260] on icon "button" at bounding box center [1127, 259] width 11 height 11
click at [1006, 235] on body "**********" at bounding box center [702, 420] width 1404 height 840
click at [1006, 278] on div "**********" at bounding box center [702, 420] width 1404 height 840
click at [1006, 283] on input at bounding box center [1221, 280] width 279 height 16
click at [1006, 261] on icon "button" at bounding box center [1127, 259] width 11 height 11
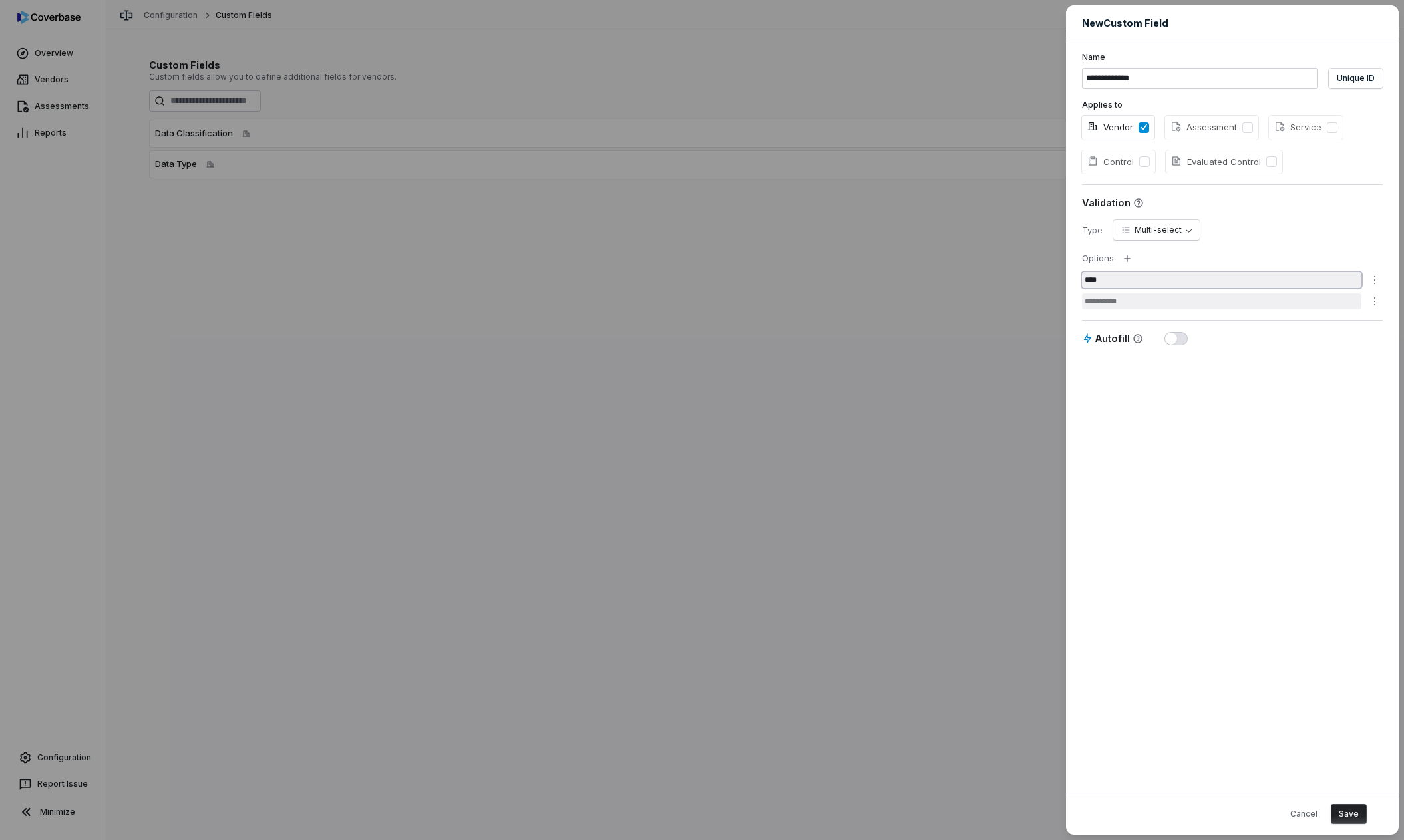
click at [1006, 276] on input "****" at bounding box center [1221, 280] width 279 height 16
type input "********"
click at [1006, 300] on input at bounding box center [1221, 301] width 279 height 16
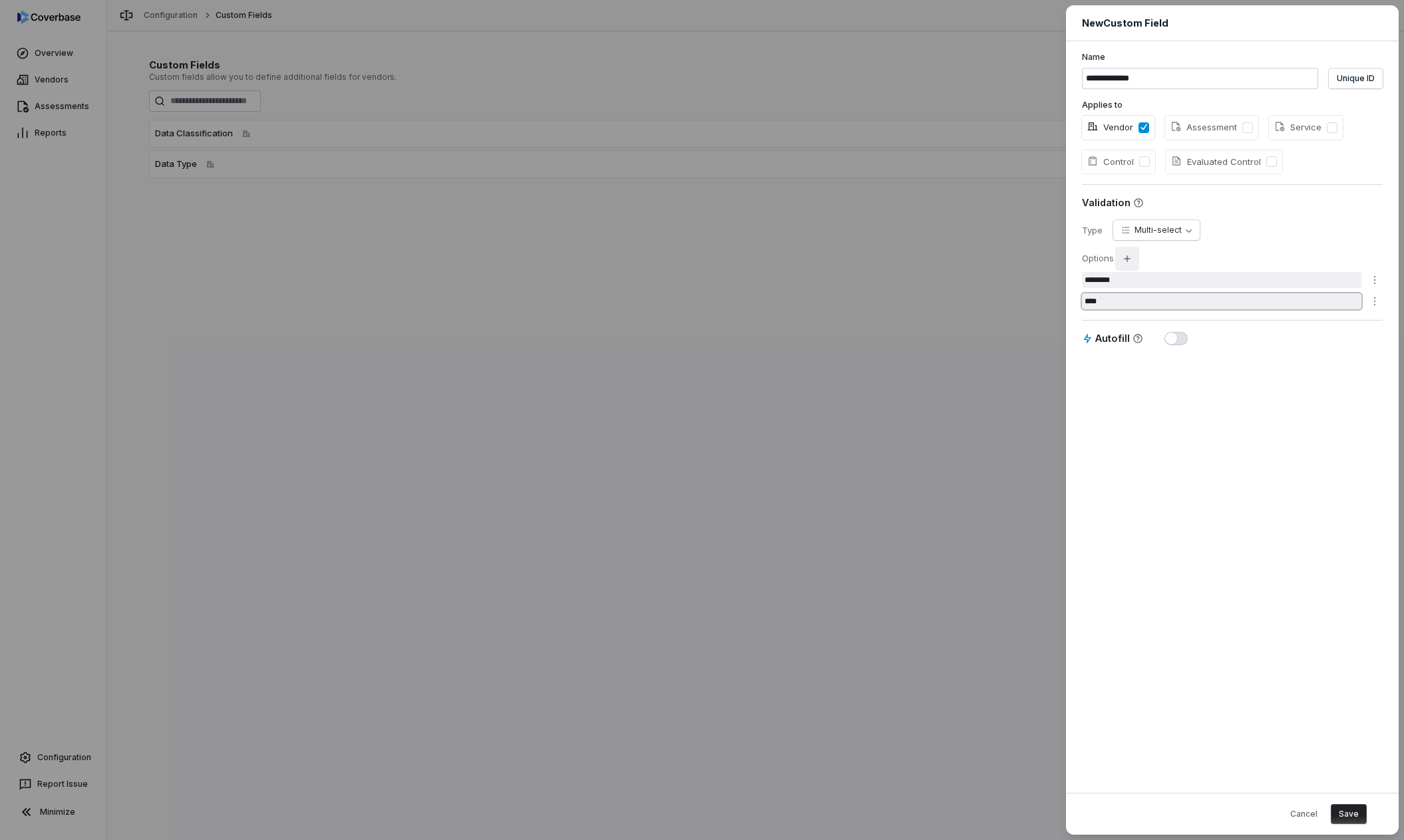
type input "****"
click at [1006, 254] on icon "button" at bounding box center [1127, 259] width 11 height 11
type input "*"
type input "******"
click at [1006, 263] on icon "button" at bounding box center [1127, 259] width 11 height 11
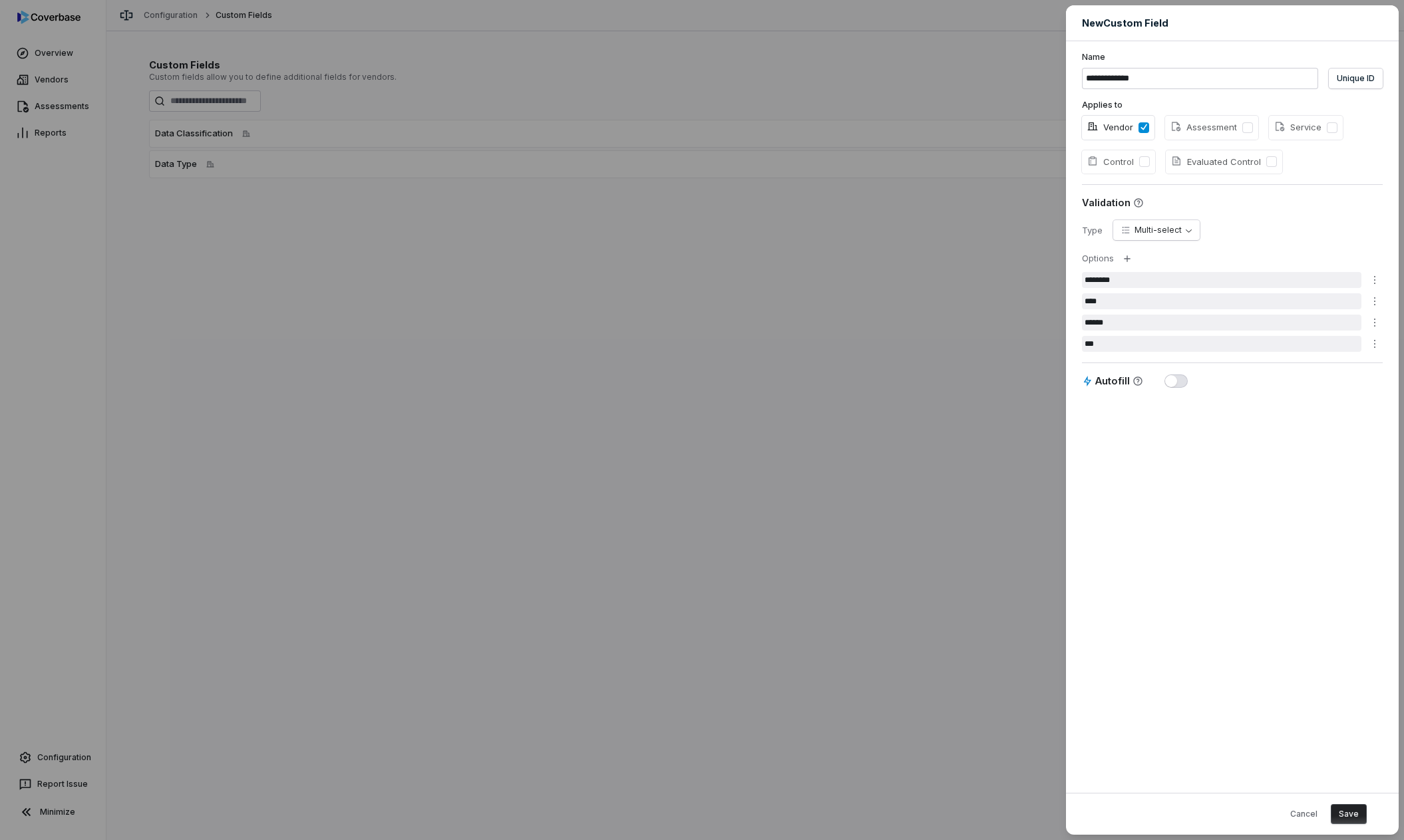
type input "***"
click at [1006, 494] on div "**********" at bounding box center [1232, 417] width 333 height 752
click at [1006, 494] on button "Save" at bounding box center [1349, 814] width 36 height 20
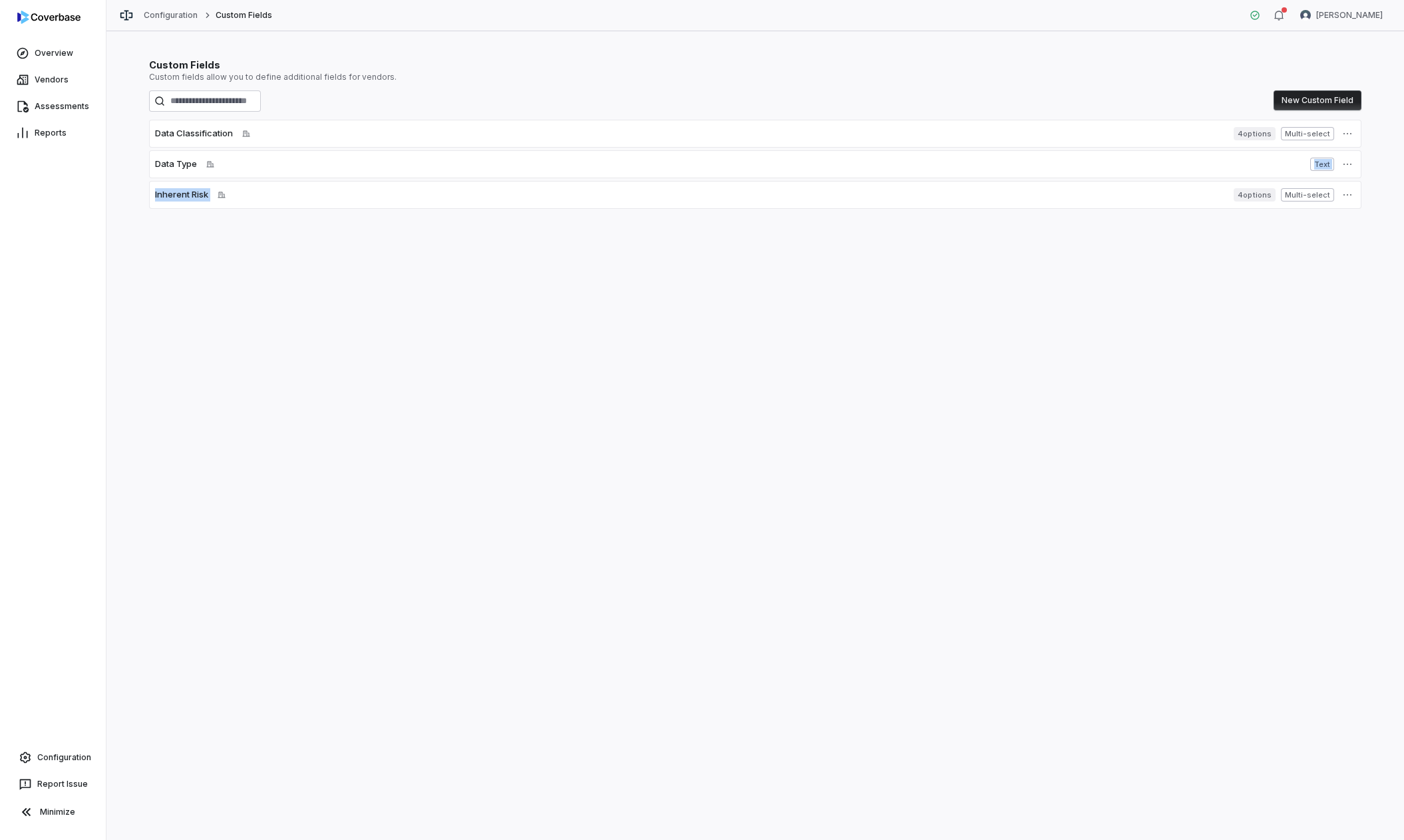
drag, startPoint x: 954, startPoint y: 187, endPoint x: 954, endPoint y: 163, distance: 24.0
click at [954, 163] on div "Data Classification Applied to vendor 4 options Multi-select Data Type Applied …" at bounding box center [756, 165] width 1213 height 89
click at [954, 163] on div "Data Type Applied to vendor" at bounding box center [730, 164] width 1150 height 13
click at [1006, 199] on icon "button" at bounding box center [1348, 195] width 11 height 11
drag, startPoint x: 858, startPoint y: 207, endPoint x: 848, endPoint y: 175, distance: 33.5
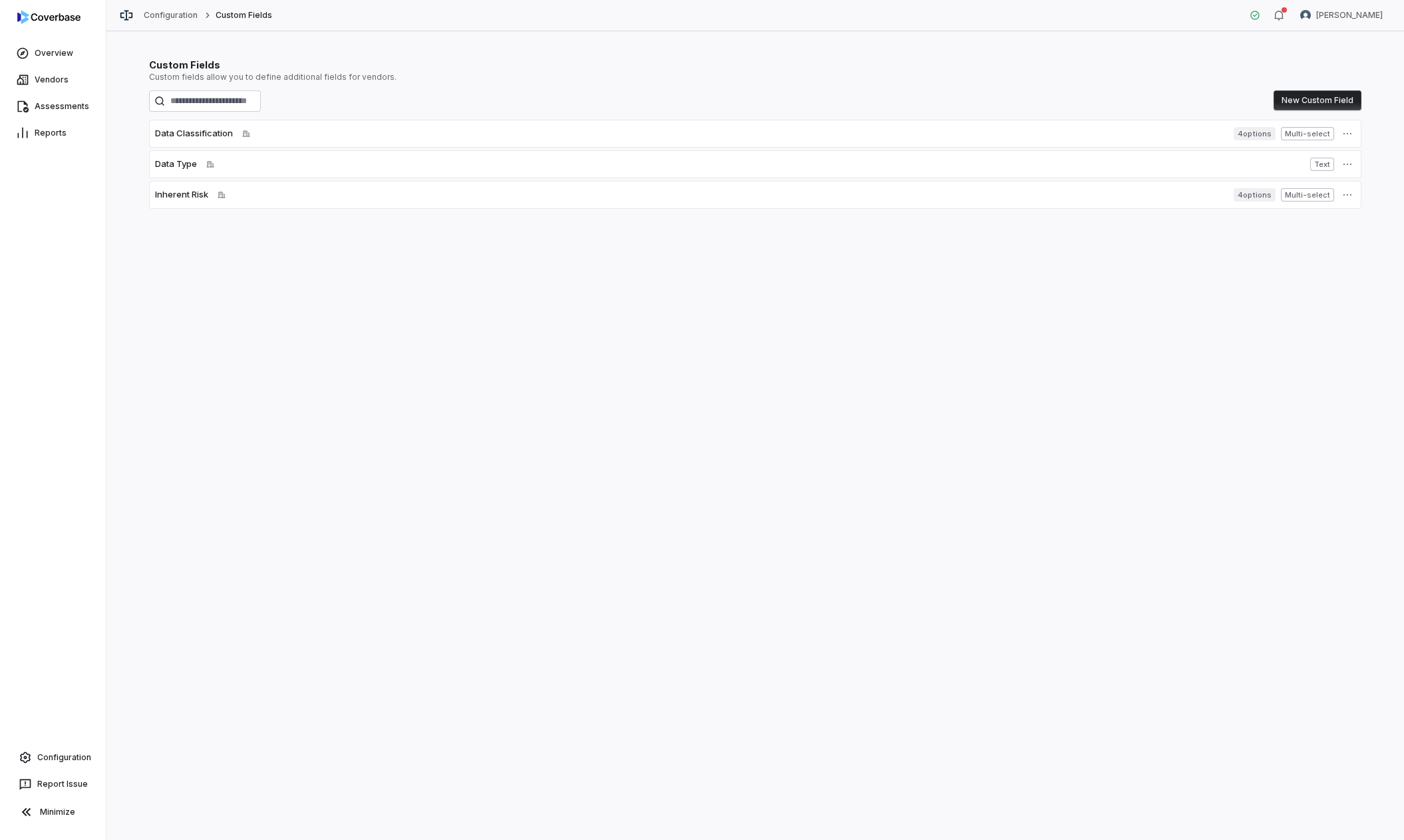
click at [848, 175] on html "Overview Vendors Assessments Reports Configuration Report Issue Minimize Config…" at bounding box center [702, 420] width 1404 height 840
drag, startPoint x: 313, startPoint y: 124, endPoint x: 315, endPoint y: 164, distance: 40.0
click at [315, 164] on div "Data Classification Applied to vendor 4 options Multi-select Data Type Applied …" at bounding box center [756, 165] width 1213 height 89
click at [229, 169] on div "Data Type Applied to vendor" at bounding box center [730, 164] width 1150 height 13
click at [59, 53] on link "Overview" at bounding box center [53, 53] width 101 height 24
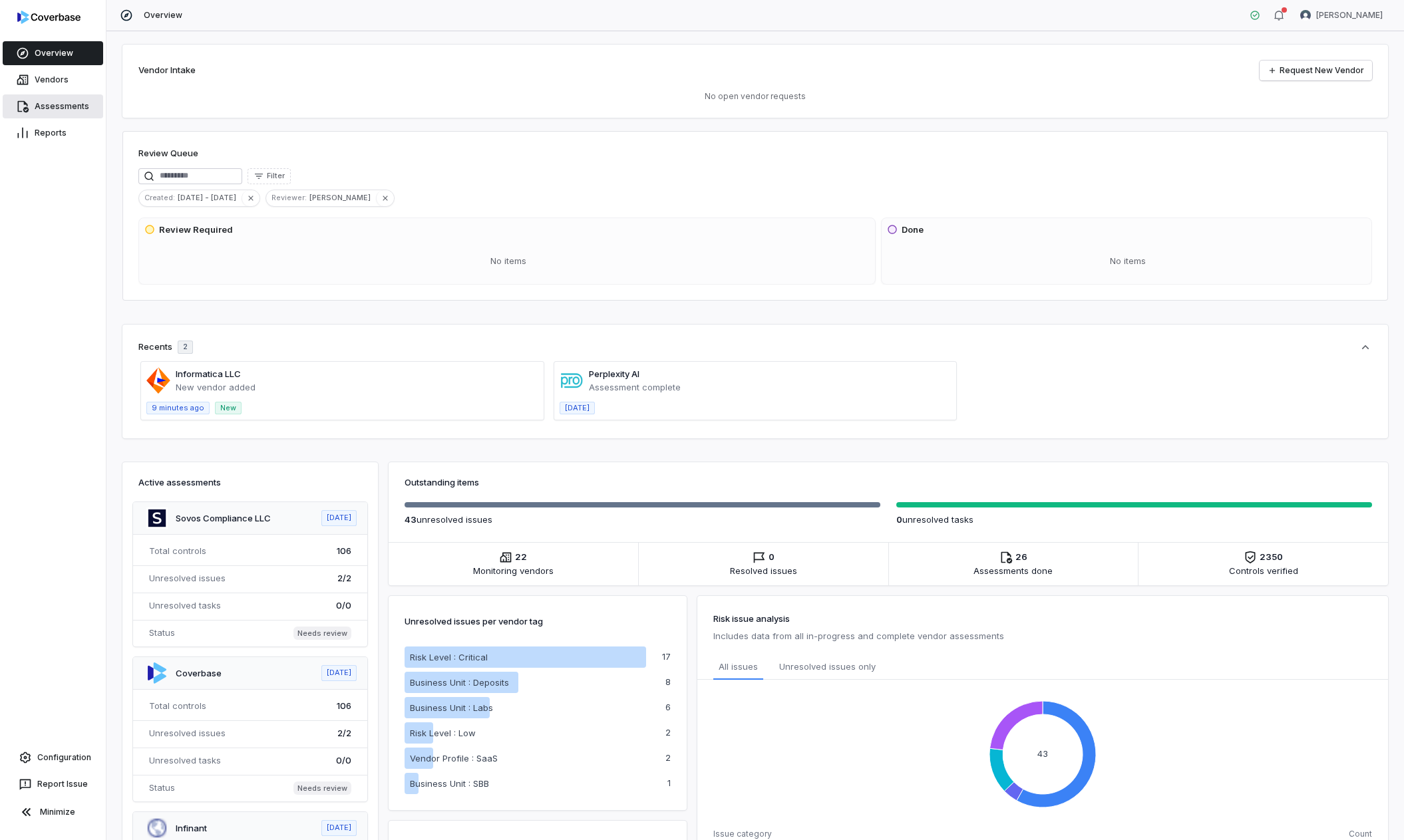
click at [67, 107] on link "Assessments" at bounding box center [53, 107] width 101 height 24
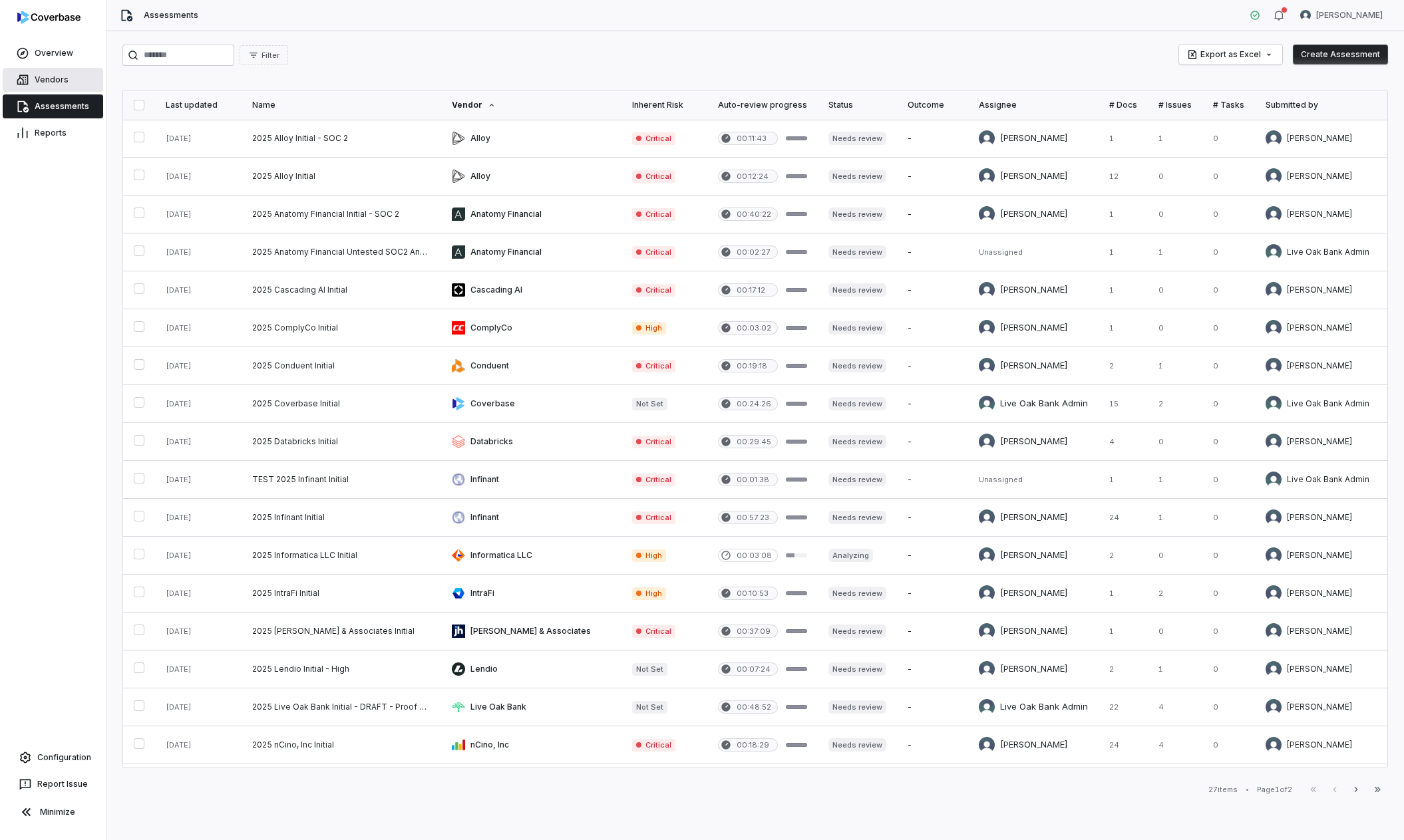
click at [62, 81] on link "Vendors" at bounding box center [53, 80] width 101 height 24
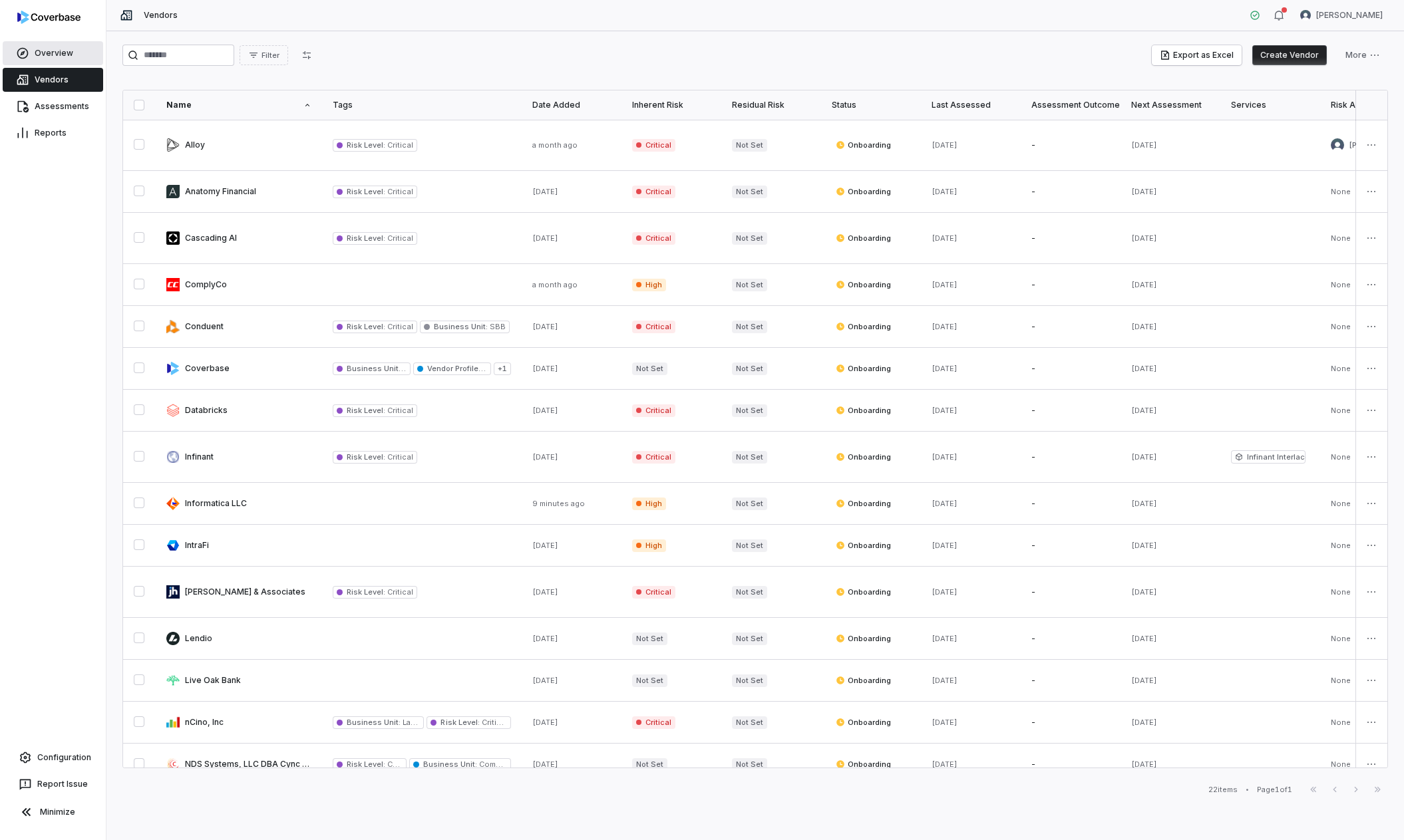
click at [59, 59] on link "Overview" at bounding box center [53, 53] width 101 height 24
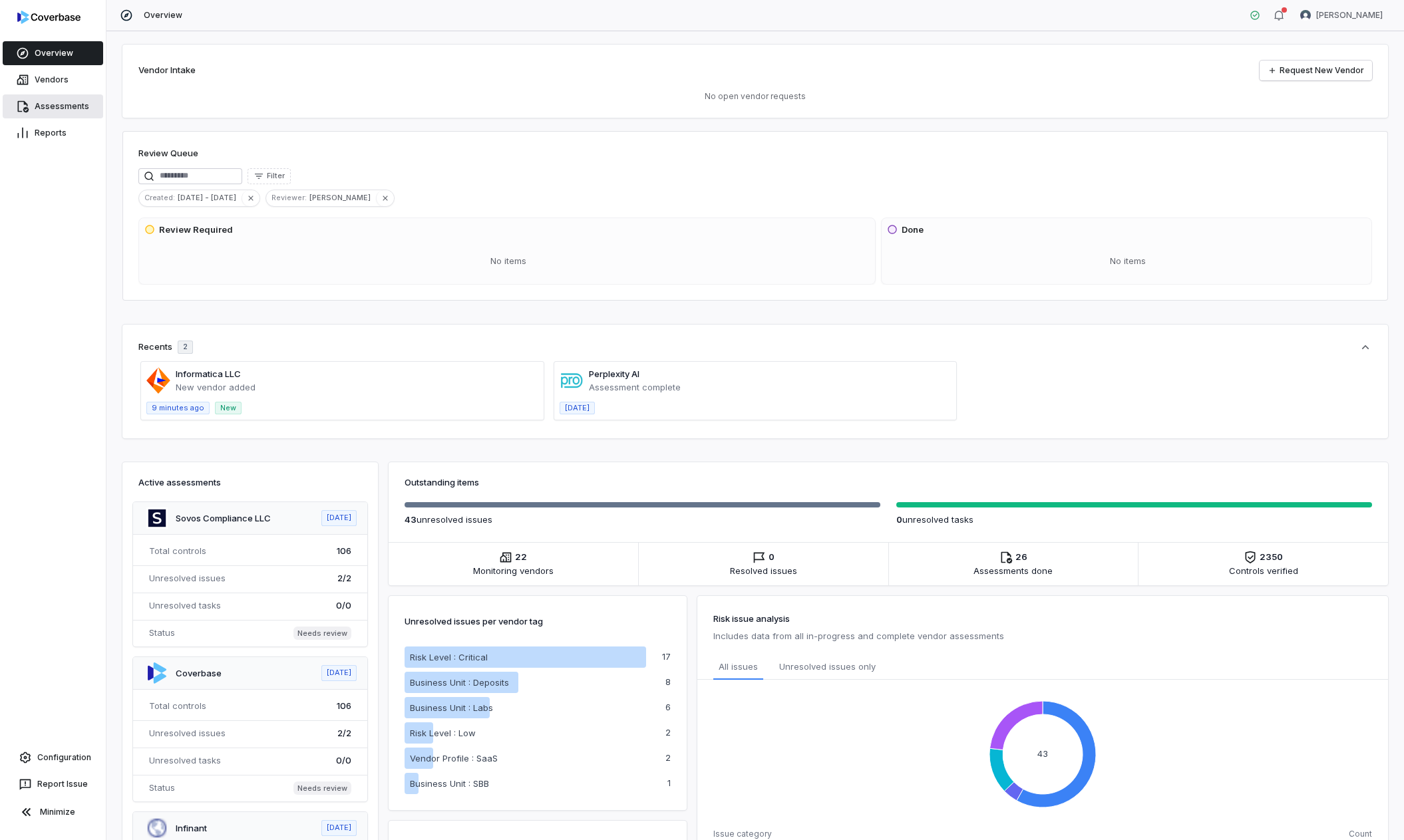
click at [65, 108] on link "Assessments" at bounding box center [53, 107] width 101 height 24
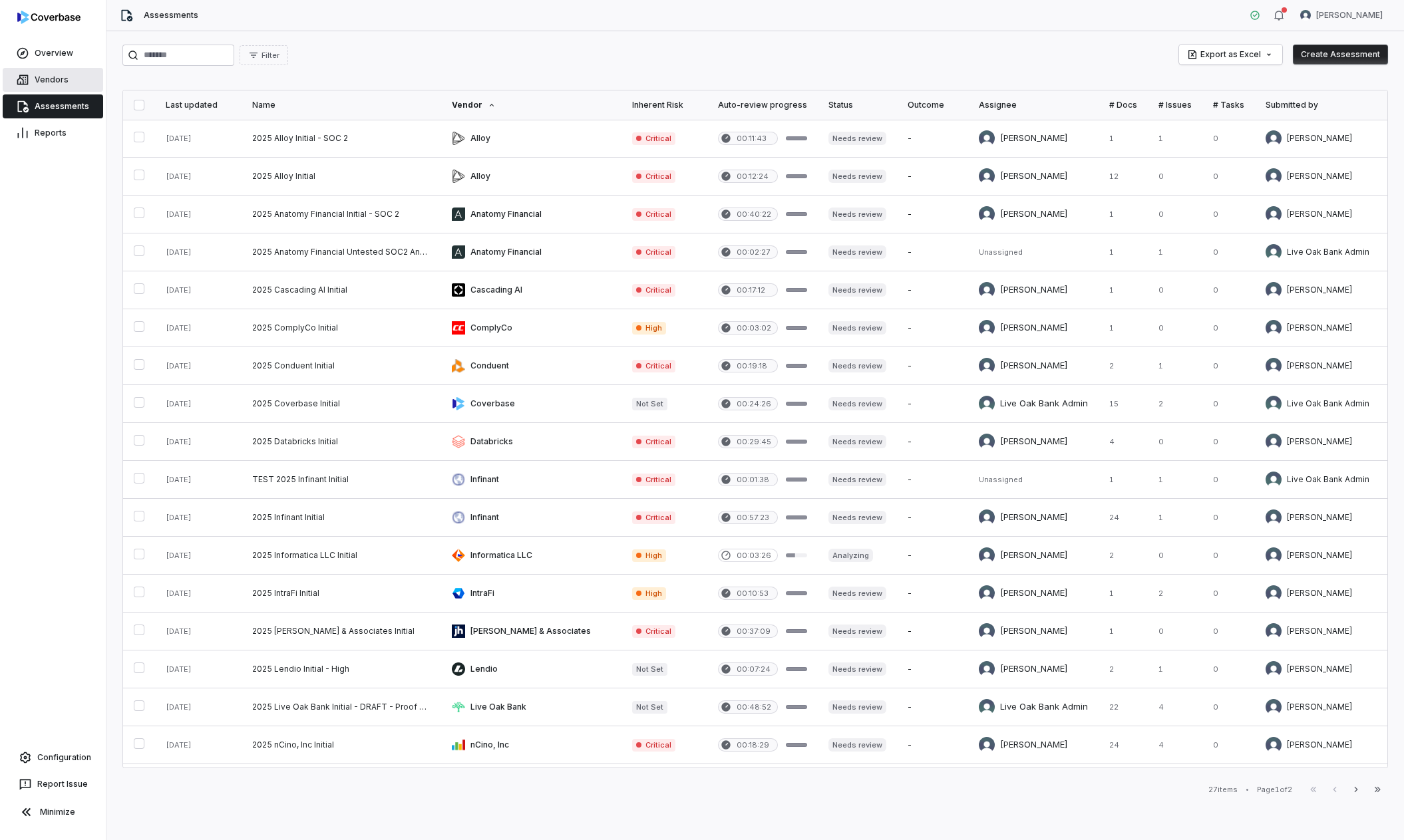
click at [39, 79] on link "Vendors" at bounding box center [53, 80] width 101 height 24
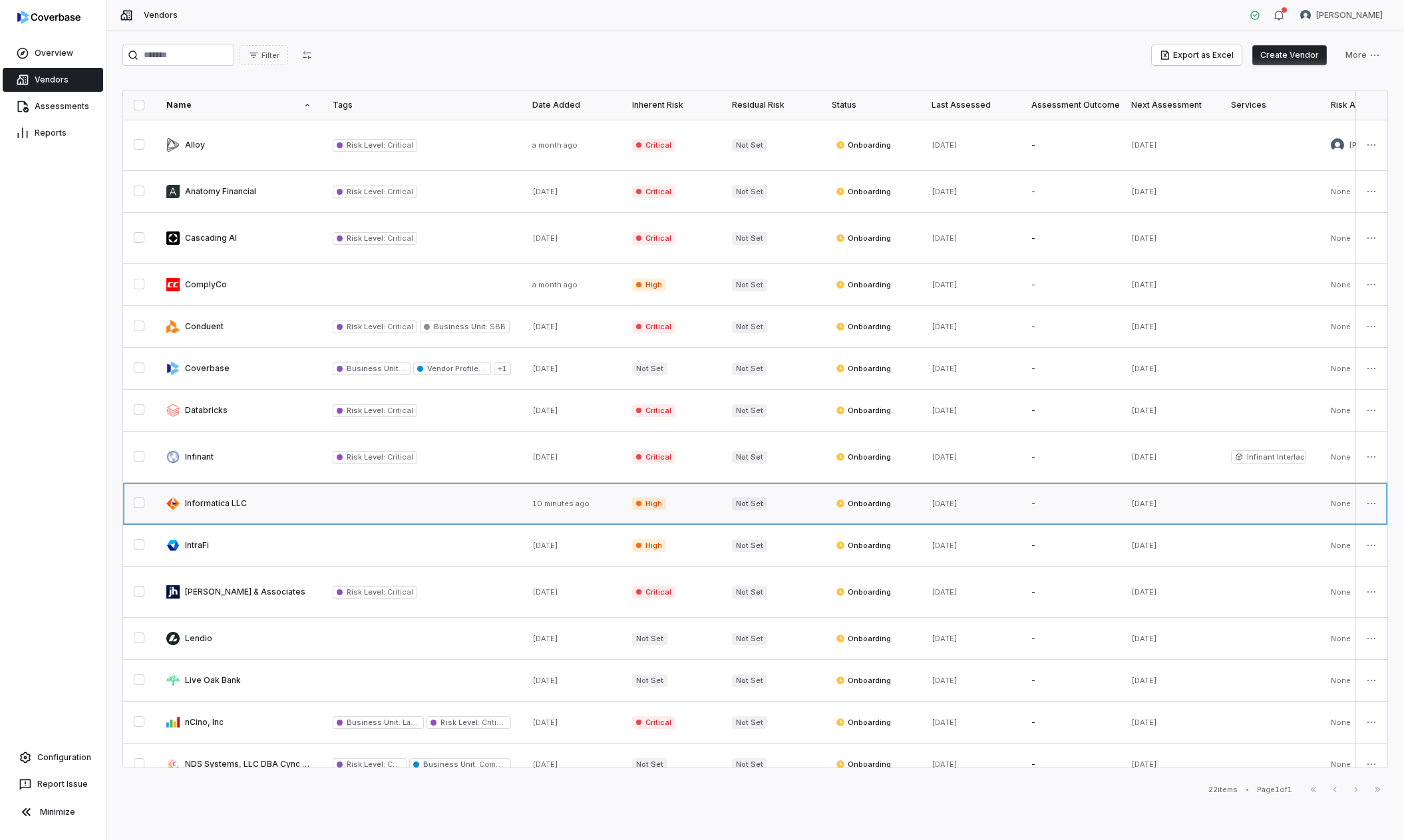
click at [239, 494] on link at bounding box center [238, 503] width 166 height 41
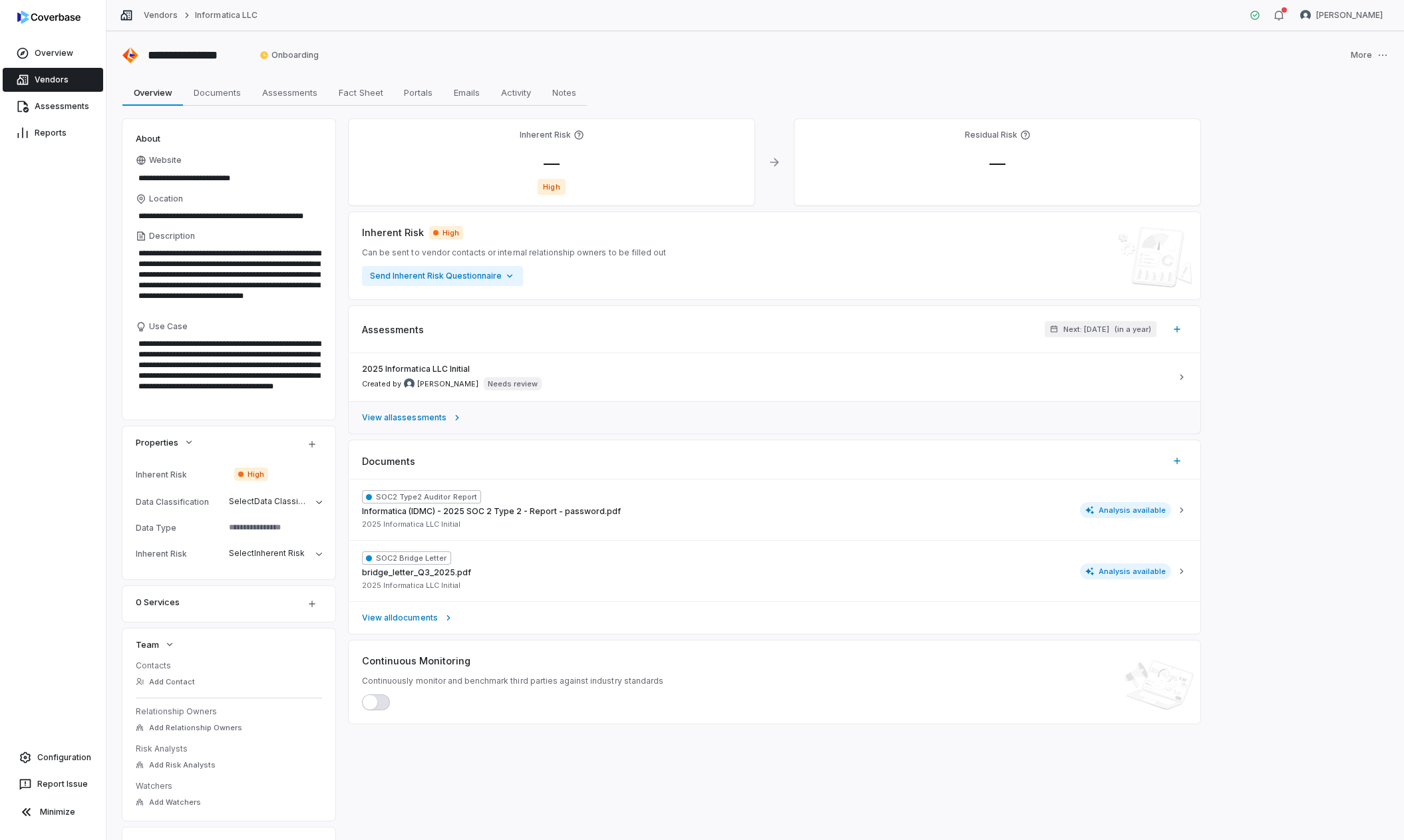
click at [430, 423] on span "View all assessments" at bounding box center [404, 418] width 85 height 11
type textarea "*"
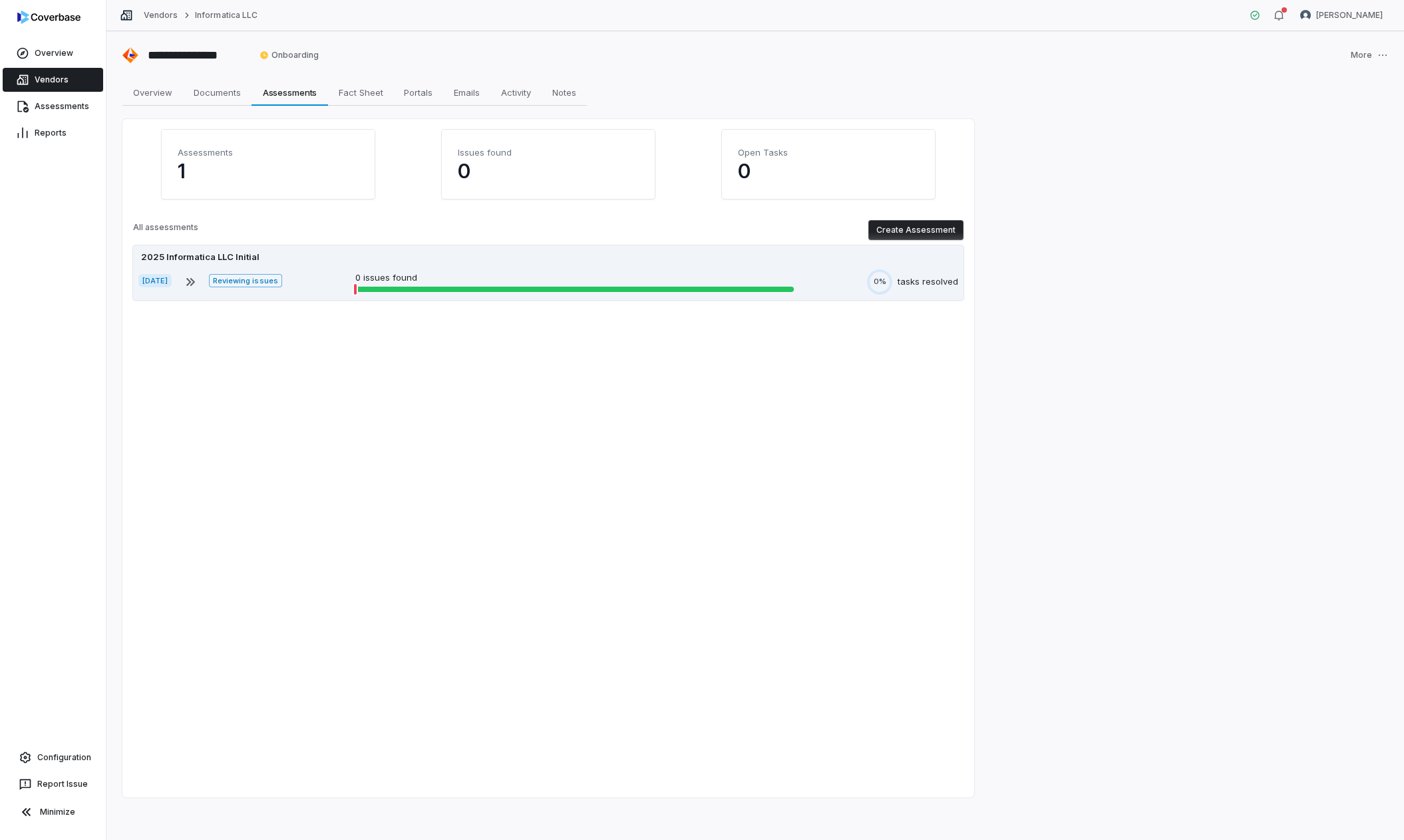
click at [341, 285] on div "[DATE] Reviewing issues 0 issues found 0% tasks resolved" at bounding box center [548, 282] width 820 height 25
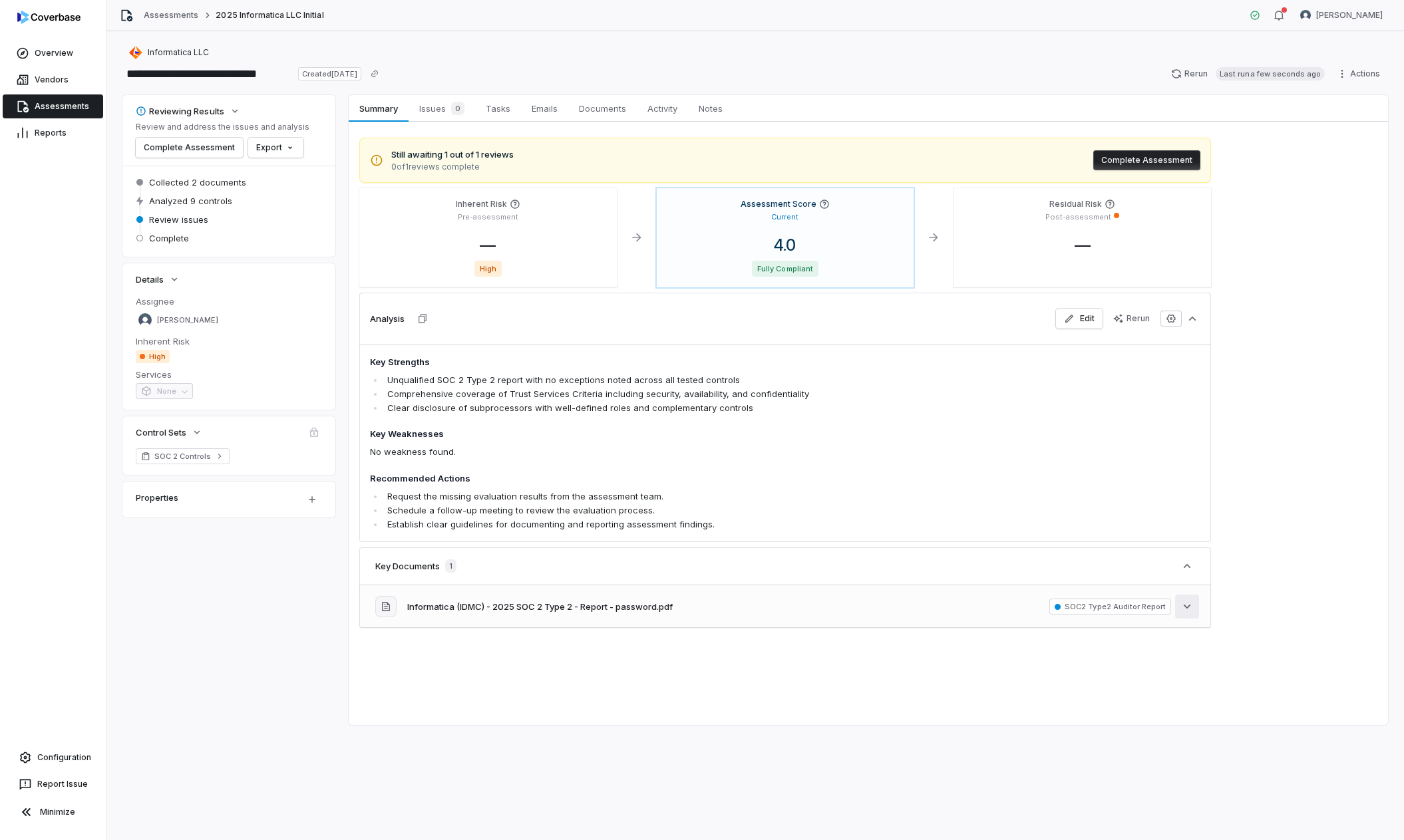
click at [1006, 494] on button "See more" at bounding box center [1187, 607] width 24 height 24
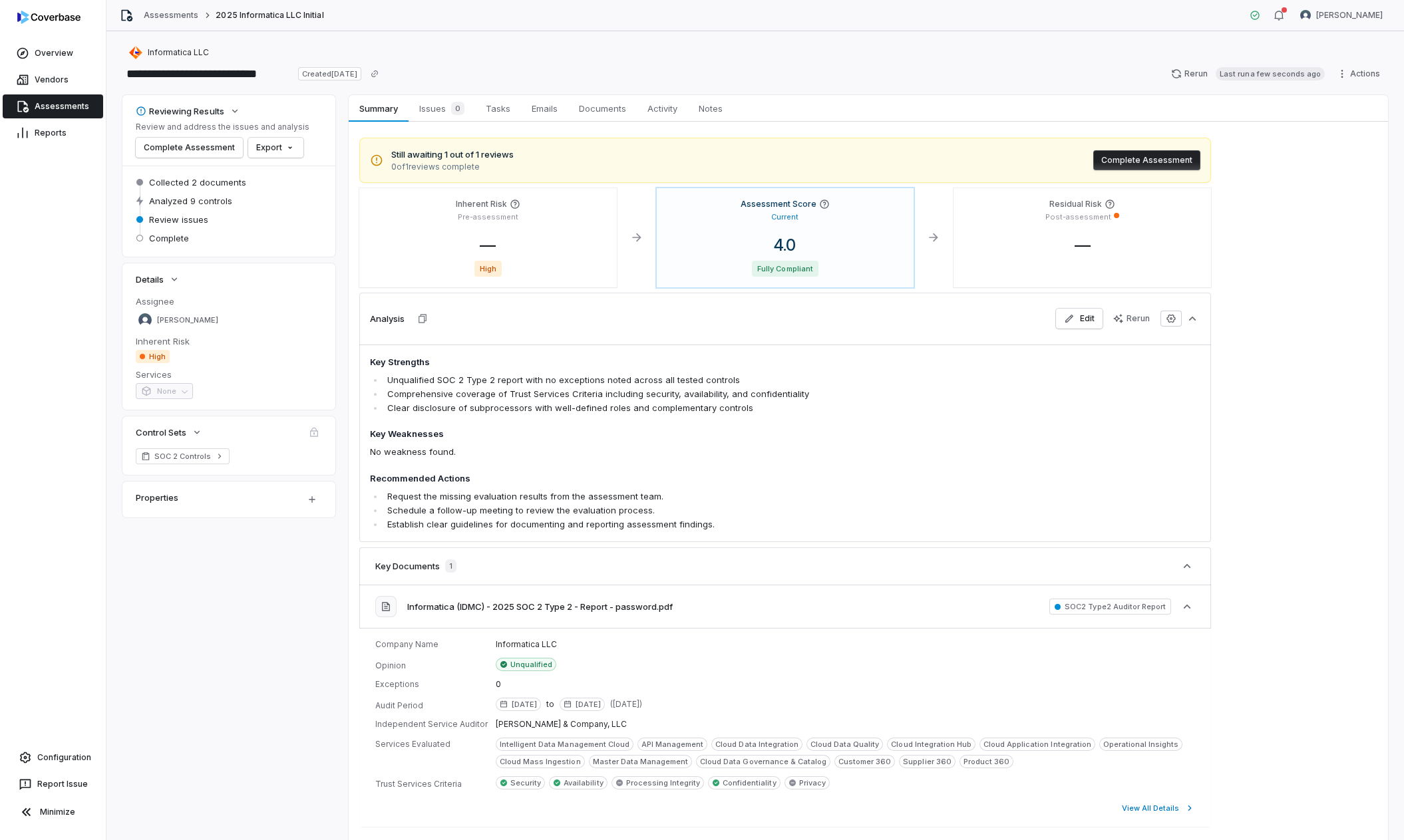
scroll to position [77, 0]
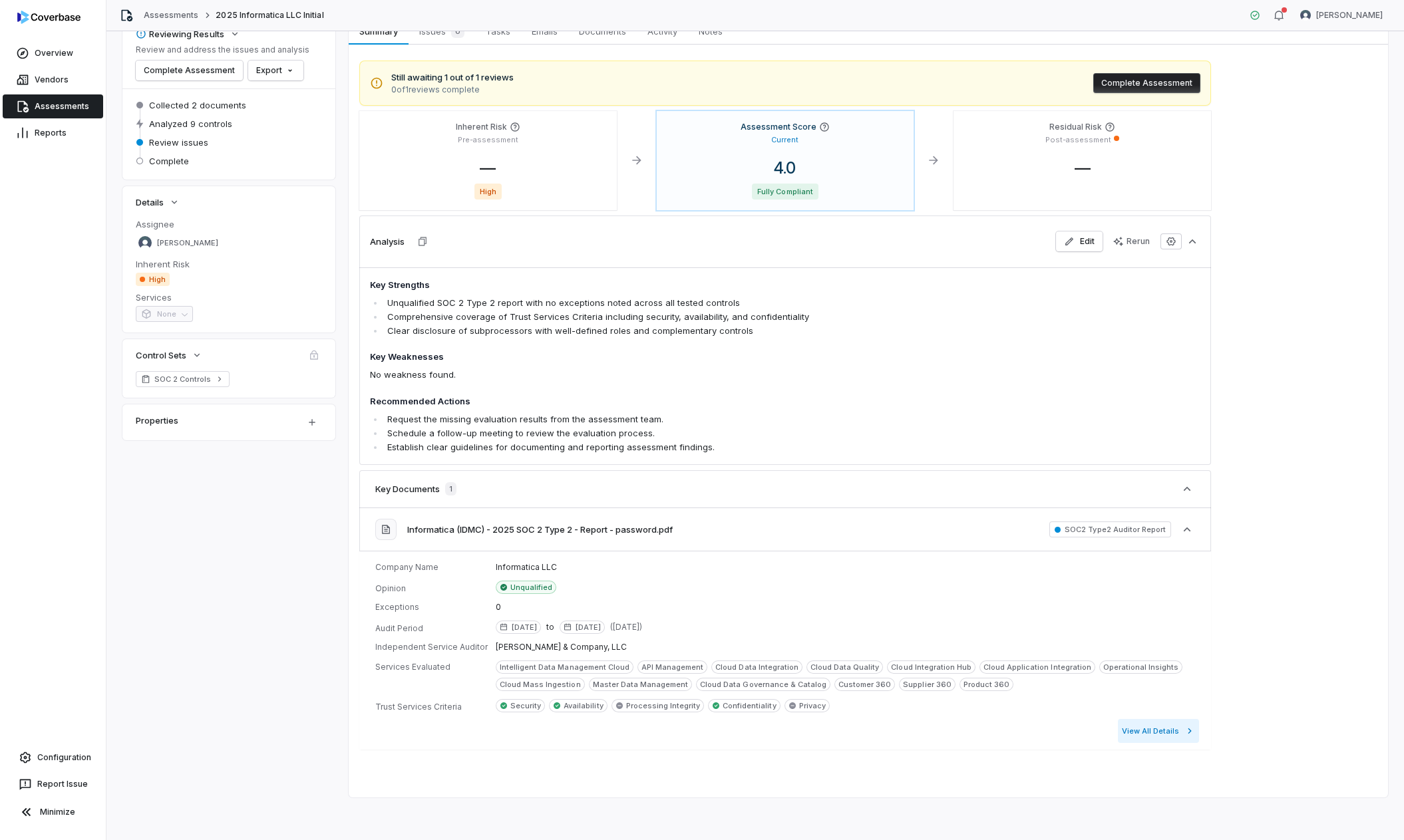
click at [1006, 494] on button "View All Details" at bounding box center [1159, 731] width 81 height 24
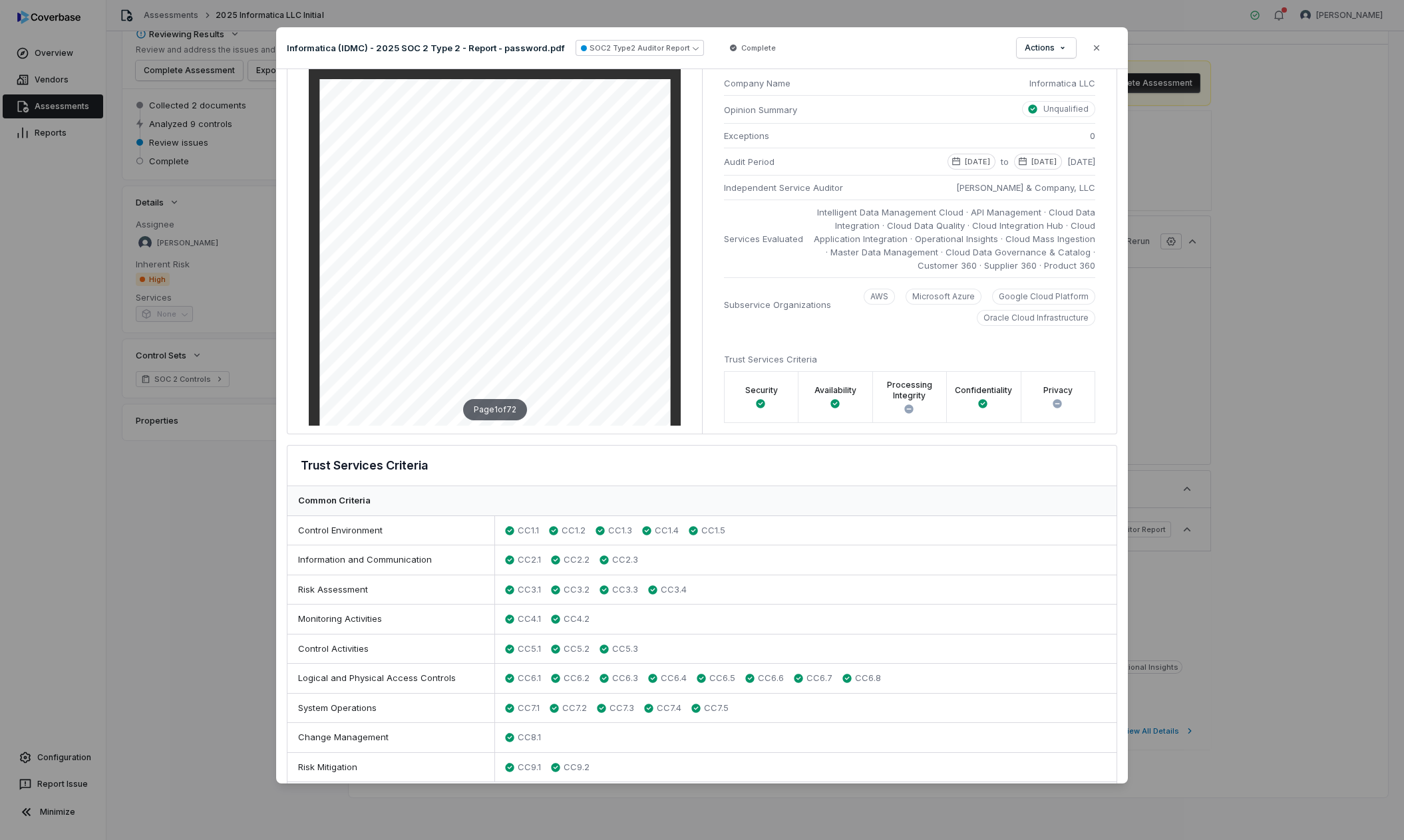
scroll to position [43, 0]
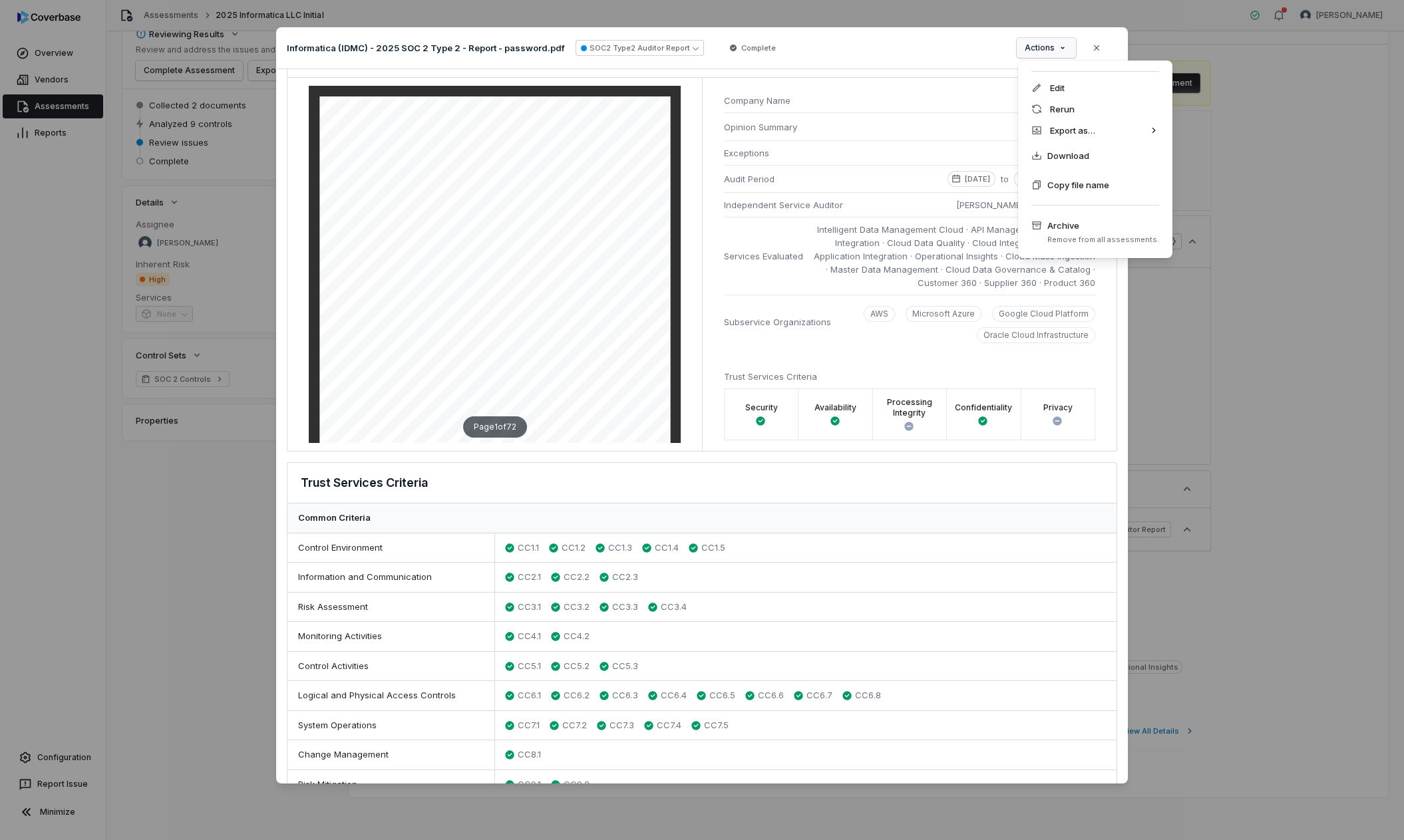
click at [1006, 53] on div "Document Preview Informatica (IDMC) - 2025 SOC 2 Type 2 - Report - password.pdf…" at bounding box center [702, 419] width 1404 height 827
click at [1006, 135] on icon at bounding box center [1185, 131] width 11 height 11
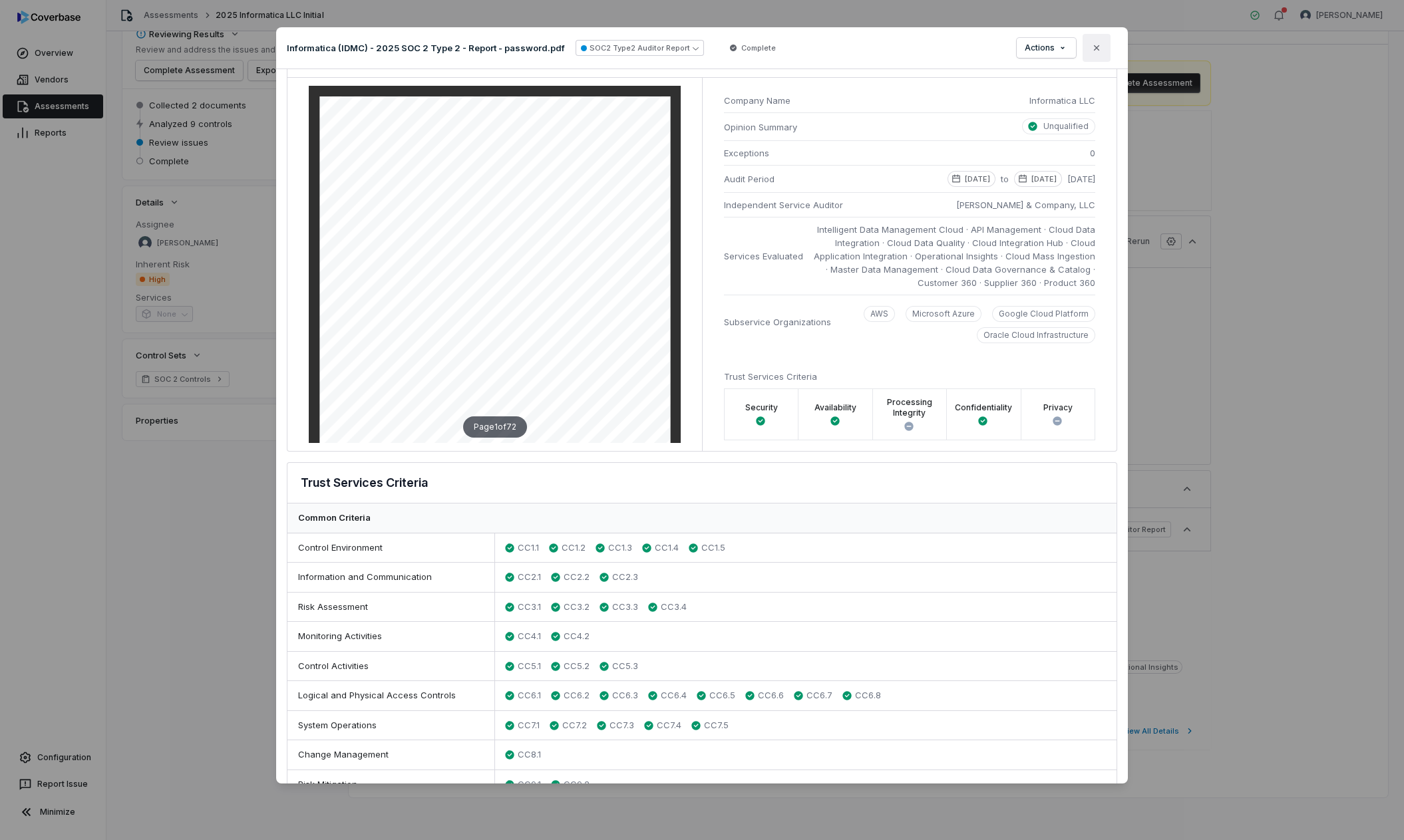
click at [1006, 53] on icon "button" at bounding box center [1097, 48] width 11 height 11
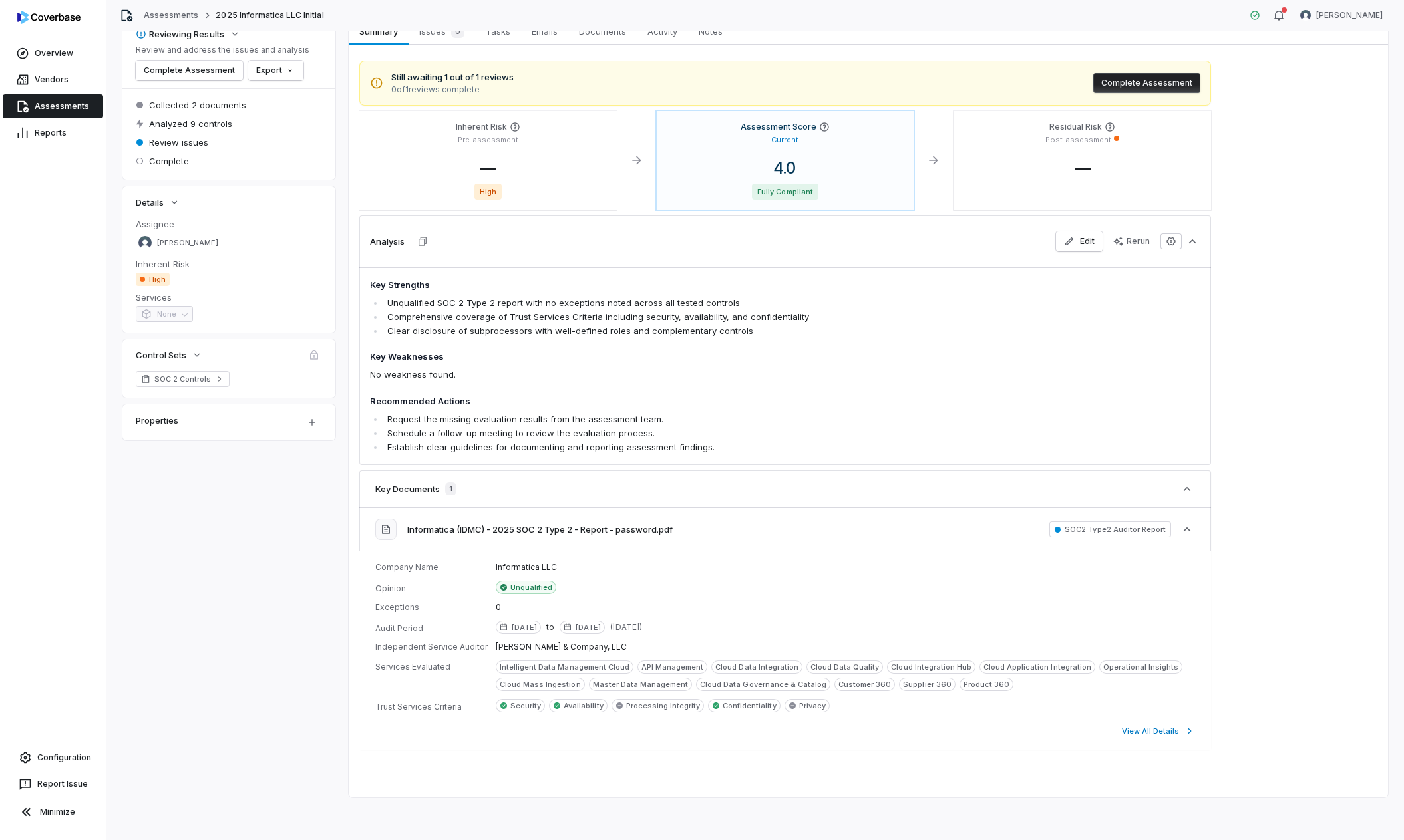
click at [87, 111] on link "Assessments" at bounding box center [53, 107] width 101 height 24
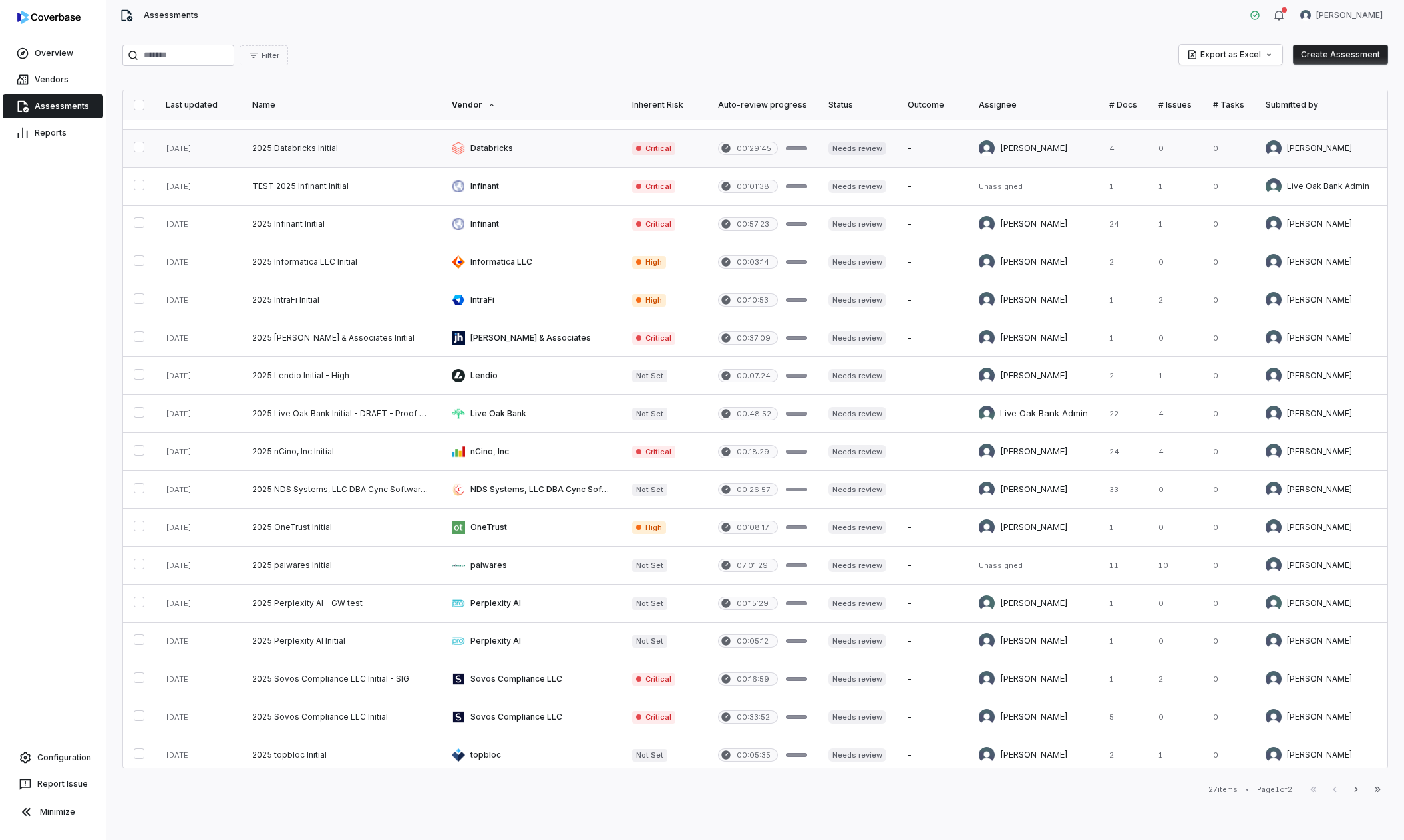
scroll to position [299, 0]
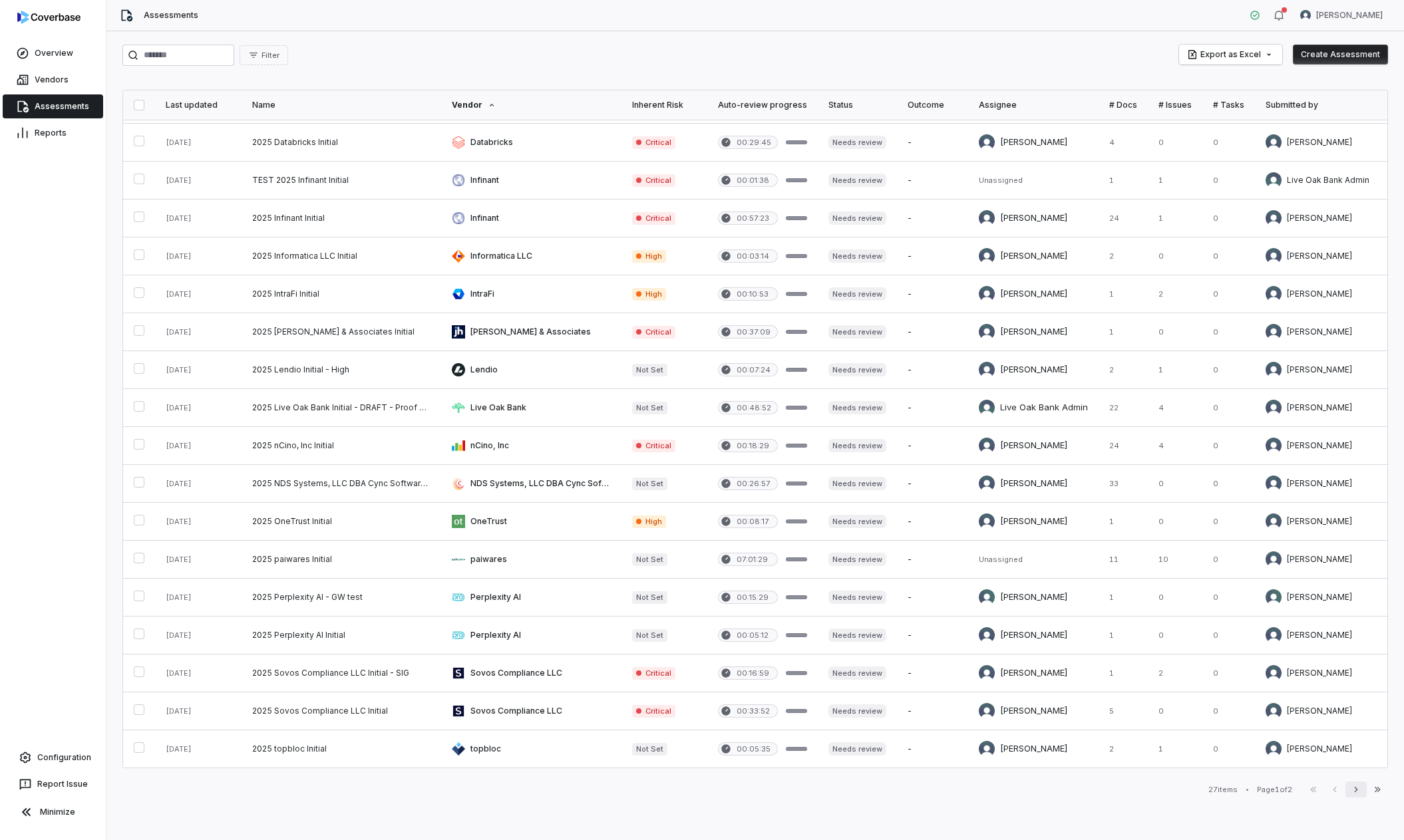
click at [1006, 494] on icon "button" at bounding box center [1357, 789] width 11 height 11
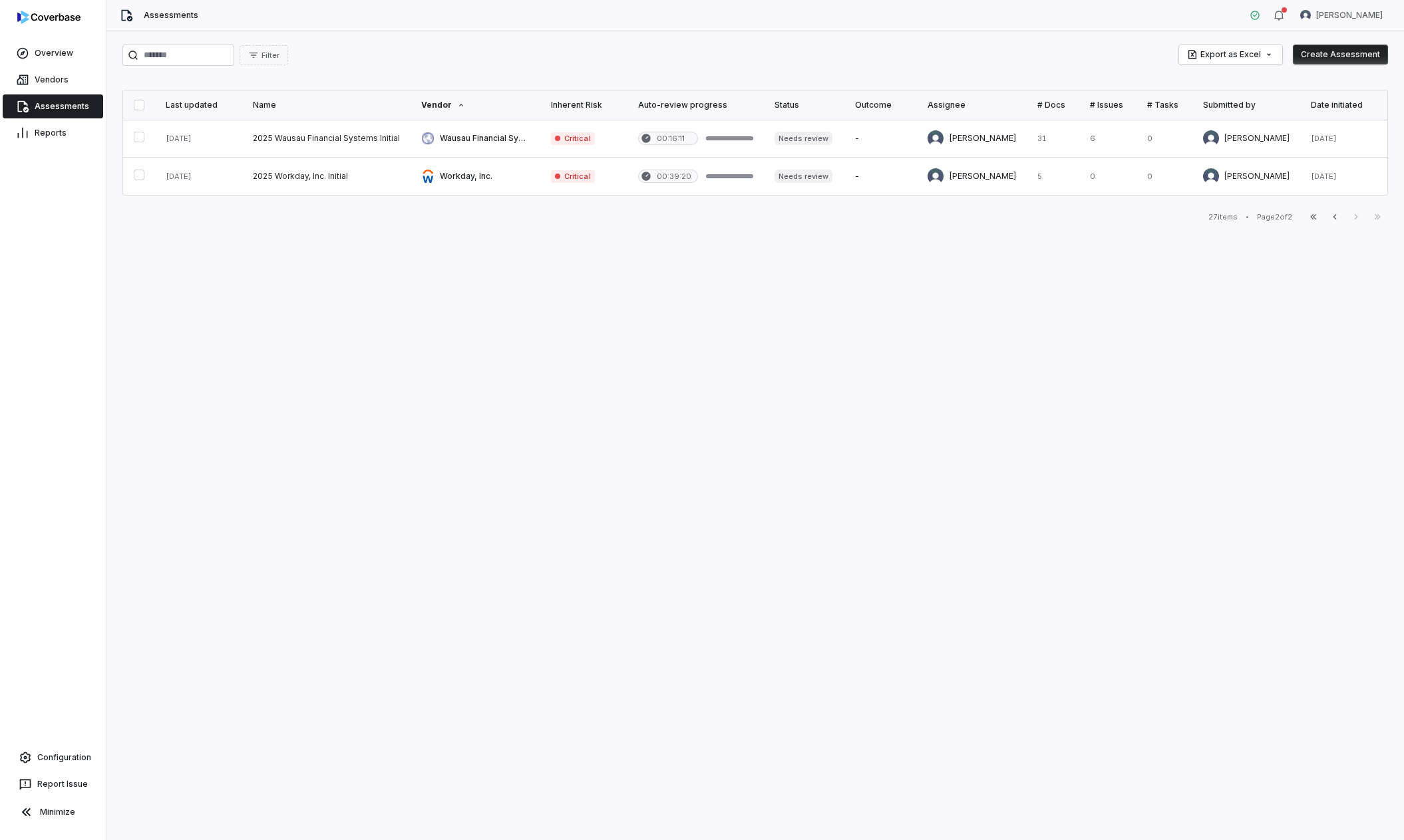
click at [63, 100] on link "Assessments" at bounding box center [53, 107] width 101 height 24
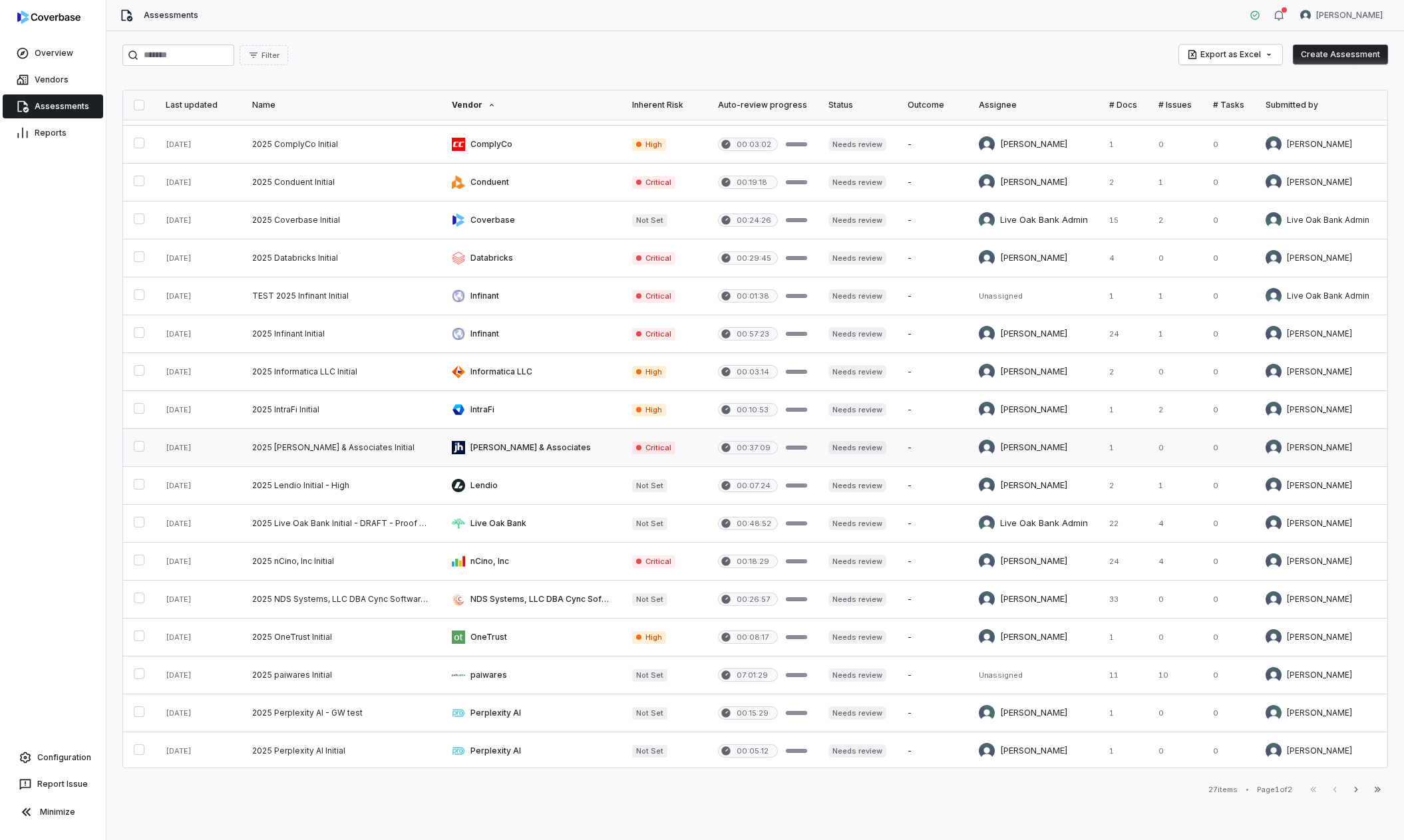
scroll to position [189, 0]
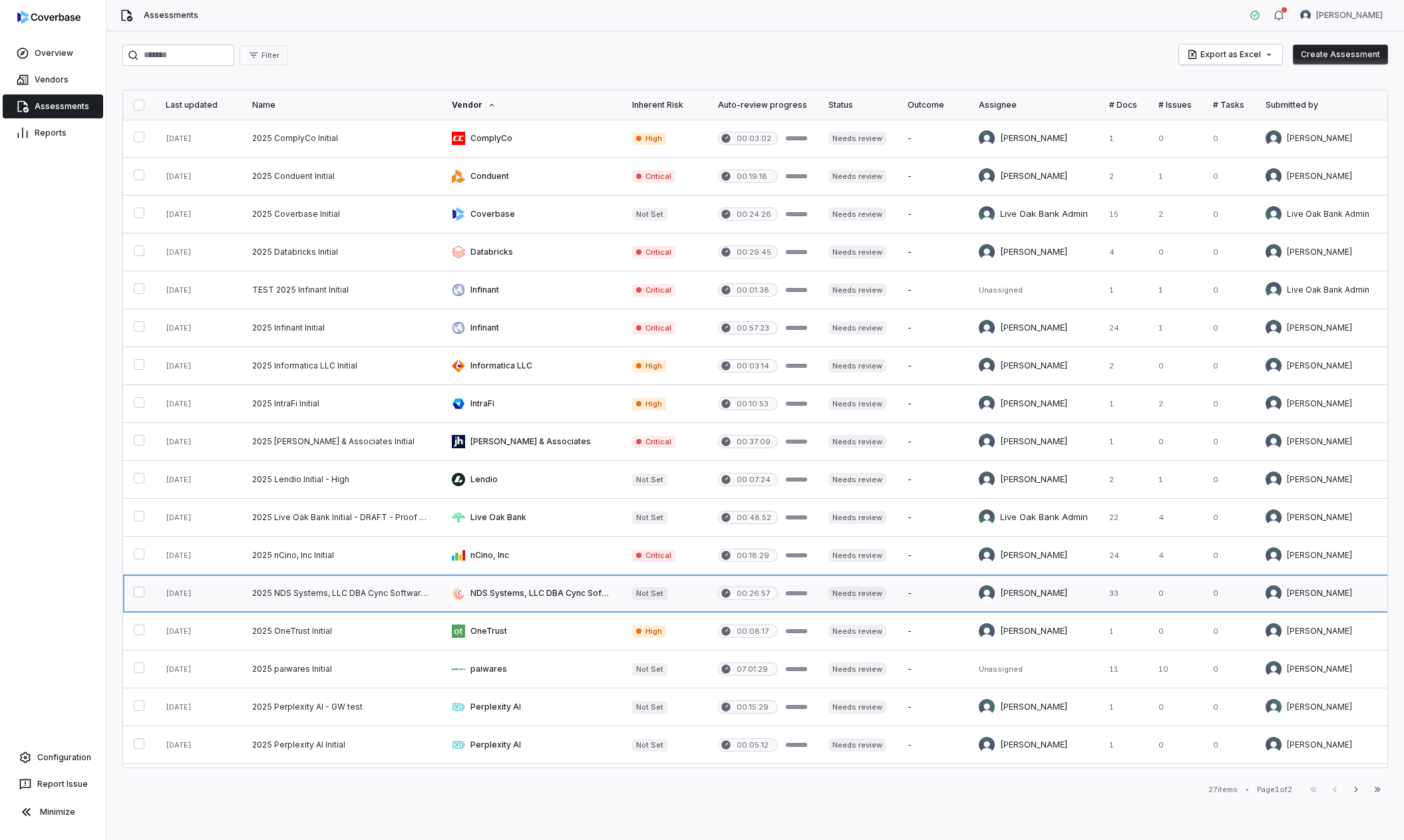
click at [378, 494] on link at bounding box center [341, 593] width 199 height 37
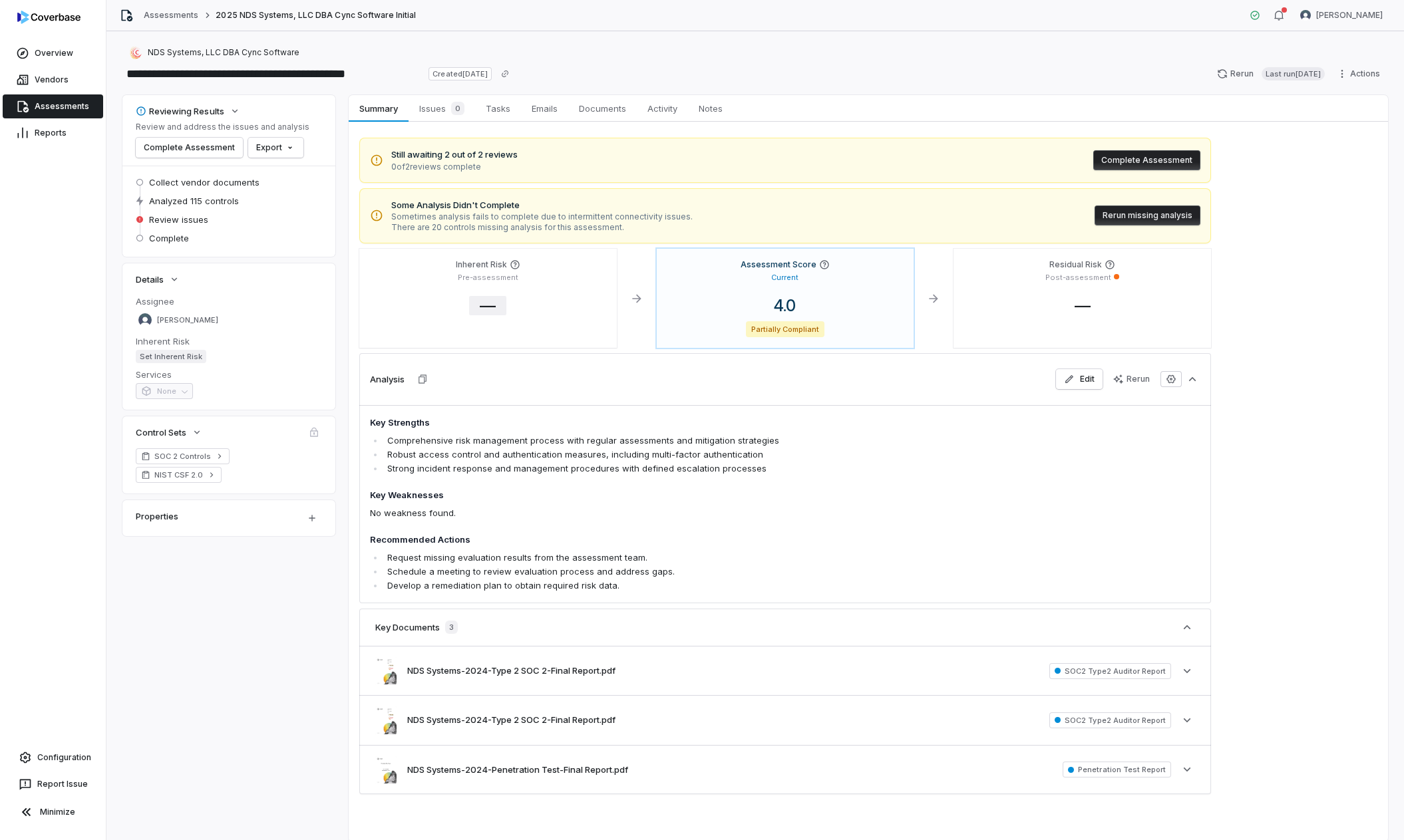
click at [489, 305] on span "—" at bounding box center [488, 305] width 37 height 19
click at [534, 389] on body "**********" at bounding box center [702, 420] width 1404 height 840
click at [658, 459] on button "Save" at bounding box center [657, 459] width 29 height 16
click at [46, 74] on link "Vendors" at bounding box center [53, 80] width 101 height 24
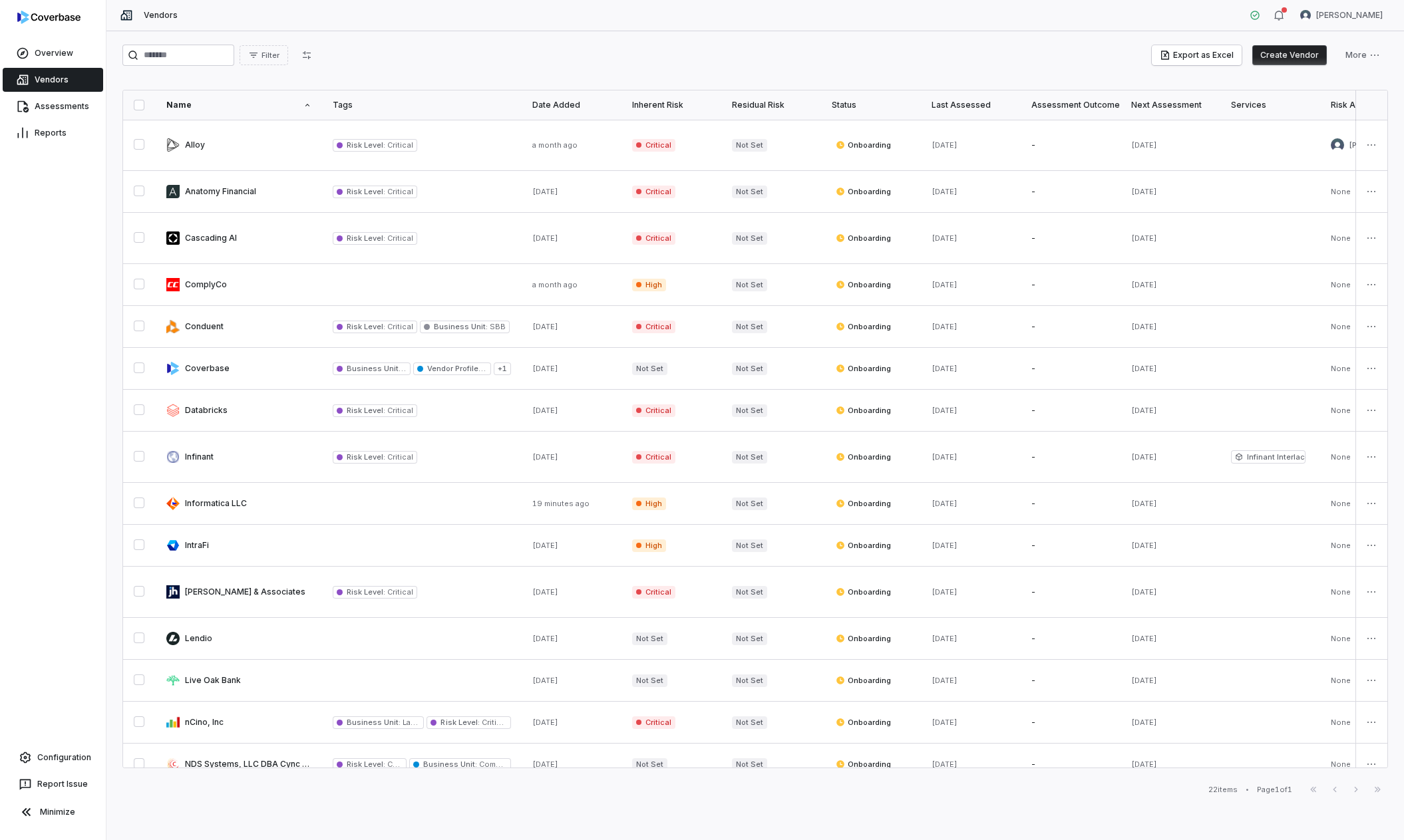
click at [1006, 58] on button "Create Vendor" at bounding box center [1290, 55] width 75 height 20
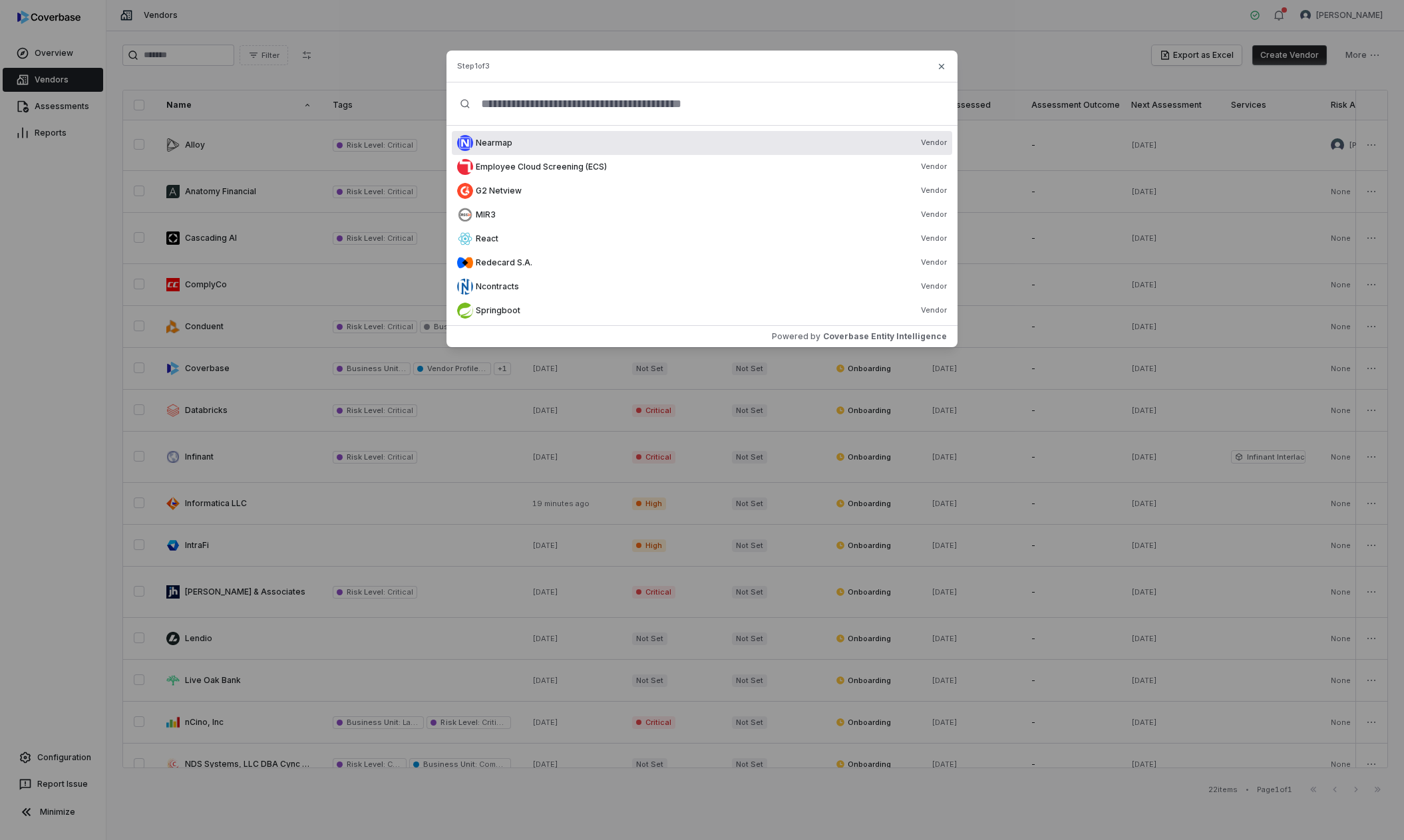
click at [612, 101] on input "text" at bounding box center [707, 104] width 474 height 43
type input "*"
click at [613, 107] on input "*********" at bounding box center [707, 104] width 474 height 43
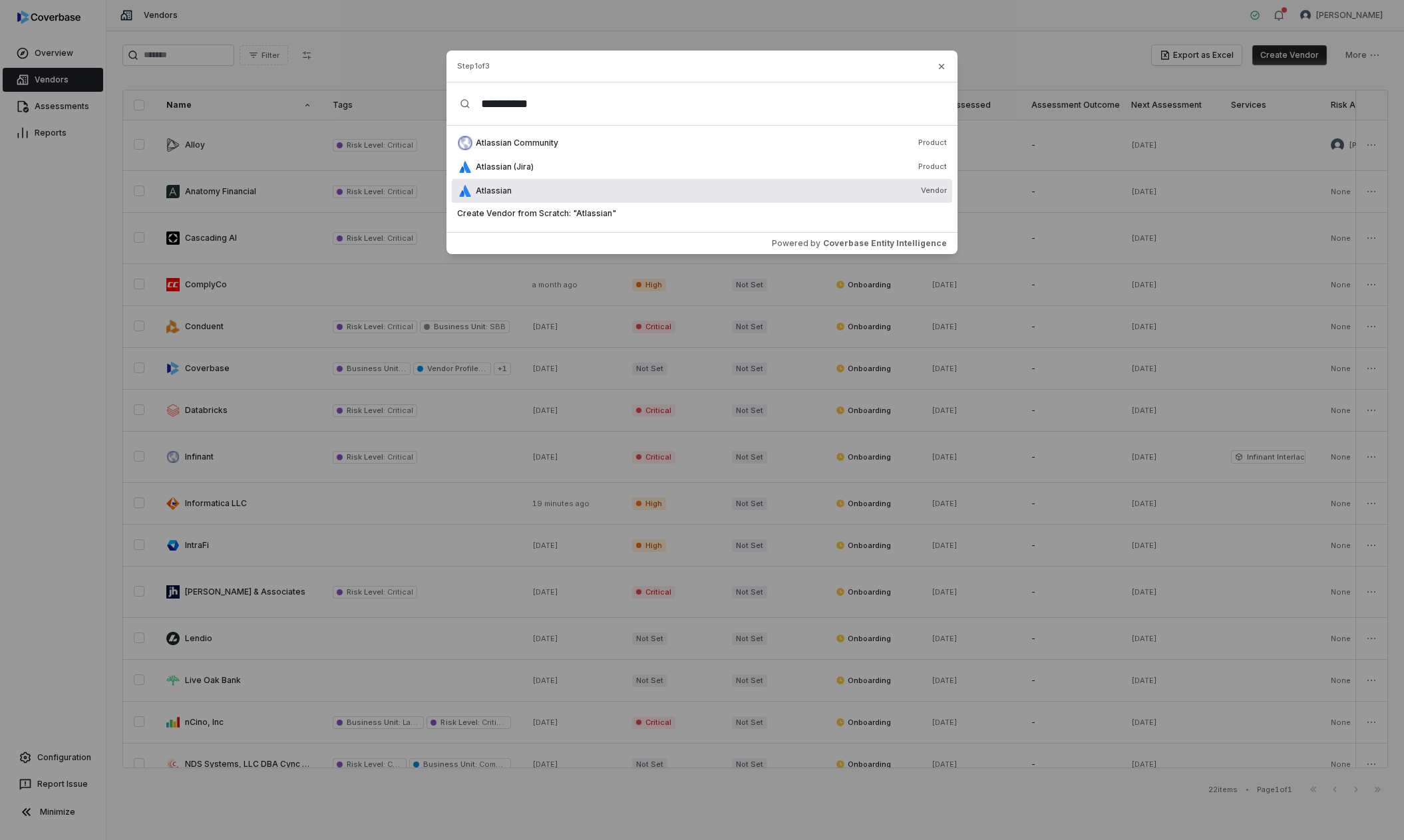
type input "*********"
click at [559, 200] on div "Atlassian Vendor" at bounding box center [702, 191] width 500 height 24
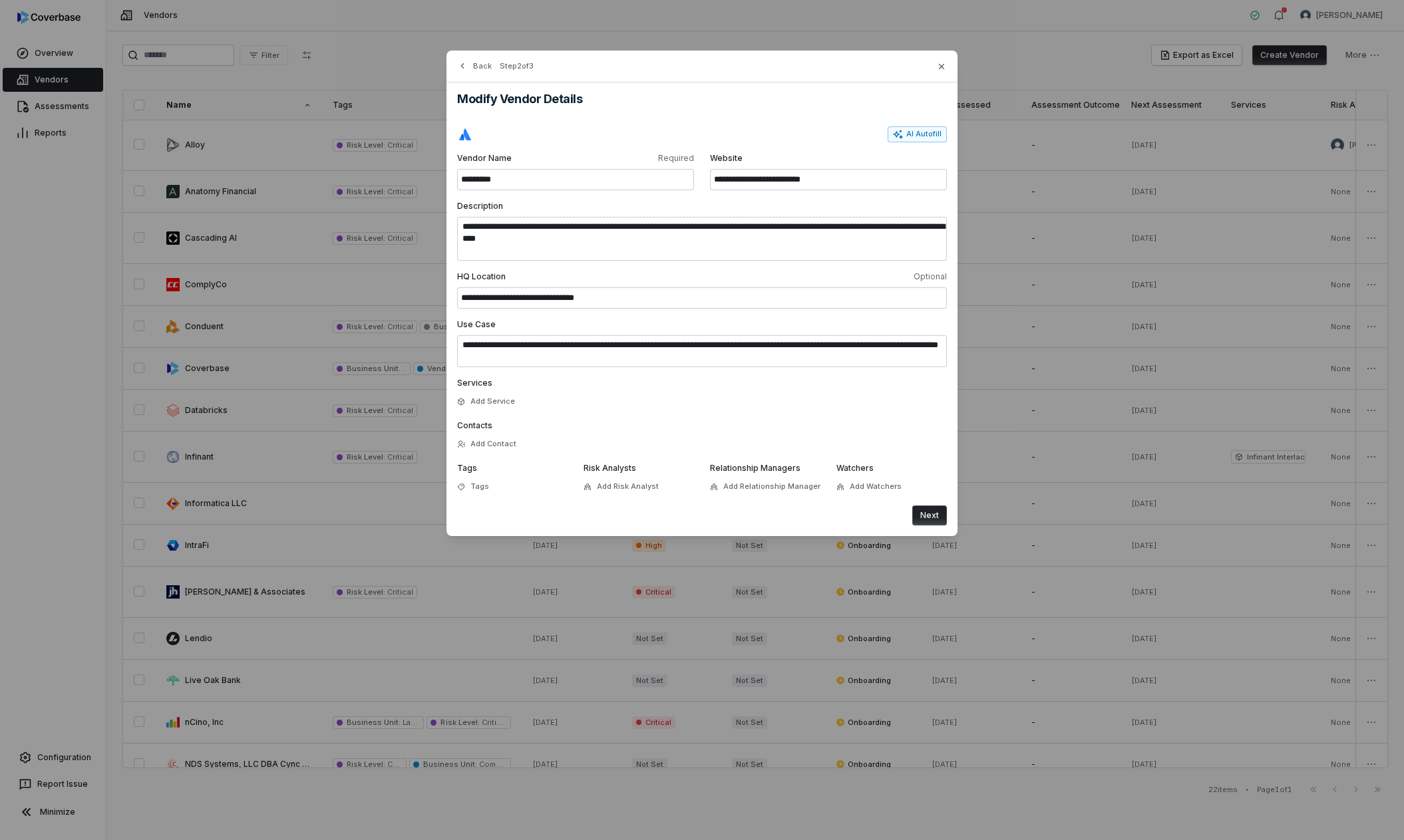
click at [935, 494] on button "Next" at bounding box center [930, 515] width 35 height 20
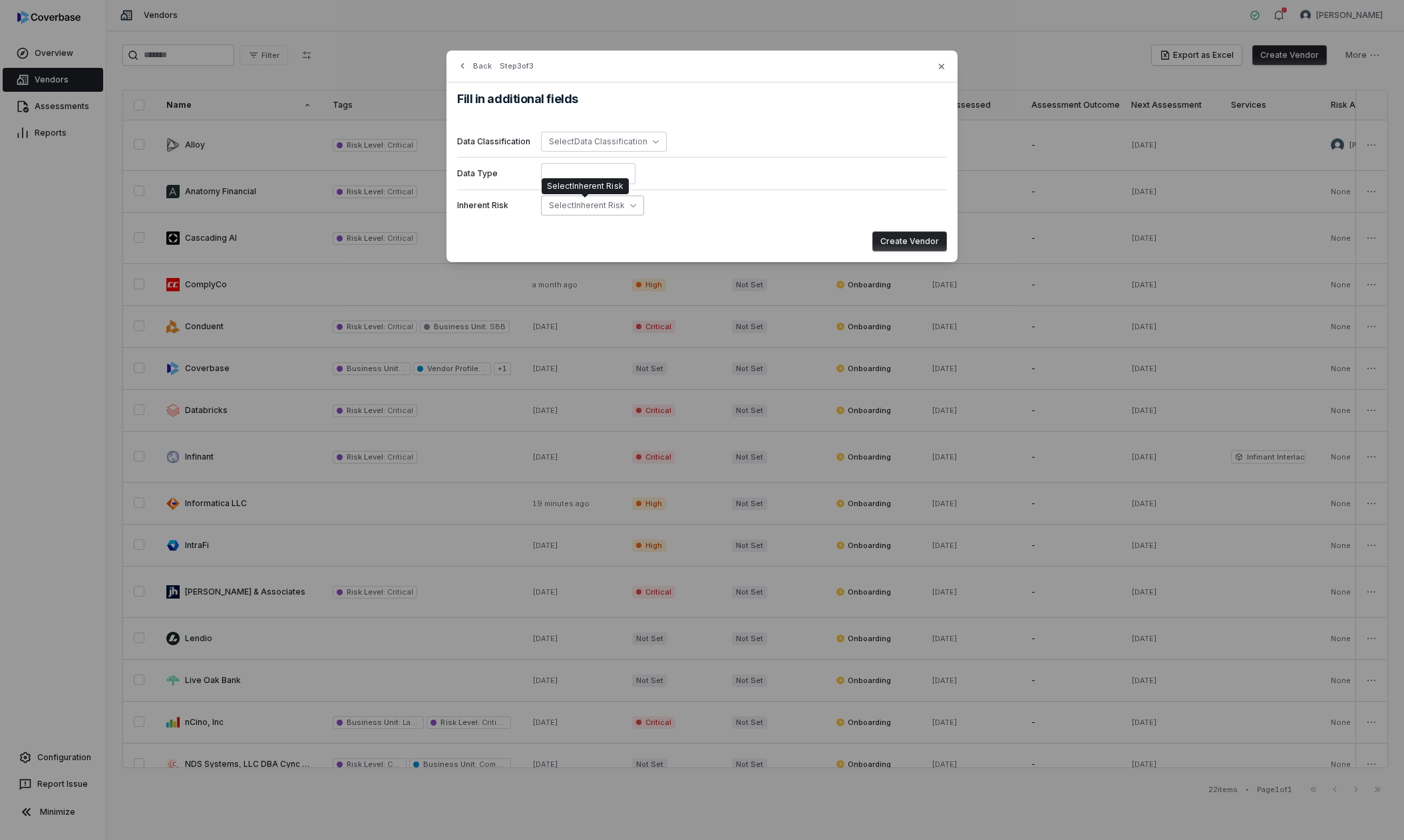
click at [572, 210] on button "Select Inherent Risk" at bounding box center [592, 205] width 103 height 20
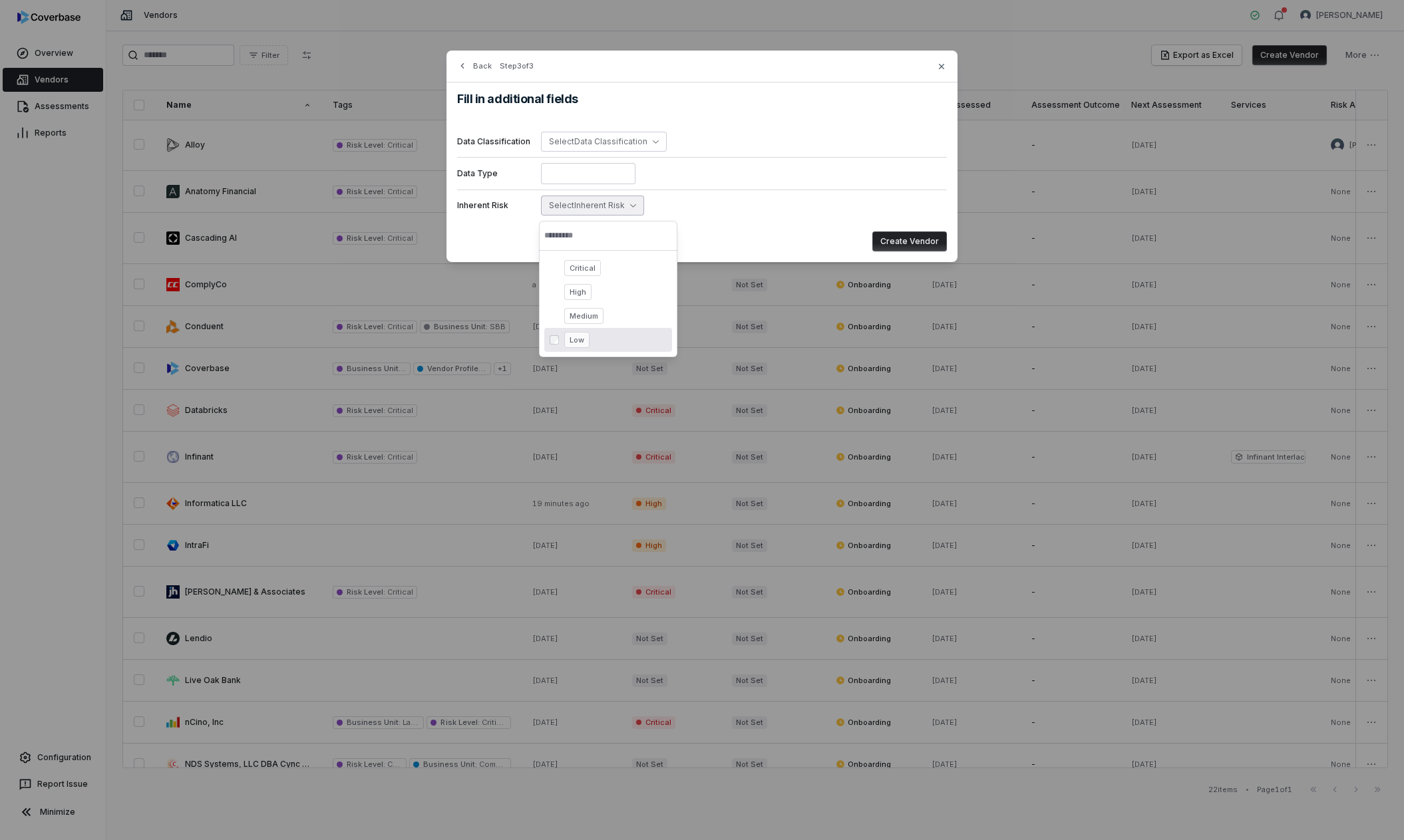
click at [584, 346] on span "Low" at bounding box center [577, 340] width 25 height 16
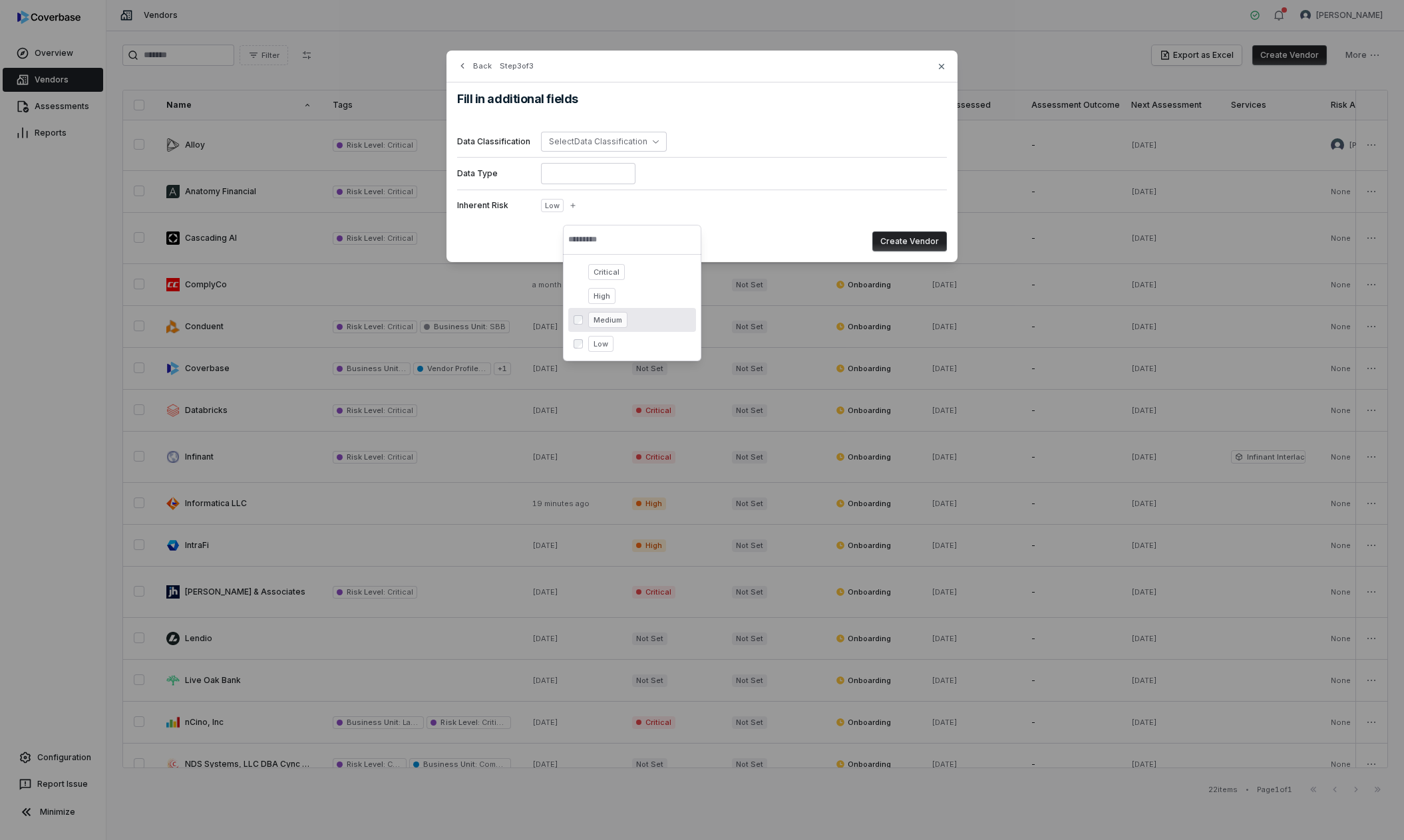
click at [904, 242] on button "Create Vendor" at bounding box center [910, 241] width 75 height 20
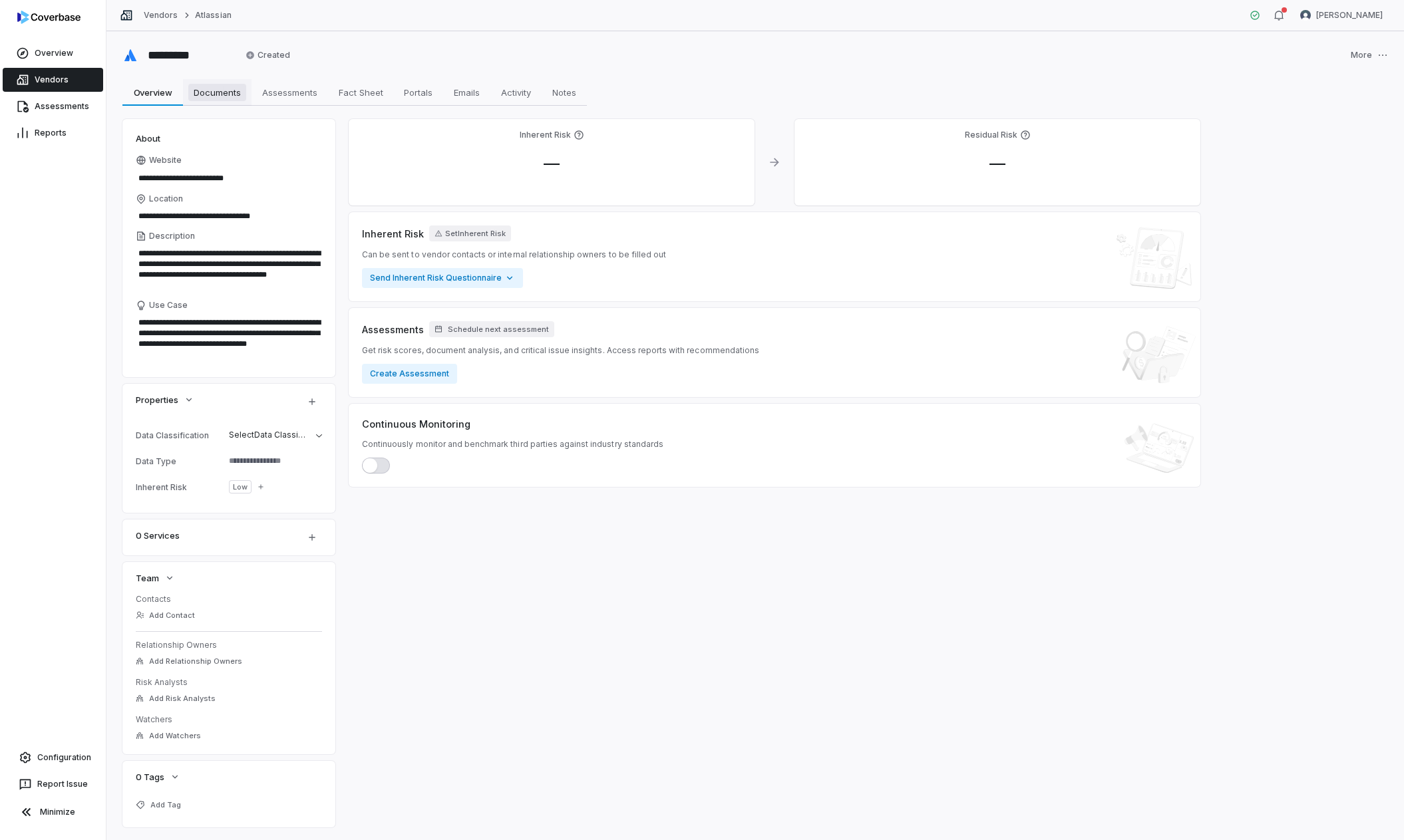
click at [229, 97] on span "Documents" at bounding box center [217, 93] width 58 height 17
type textarea "*"
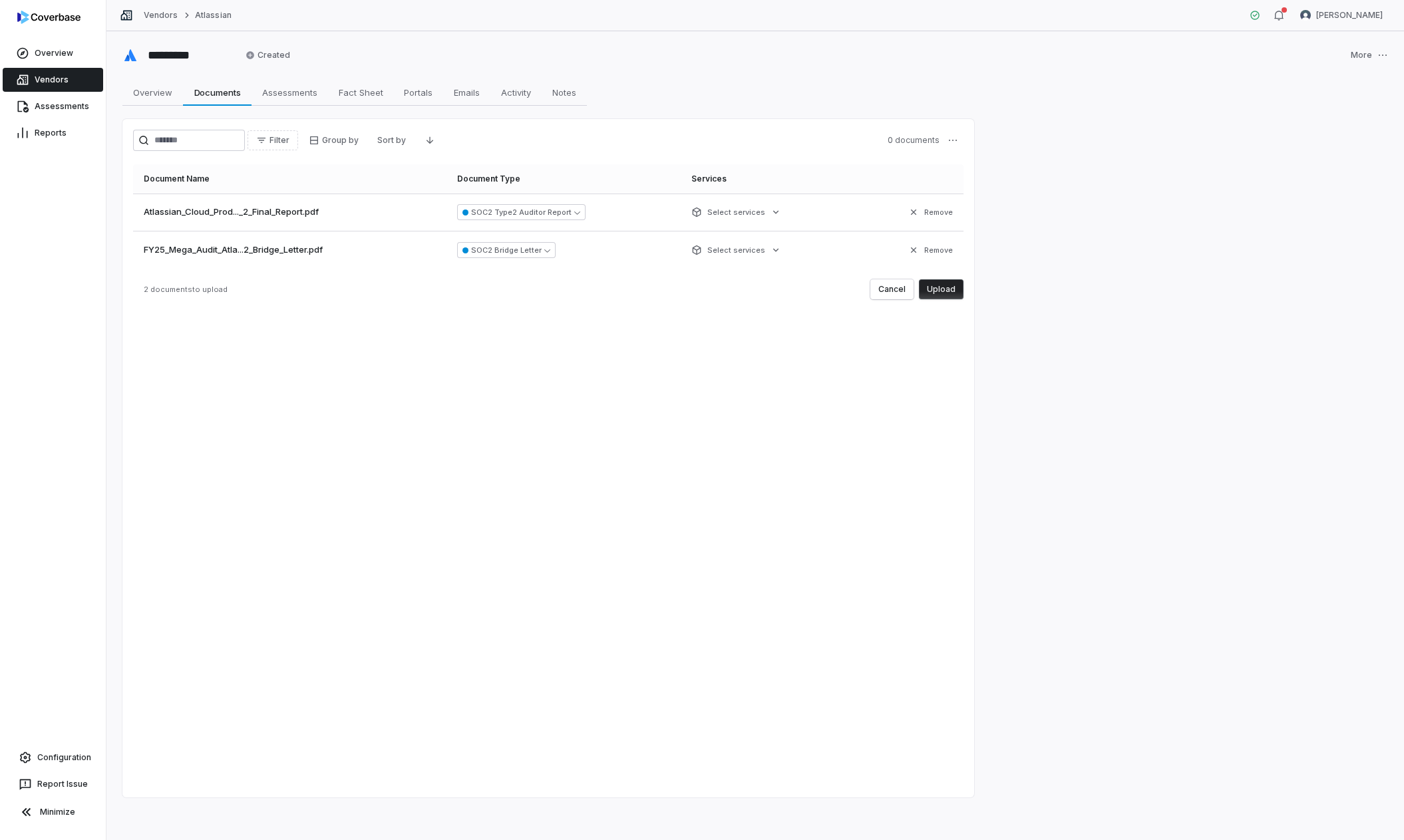
click at [945, 291] on button "Upload" at bounding box center [941, 289] width 45 height 20
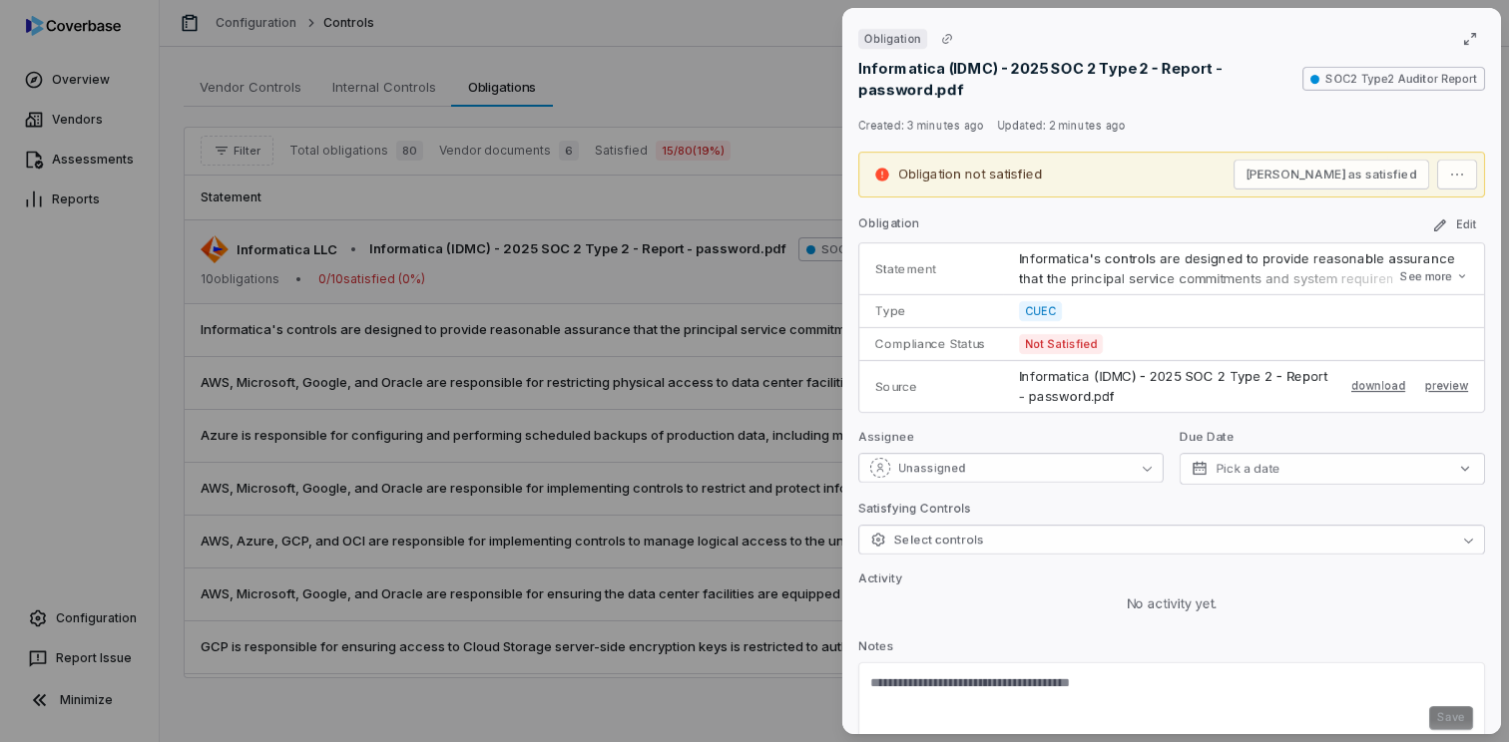
click at [618, 300] on div "Obligation Informatica (IDMC) - 2025 SOC 2 Type 2 - Report - password.pdf SOC2 …" at bounding box center [754, 371] width 1509 height 742
